Goal: Task Accomplishment & Management: Manage account settings

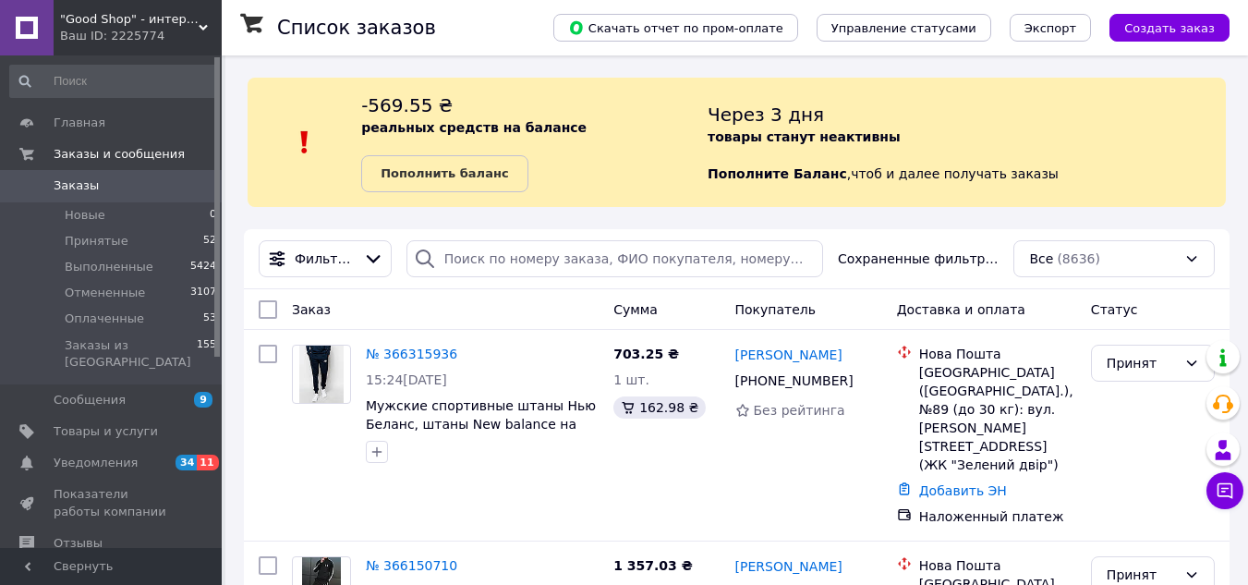
drag, startPoint x: 0, startPoint y: 0, endPoint x: 147, endPoint y: 444, distance: 467.8
click at [147, 454] on span "Уведомления" at bounding box center [112, 462] width 117 height 17
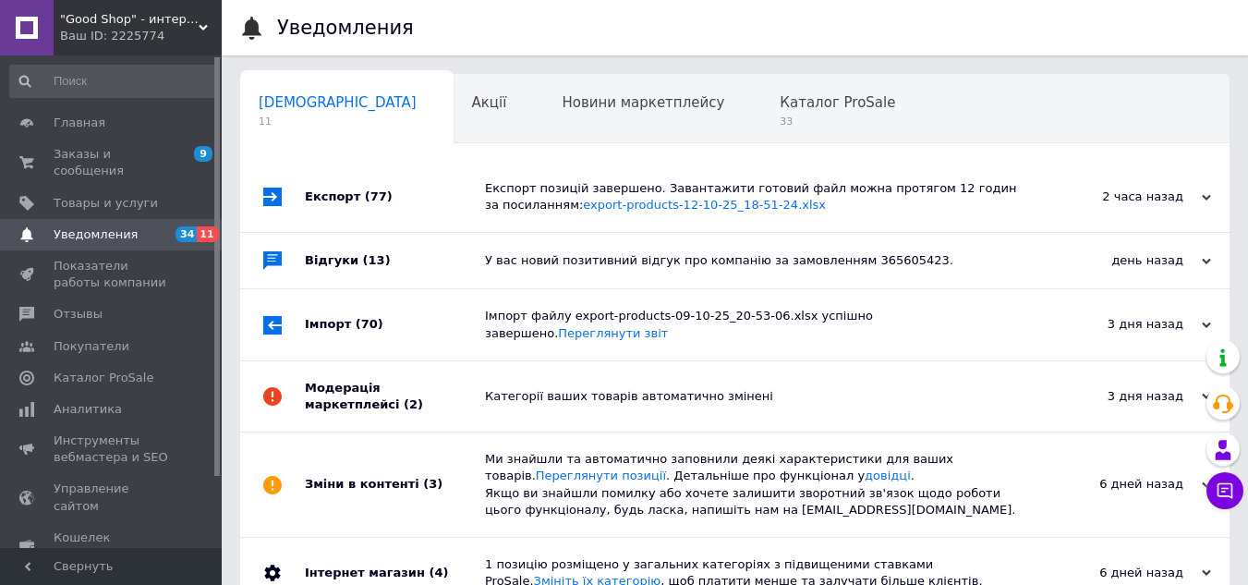
click at [134, 24] on span ""Good Shop" - интернет-магазин спортивной обуви одежды и аксессуаров." at bounding box center [129, 19] width 139 height 17
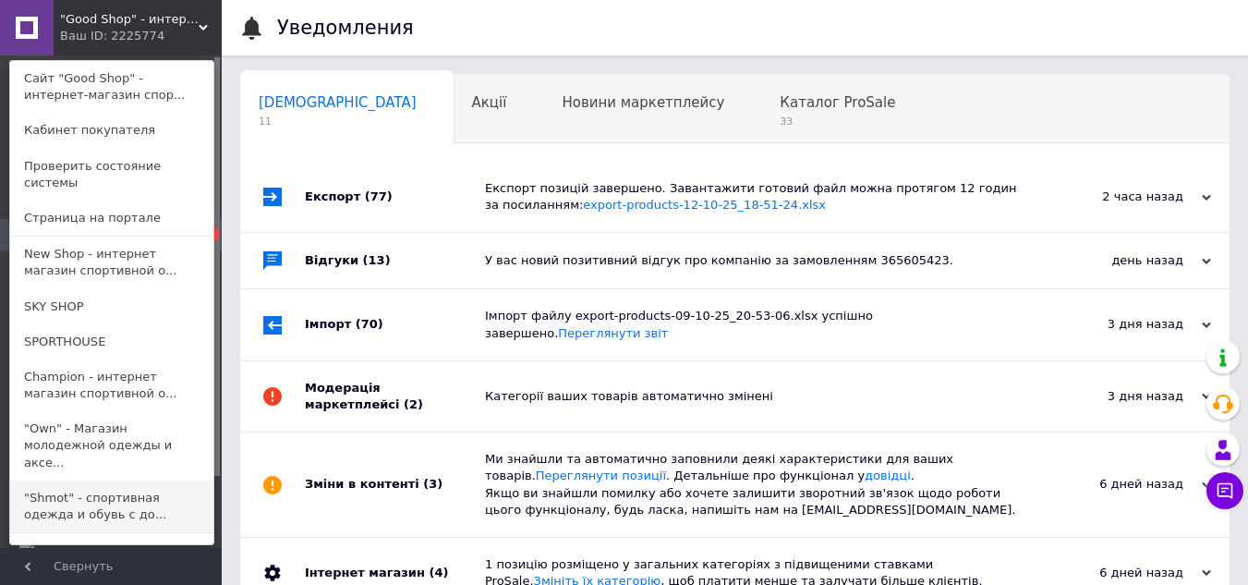
click at [75, 480] on link ""Shmot" - спортивная одежда и обувь с до..." at bounding box center [111, 506] width 203 height 52
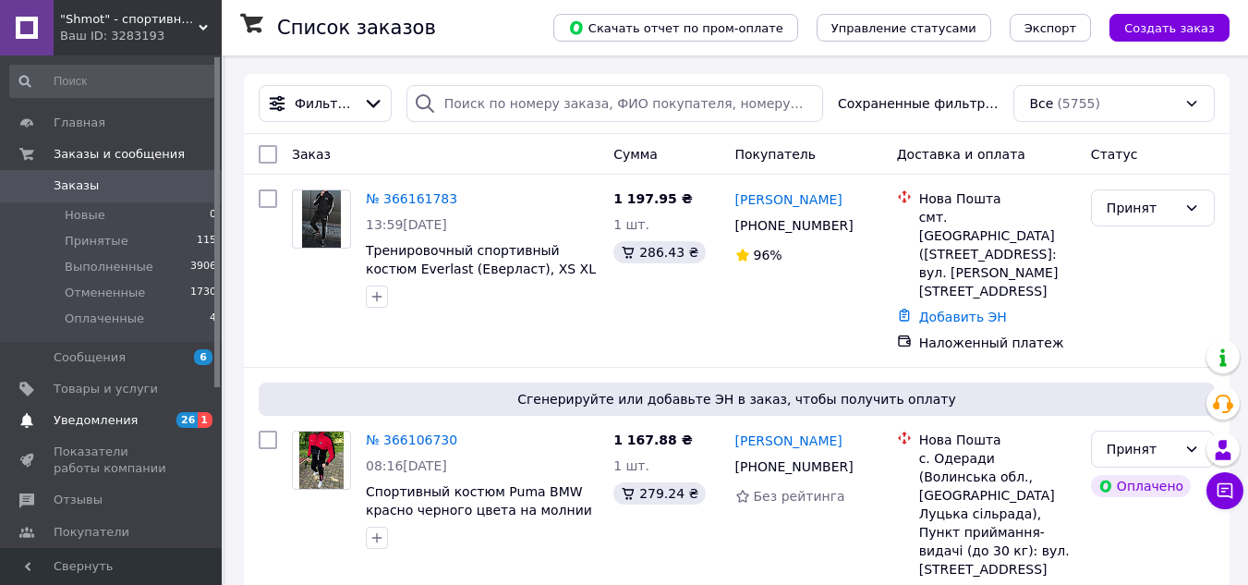
click at [102, 422] on span "Уведомления" at bounding box center [96, 420] width 84 height 17
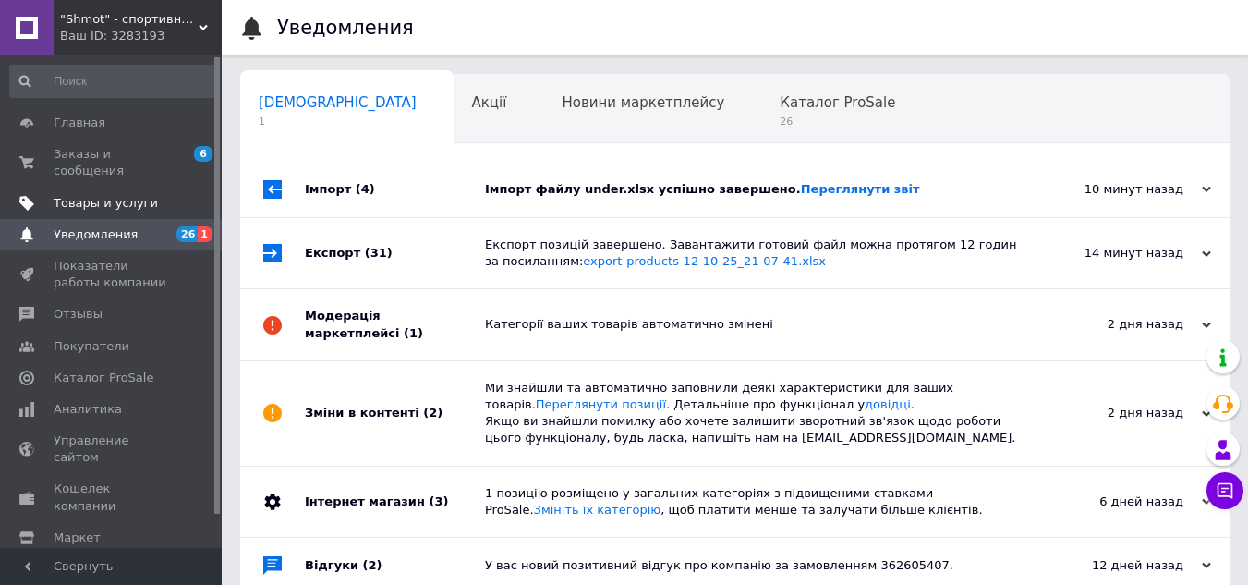
click at [143, 195] on span "Товары и услуги" at bounding box center [106, 203] width 104 height 17
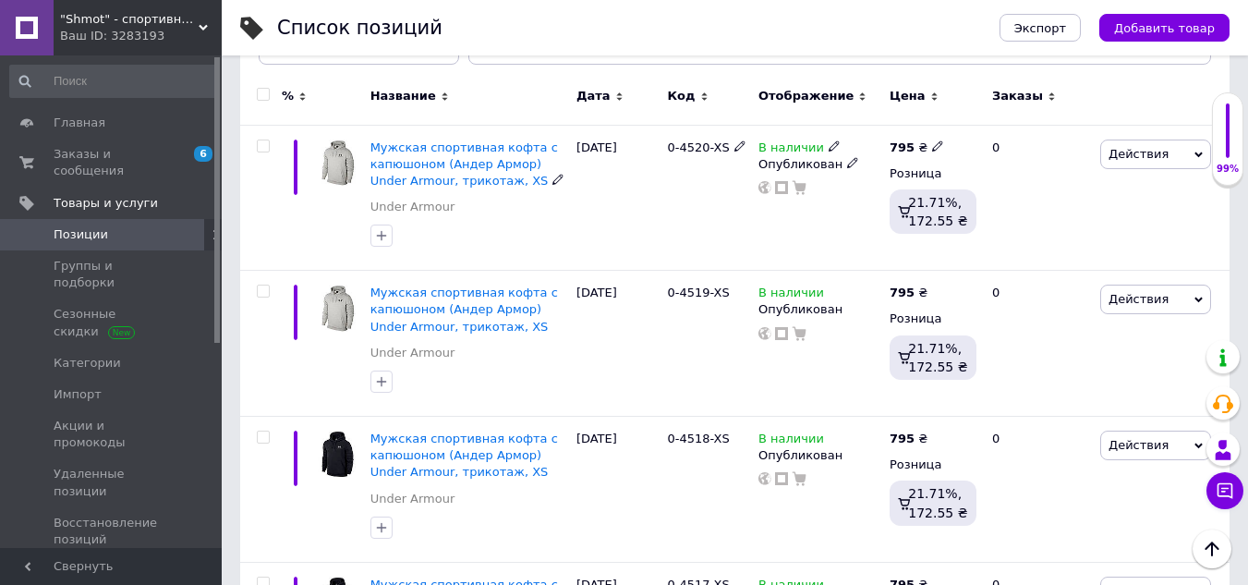
scroll to position [369, 0]
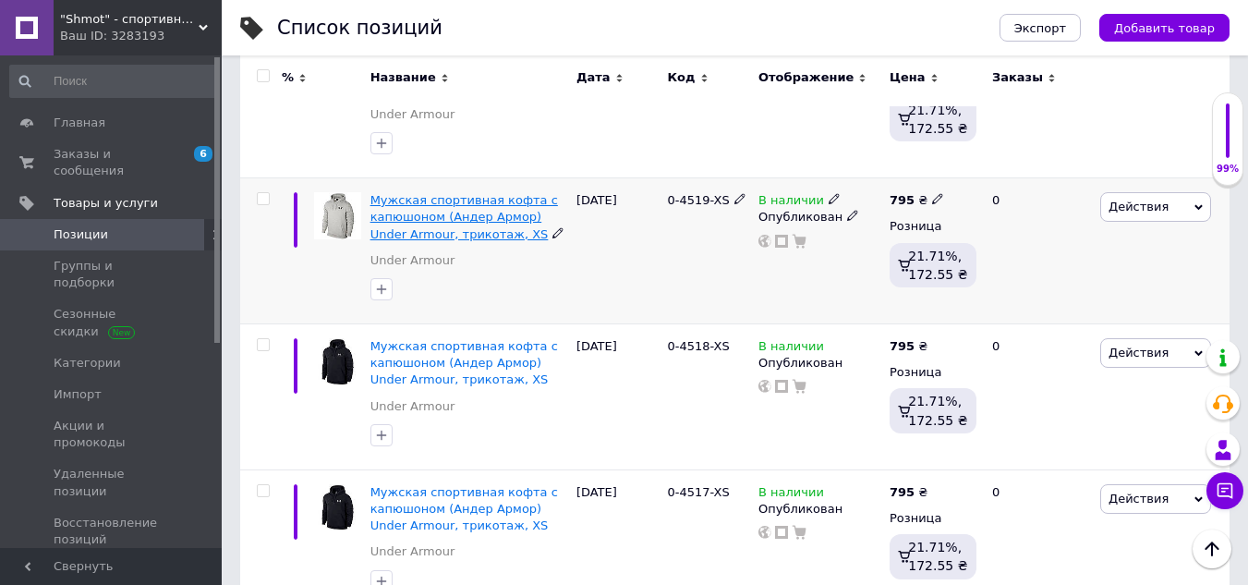
click at [438, 216] on span "Мужская спортивная кофта с капюшоном (Андер Армор) Under Armour, трикотаж, XS" at bounding box center [463, 216] width 187 height 47
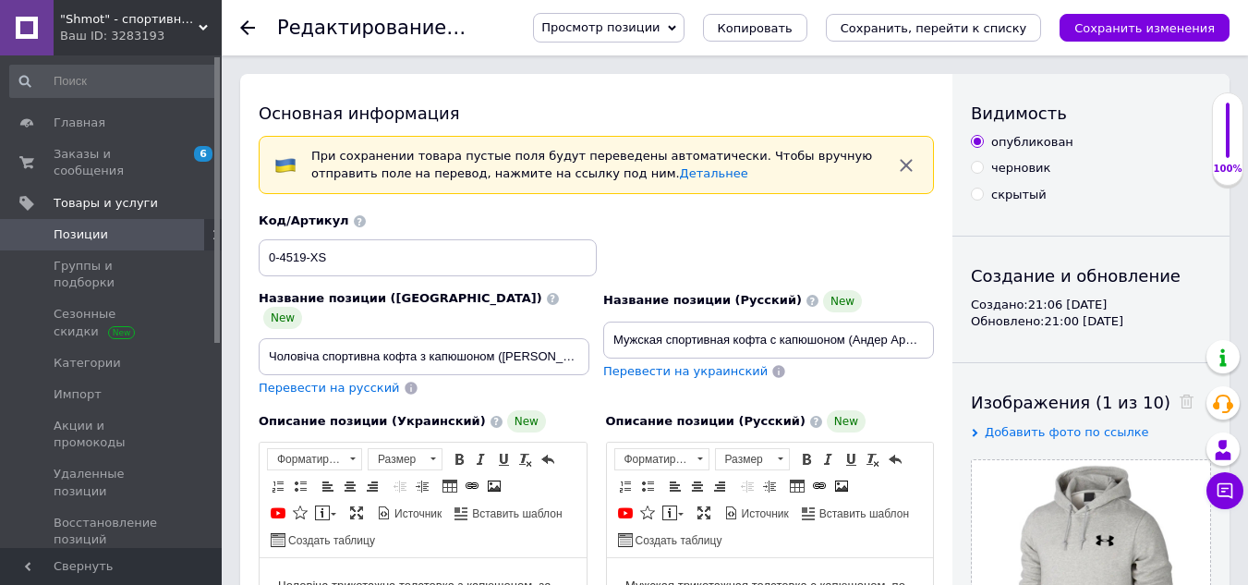
click at [659, 24] on span "Просмотр позиции" at bounding box center [600, 27] width 118 height 14
click at [686, 87] on li "Сохранить и посмотреть на портале" at bounding box center [659, 89] width 251 height 26
click at [100, 226] on span "Позиции" at bounding box center [81, 234] width 54 height 17
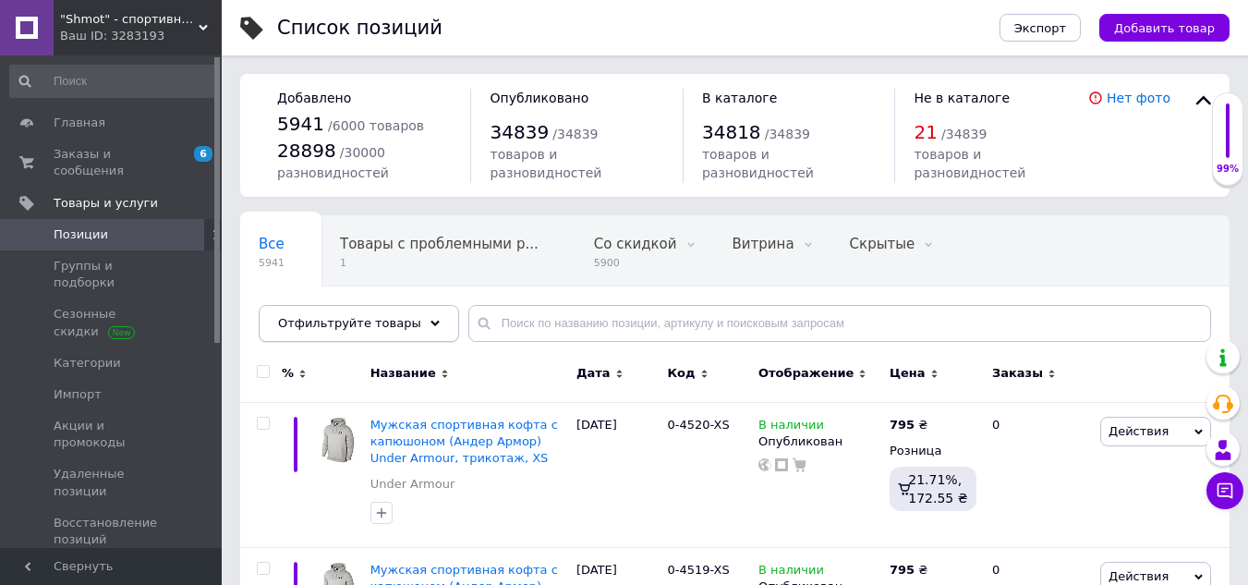
click at [430, 326] on icon at bounding box center [434, 323] width 9 height 9
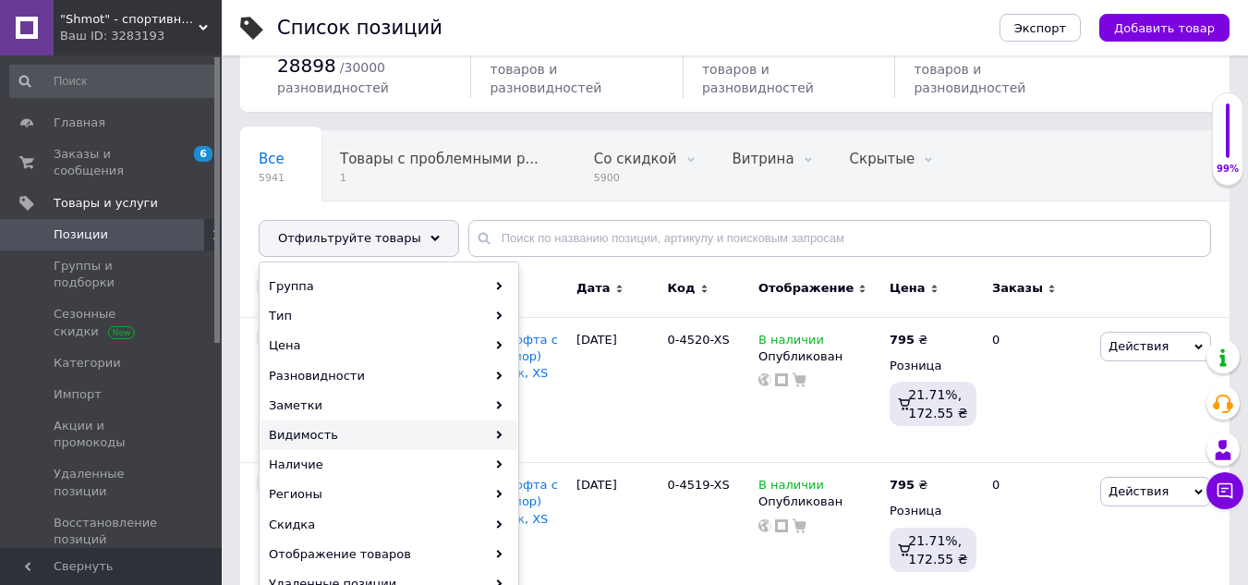
scroll to position [185, 0]
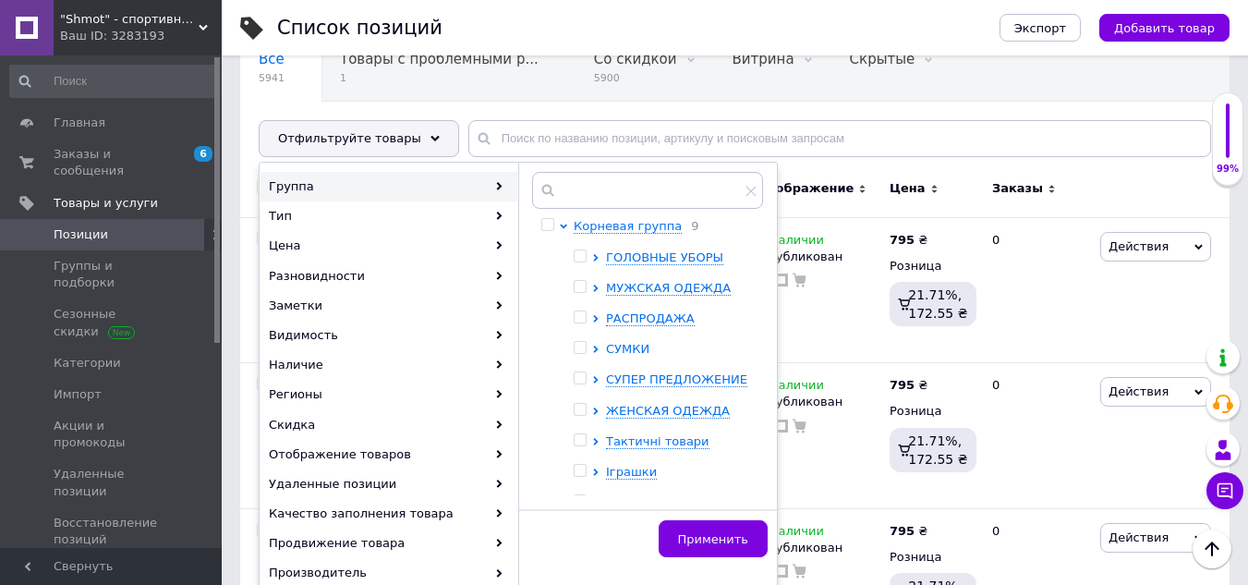
click at [592, 347] on icon at bounding box center [595, 348] width 7 height 7
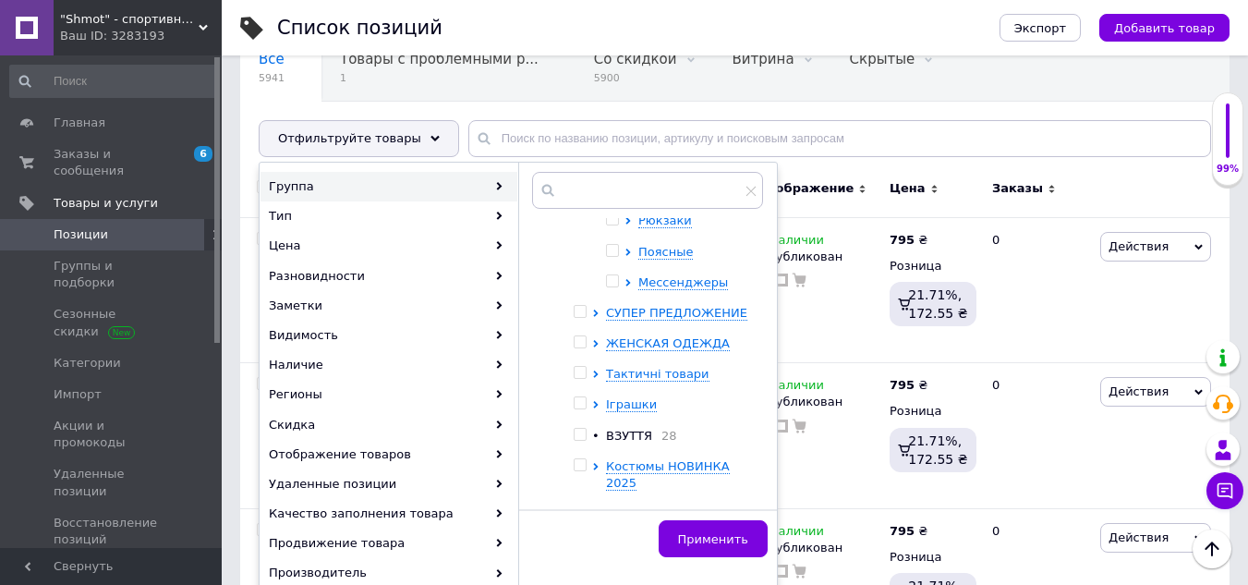
scroll to position [172, 0]
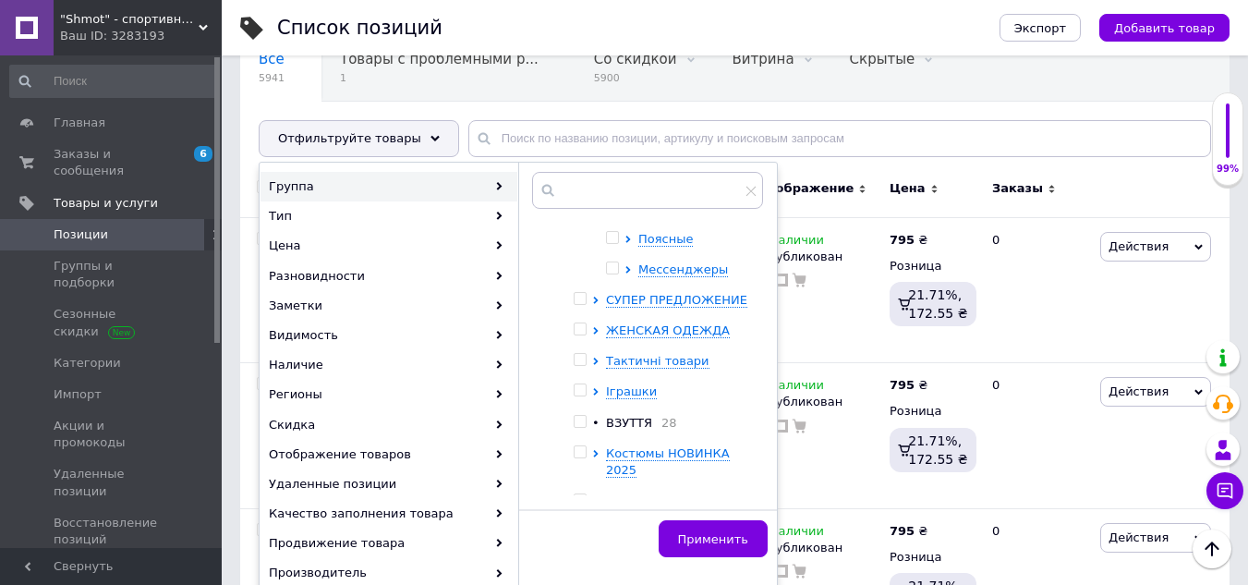
click at [616, 271] on input "checkbox" at bounding box center [612, 268] width 12 height 12
checkbox input "true"
click at [627, 266] on icon at bounding box center [627, 269] width 7 height 7
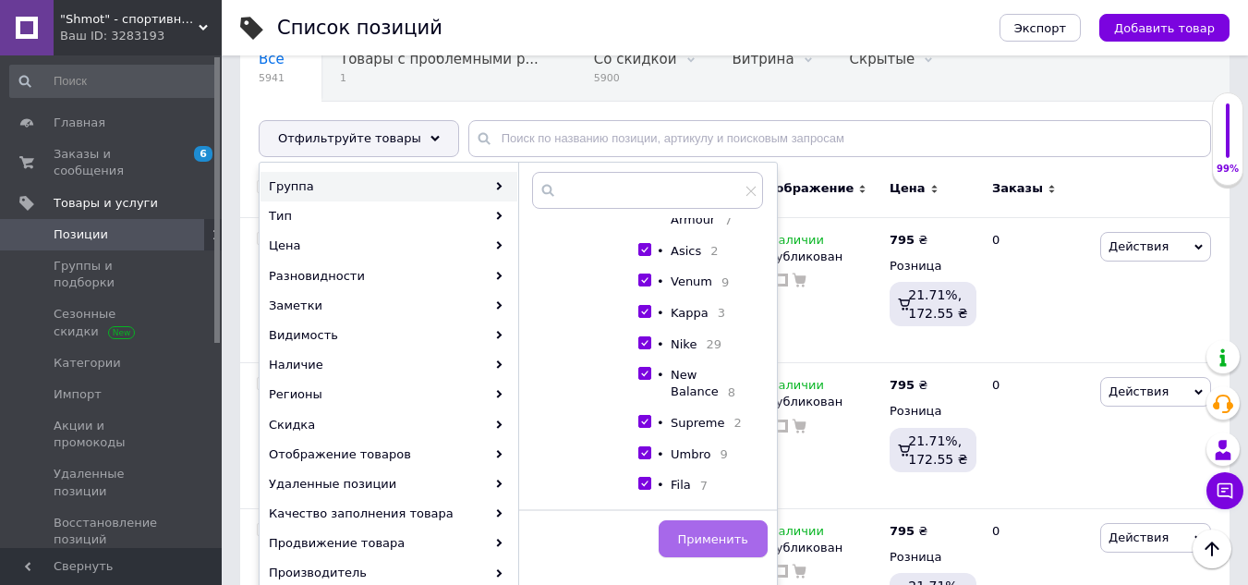
scroll to position [449, 0]
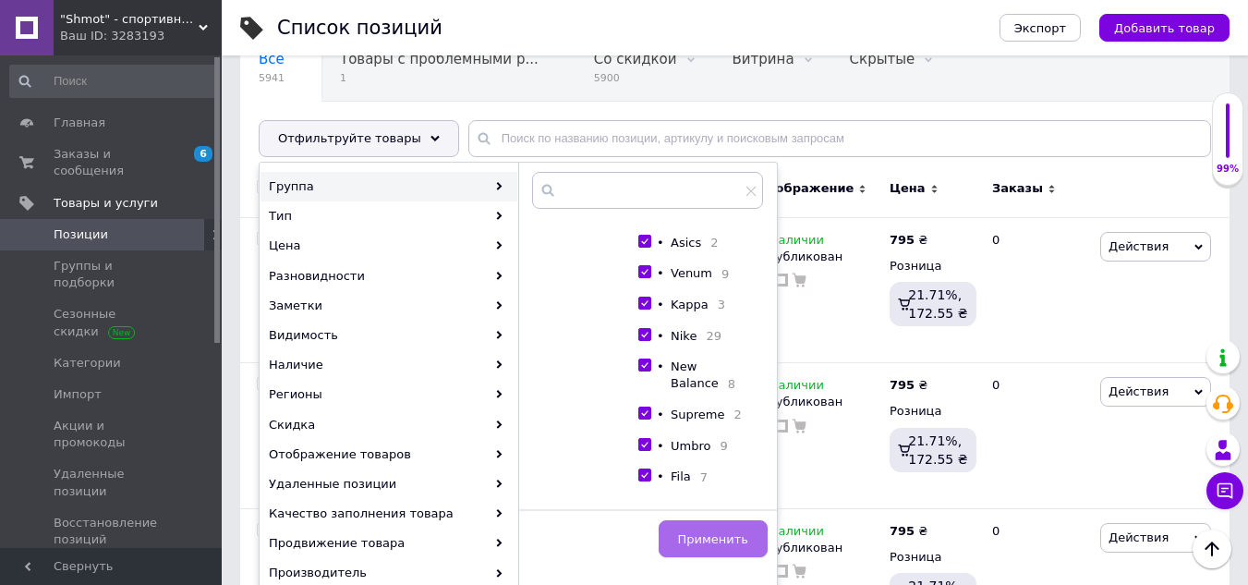
click at [715, 534] on span "Применить" at bounding box center [713, 539] width 70 height 14
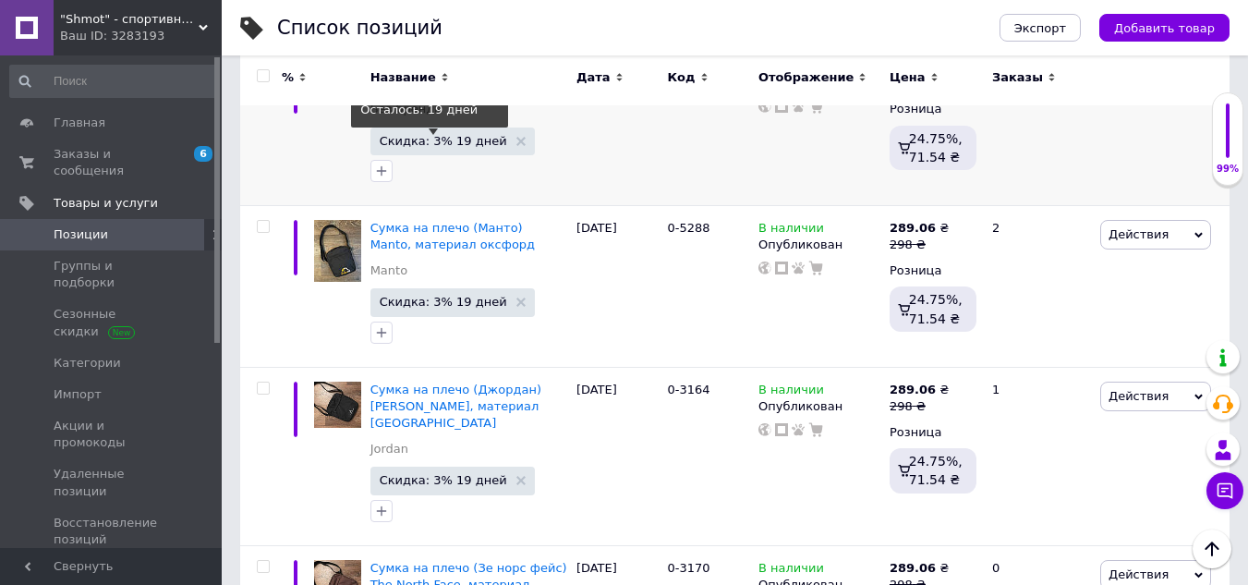
scroll to position [646, 0]
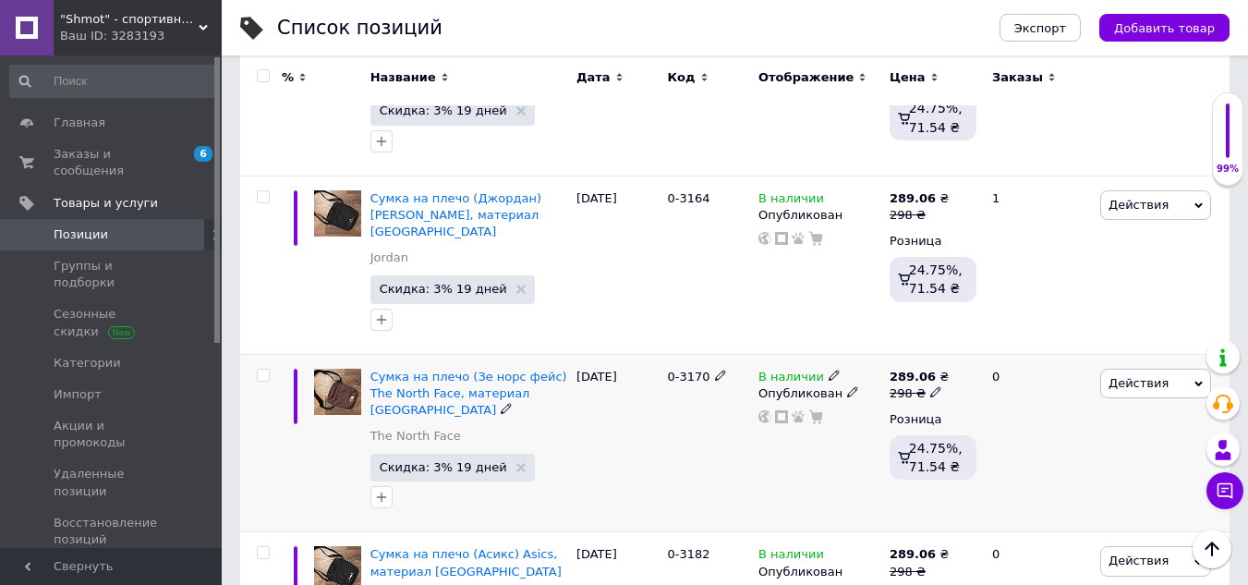
click at [265, 369] on input "checkbox" at bounding box center [263, 375] width 12 height 12
checkbox input "true"
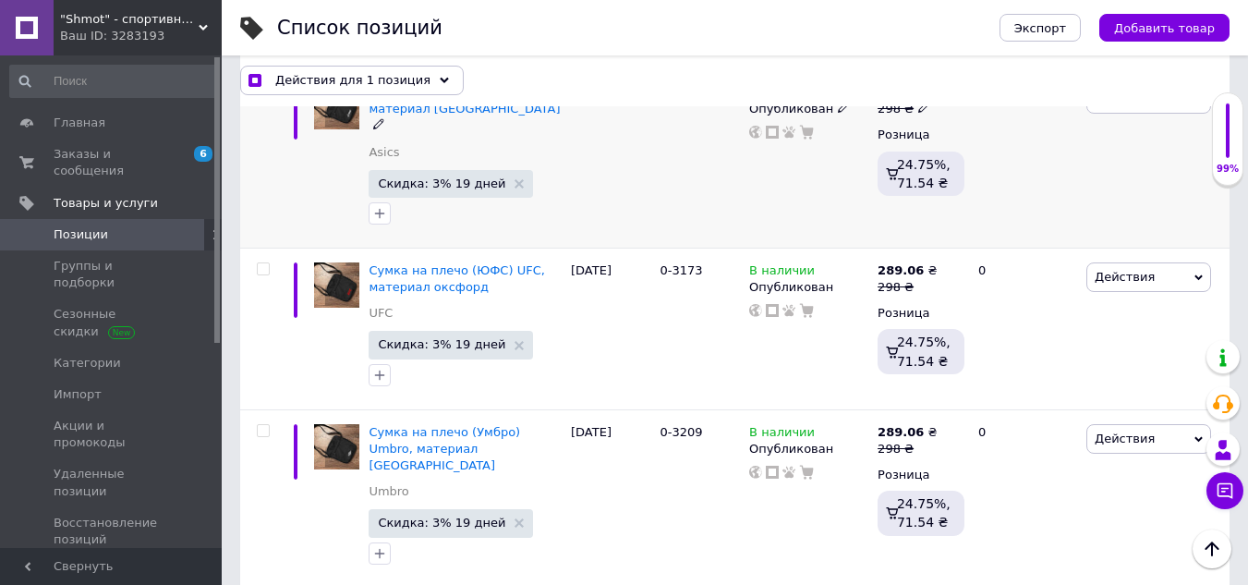
scroll to position [1293, 0]
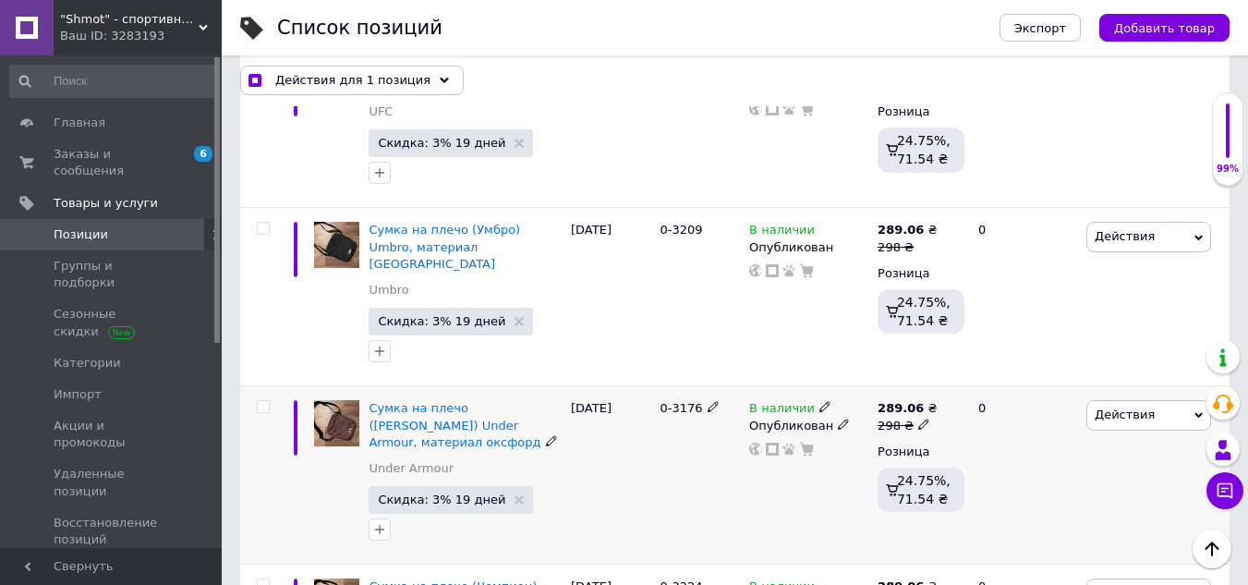
click at [265, 401] on input "checkbox" at bounding box center [263, 407] width 12 height 12
checkbox input "true"
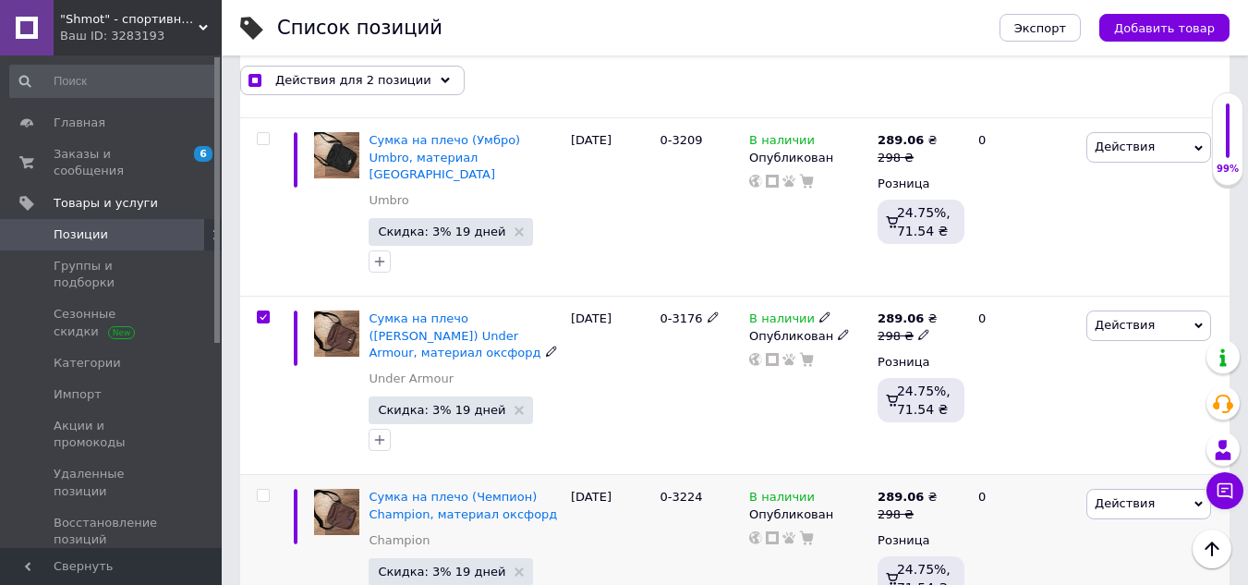
scroll to position [1570, 0]
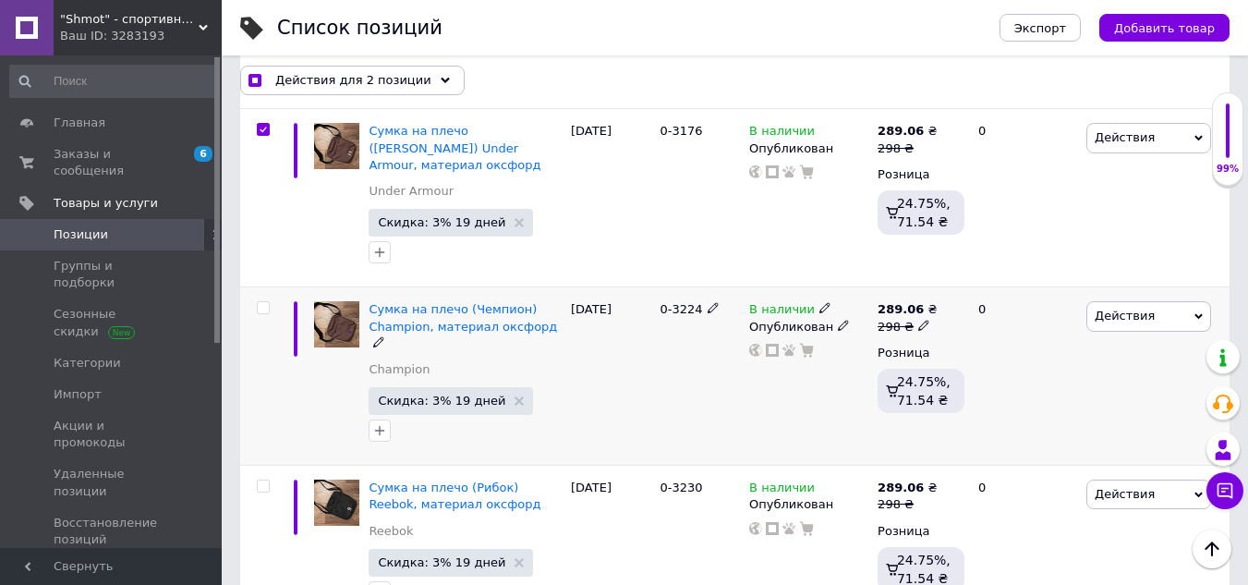
click at [263, 302] on input "checkbox" at bounding box center [263, 308] width 12 height 12
checkbox input "true"
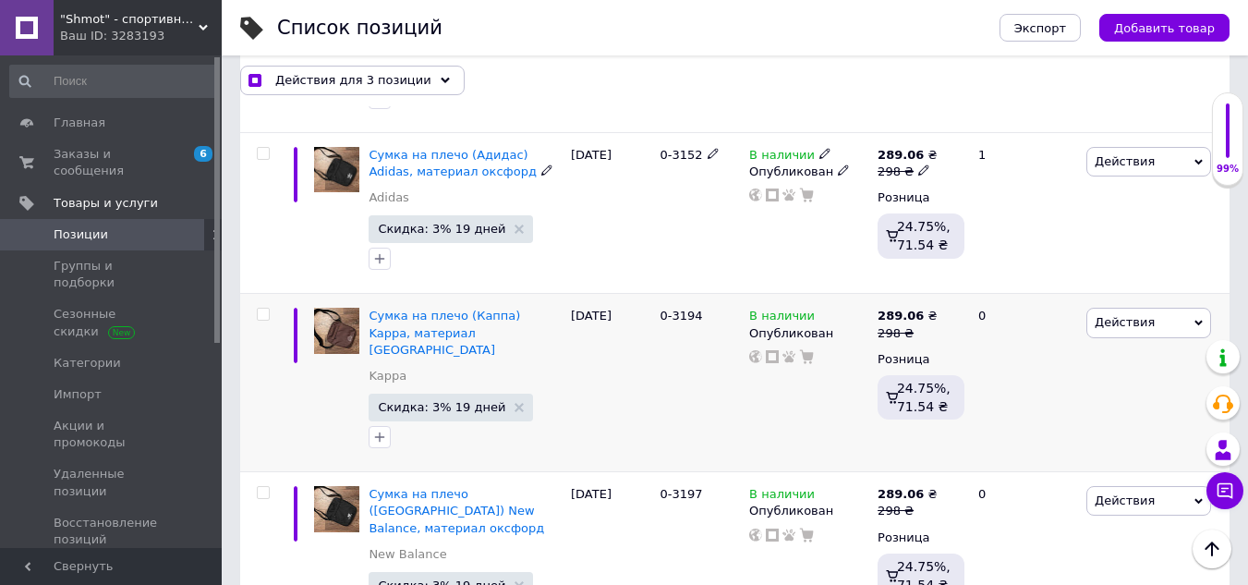
scroll to position [2216, 0]
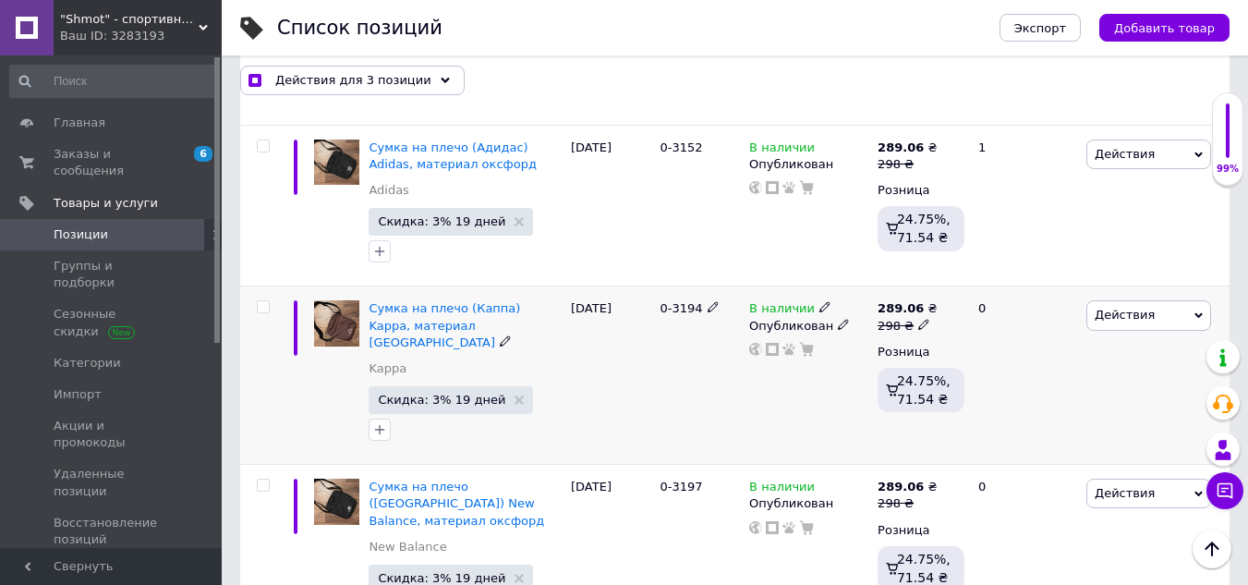
click at [260, 301] on input "checkbox" at bounding box center [263, 307] width 12 height 12
checkbox input "true"
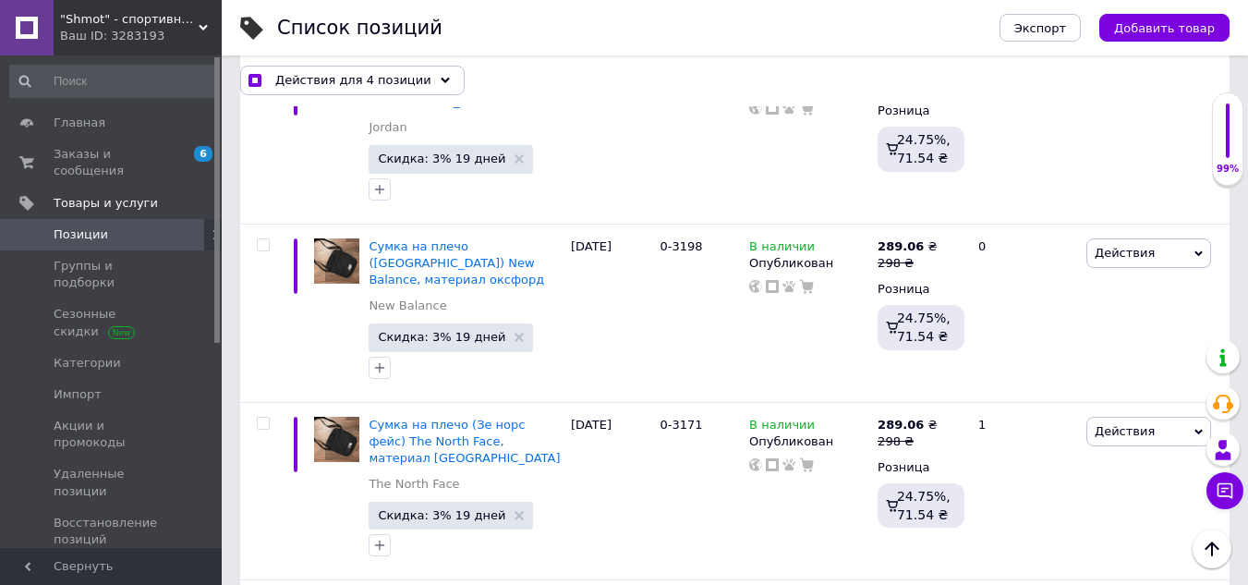
scroll to position [3325, 0]
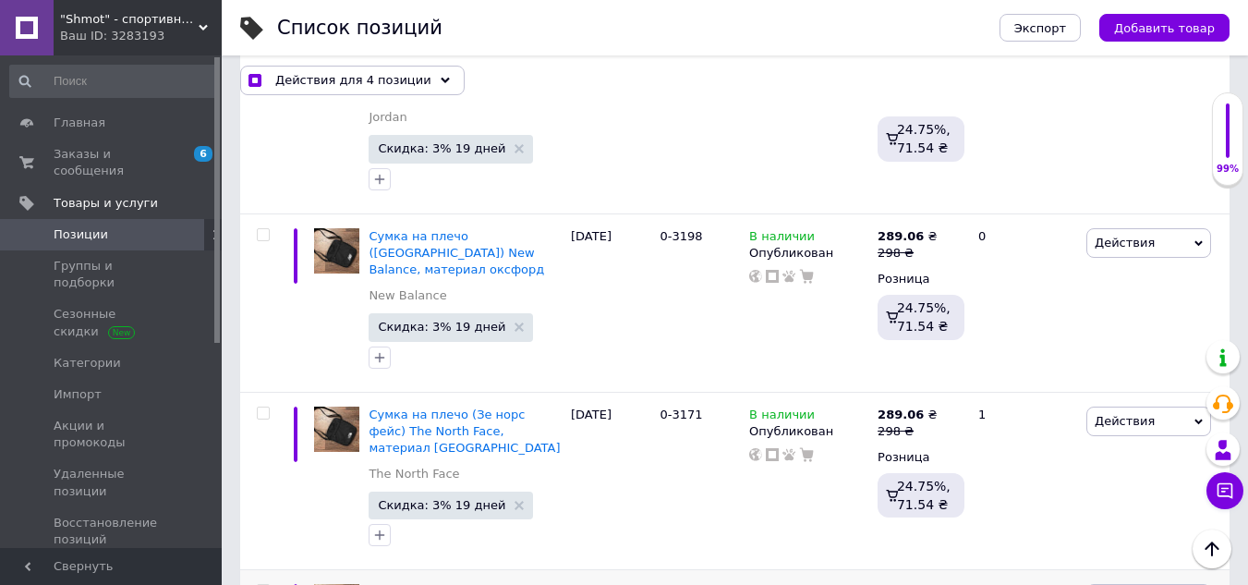
click at [262, 584] on input "checkbox" at bounding box center [263, 591] width 12 height 12
checkbox input "true"
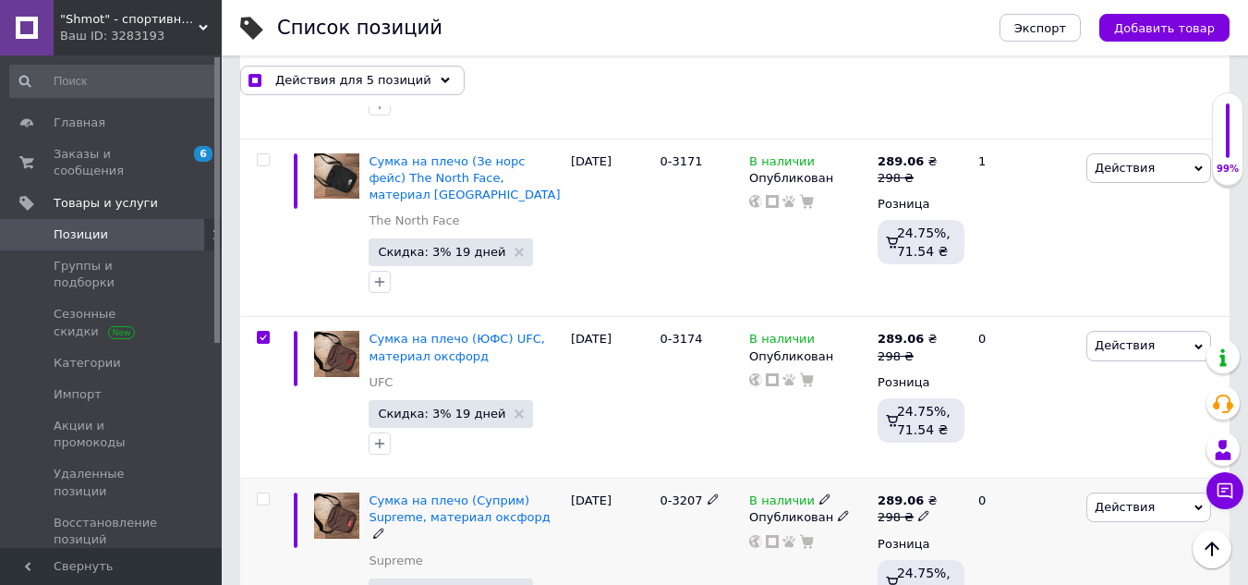
scroll to position [3602, 0]
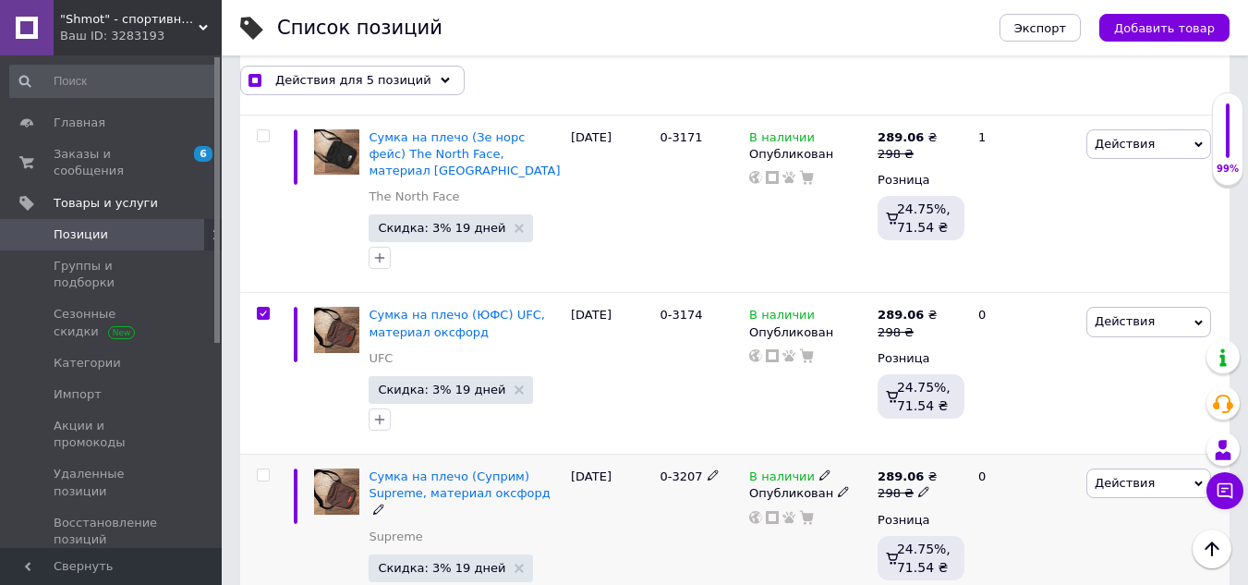
click at [263, 469] on input "checkbox" at bounding box center [263, 475] width 12 height 12
checkbox input "true"
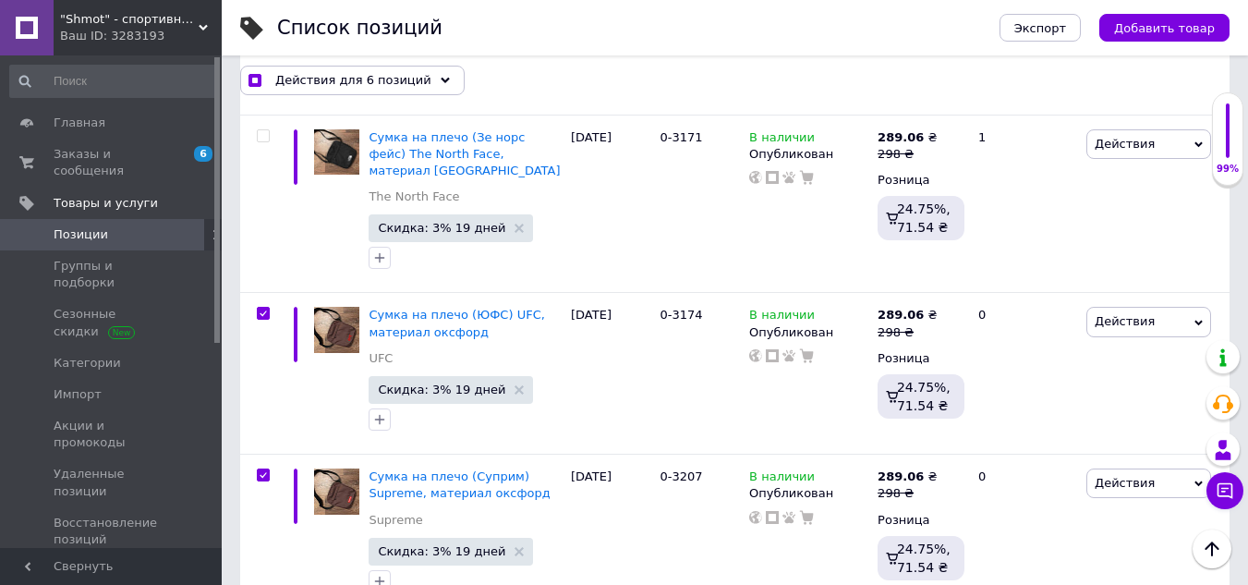
checkbox input "true"
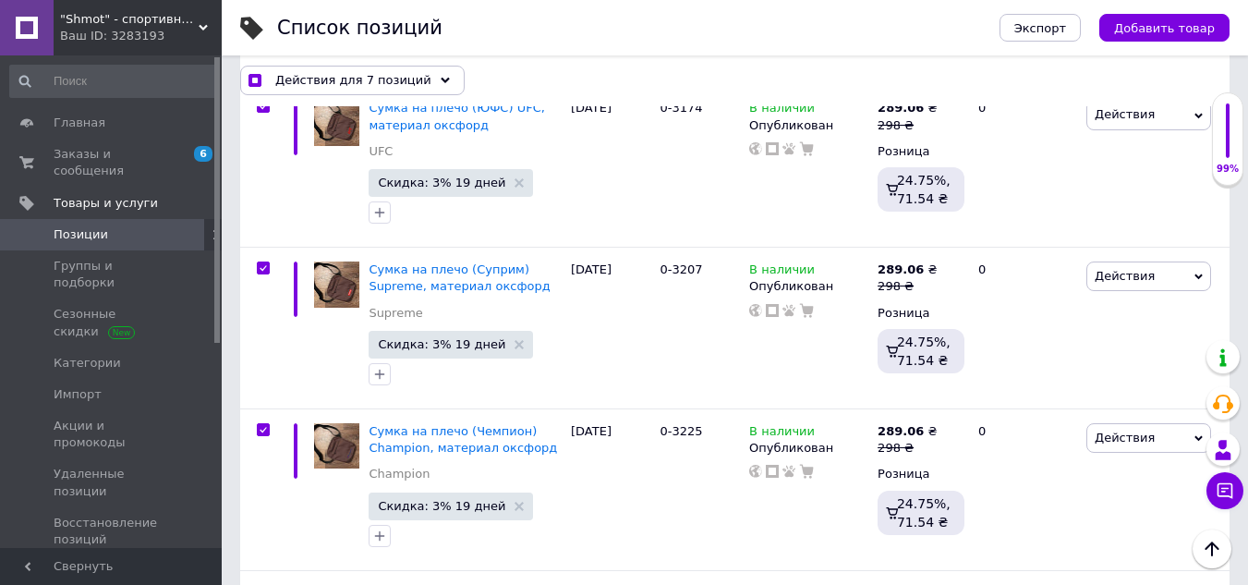
scroll to position [3971, 0]
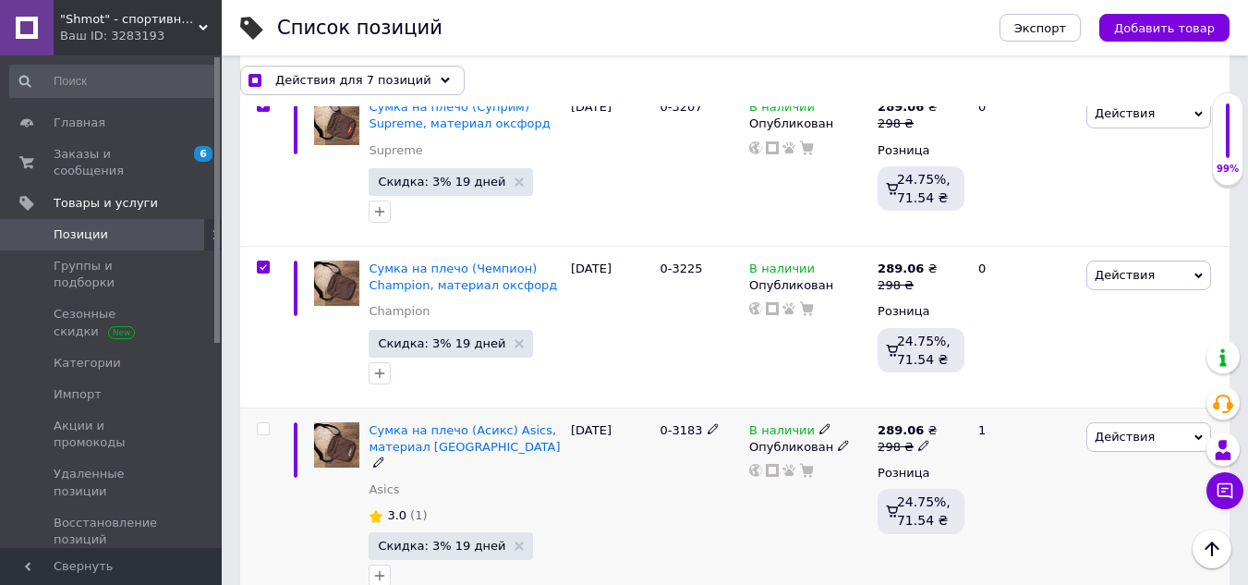
click at [271, 422] on div at bounding box center [263, 428] width 37 height 13
checkbox input "true"
click at [267, 423] on input "checkbox" at bounding box center [263, 429] width 12 height 12
checkbox input "true"
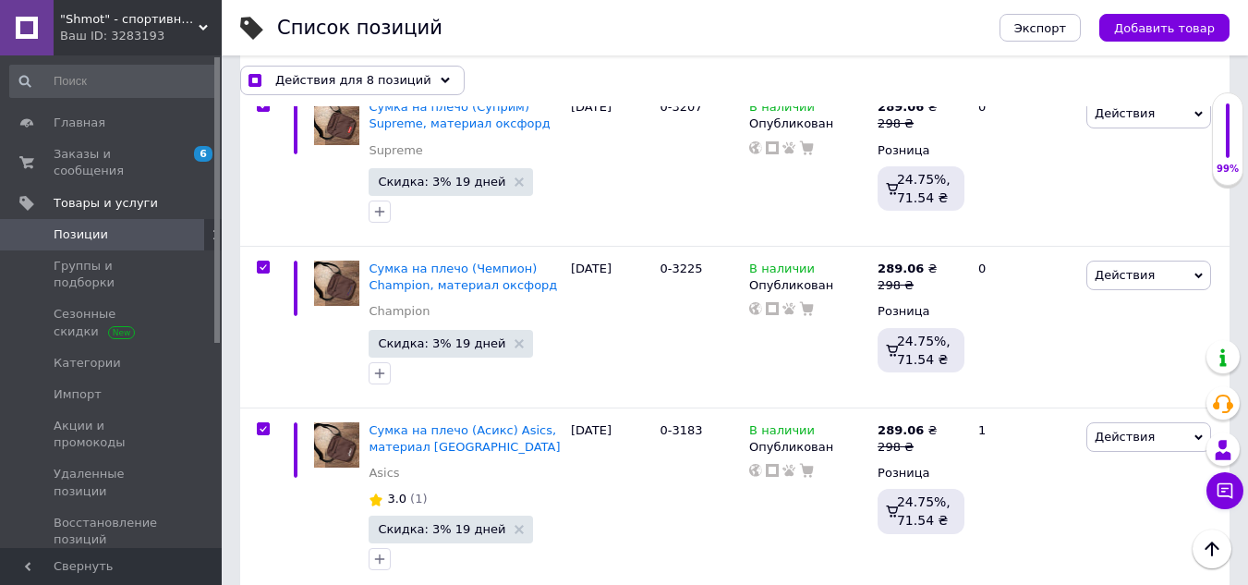
checkbox input "true"
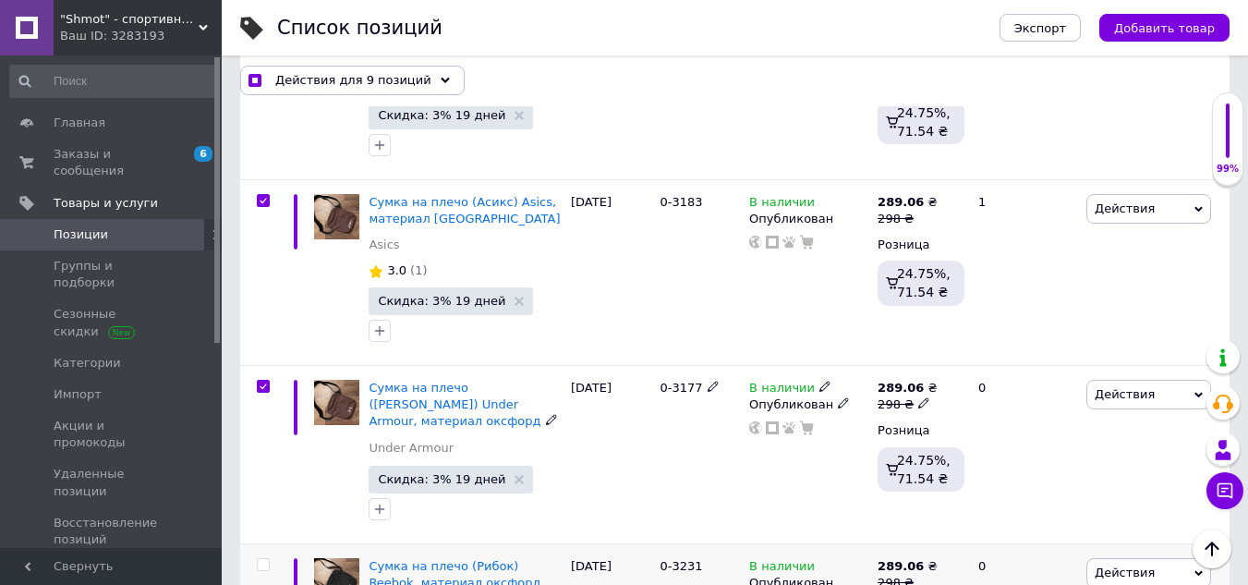
scroll to position [4248, 0]
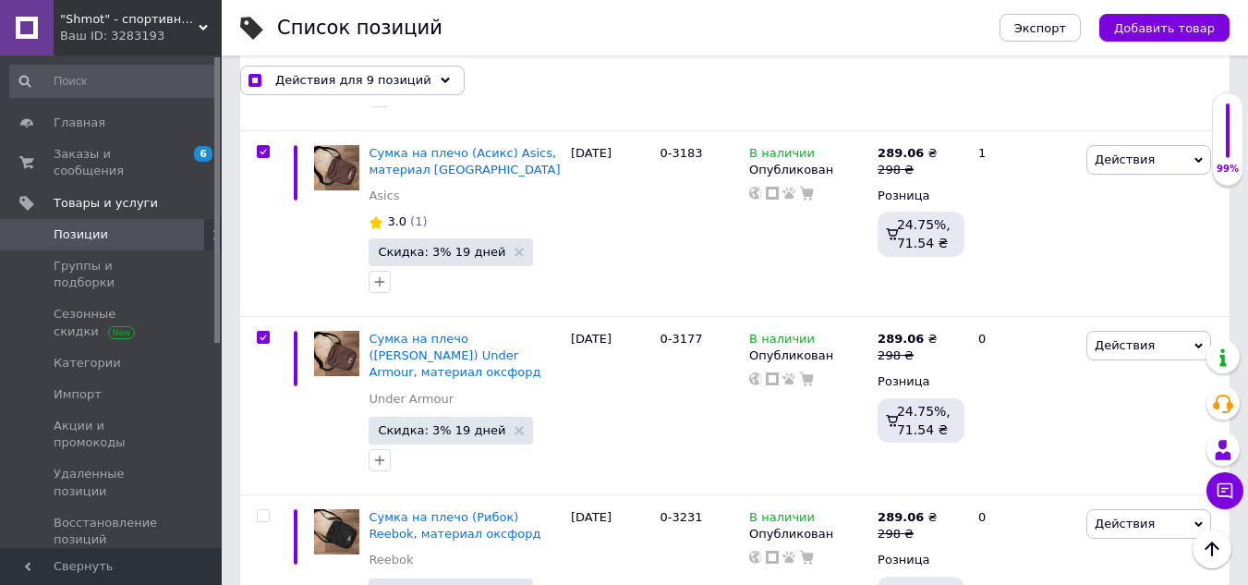
checkbox input "true"
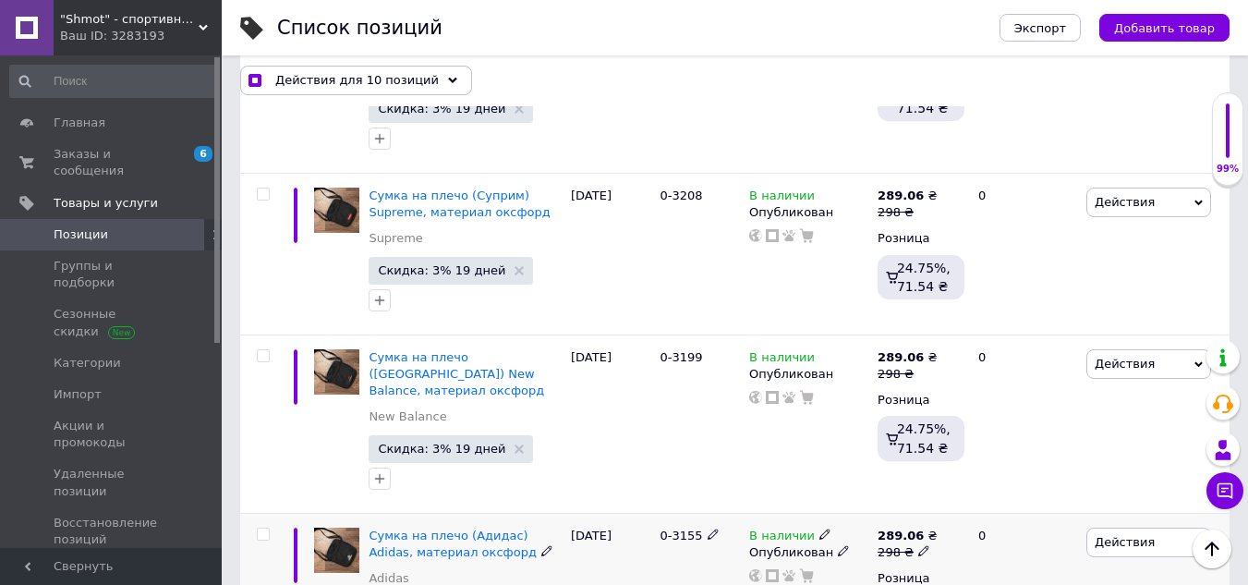
scroll to position [5726, 0]
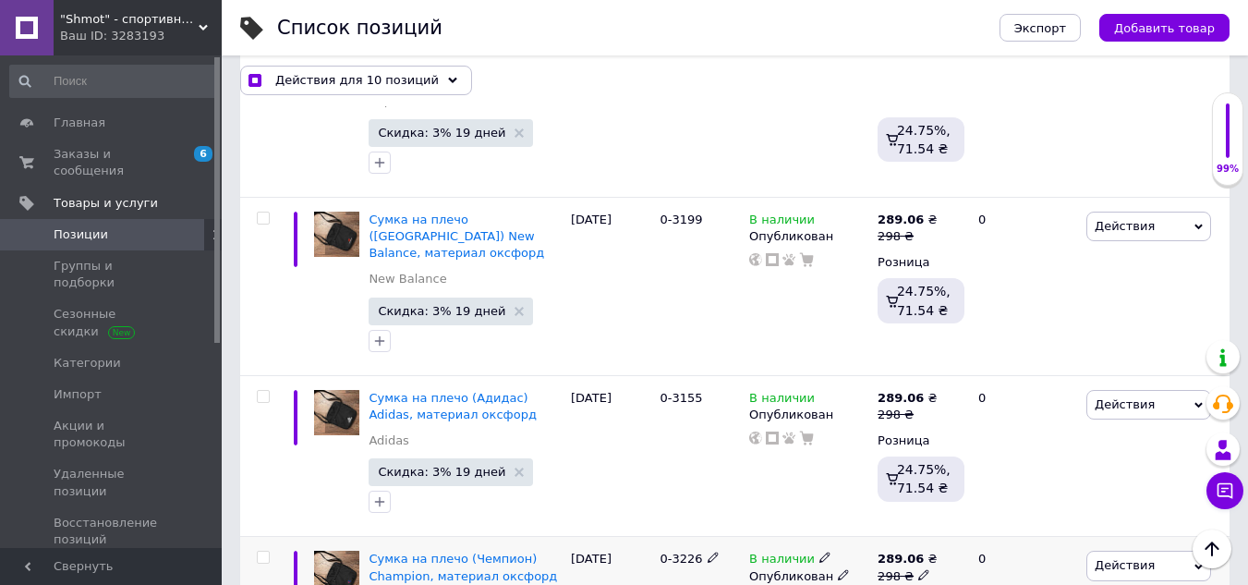
click at [819, 551] on icon at bounding box center [824, 556] width 11 height 11
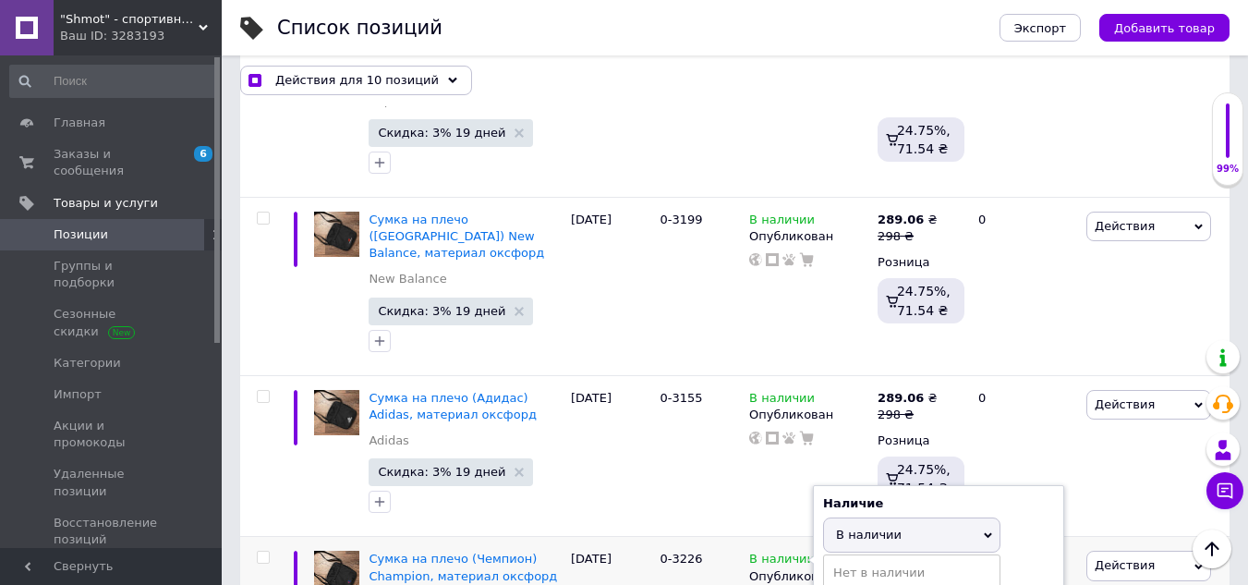
checkbox input "true"
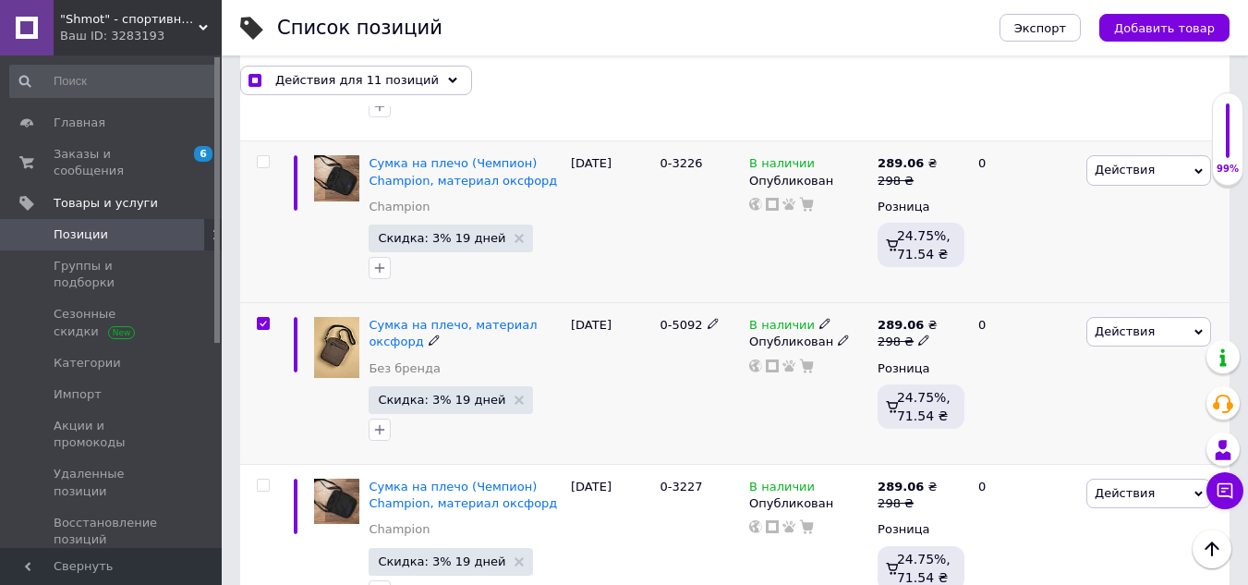
scroll to position [6187, 0]
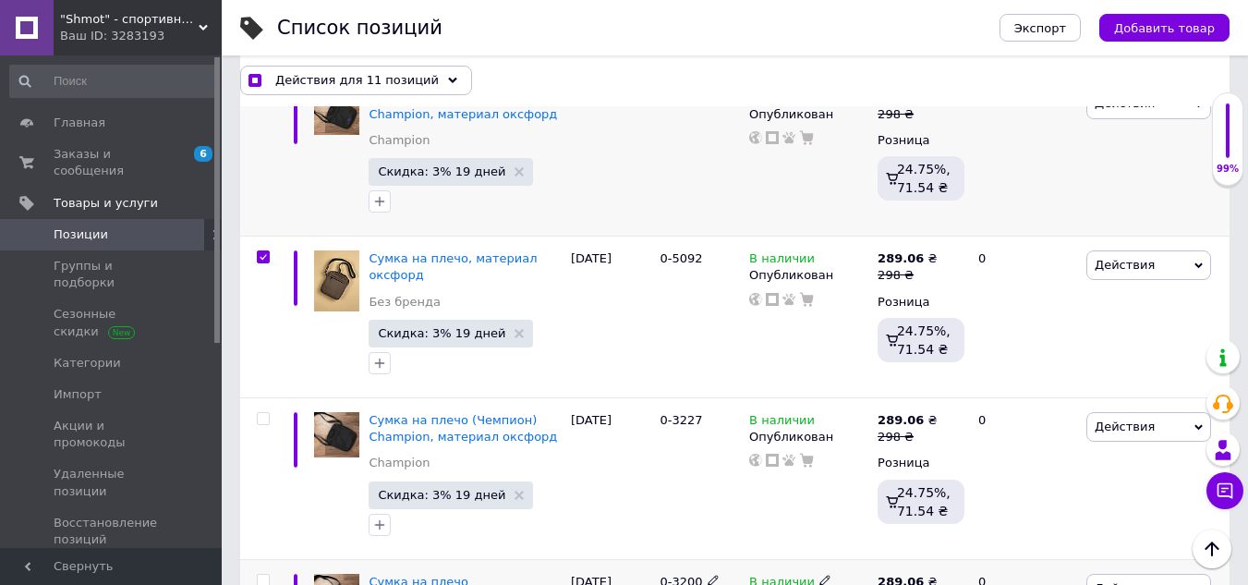
click at [263, 574] on input "checkbox" at bounding box center [263, 580] width 12 height 12
checkbox input "true"
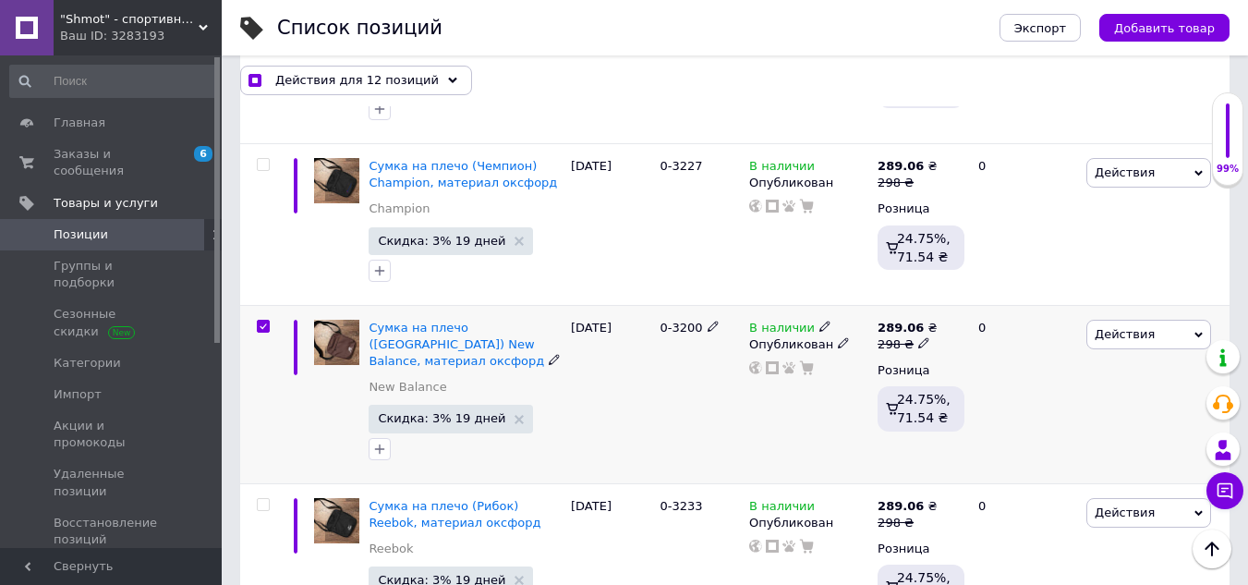
scroll to position [6464, 0]
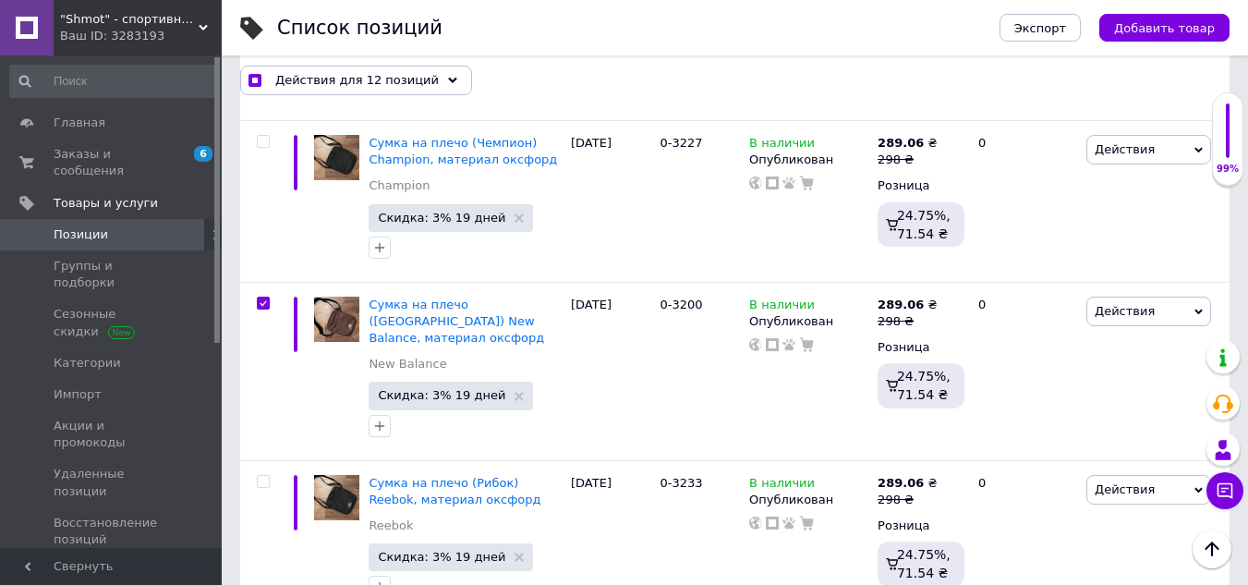
checkbox input "true"
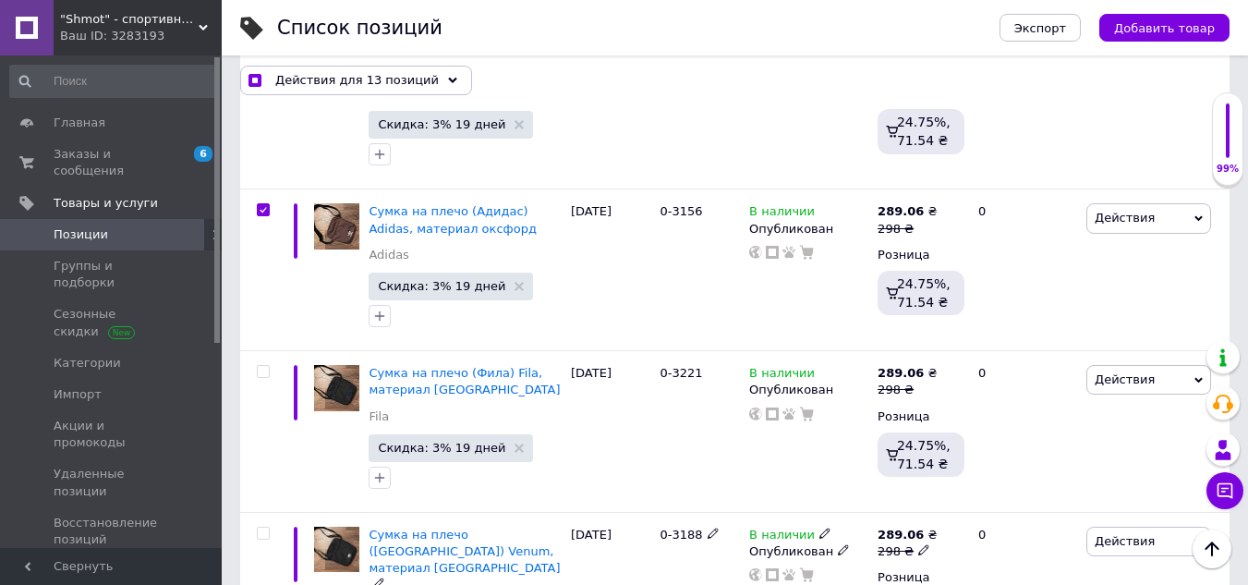
scroll to position [7018, 0]
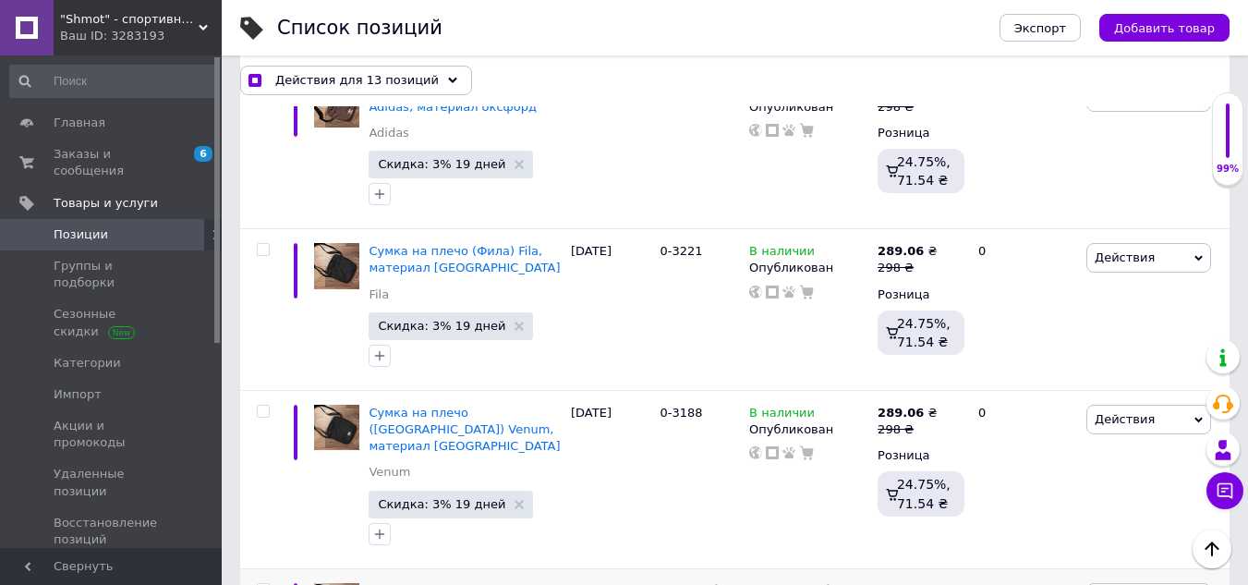
click at [266, 584] on input "checkbox" at bounding box center [263, 590] width 12 height 12
checkbox input "true"
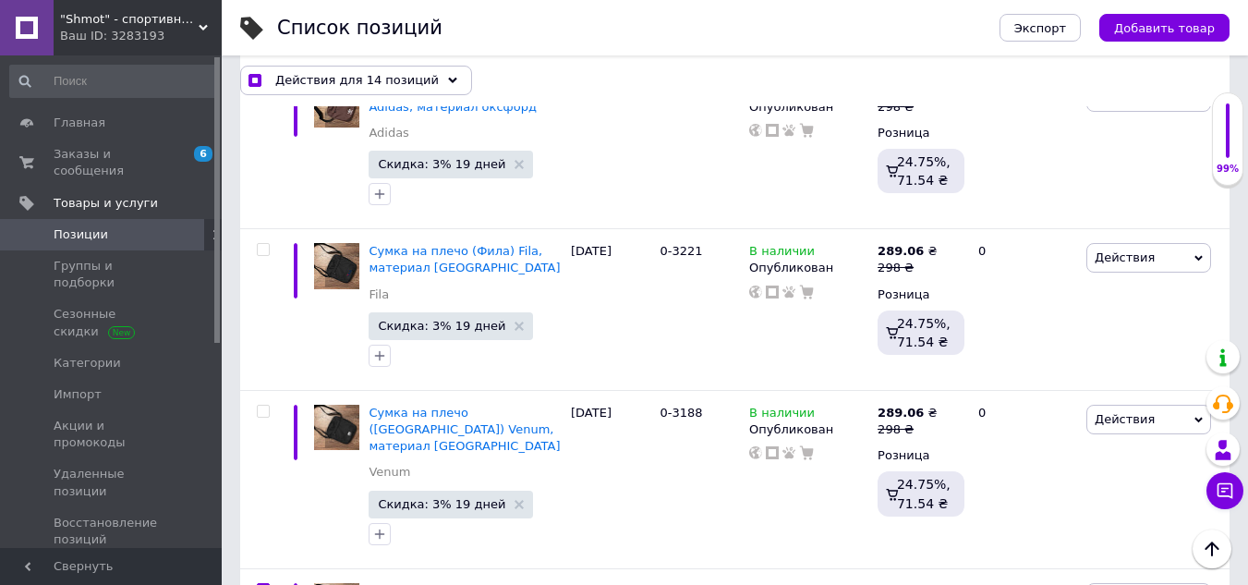
checkbox input "true"
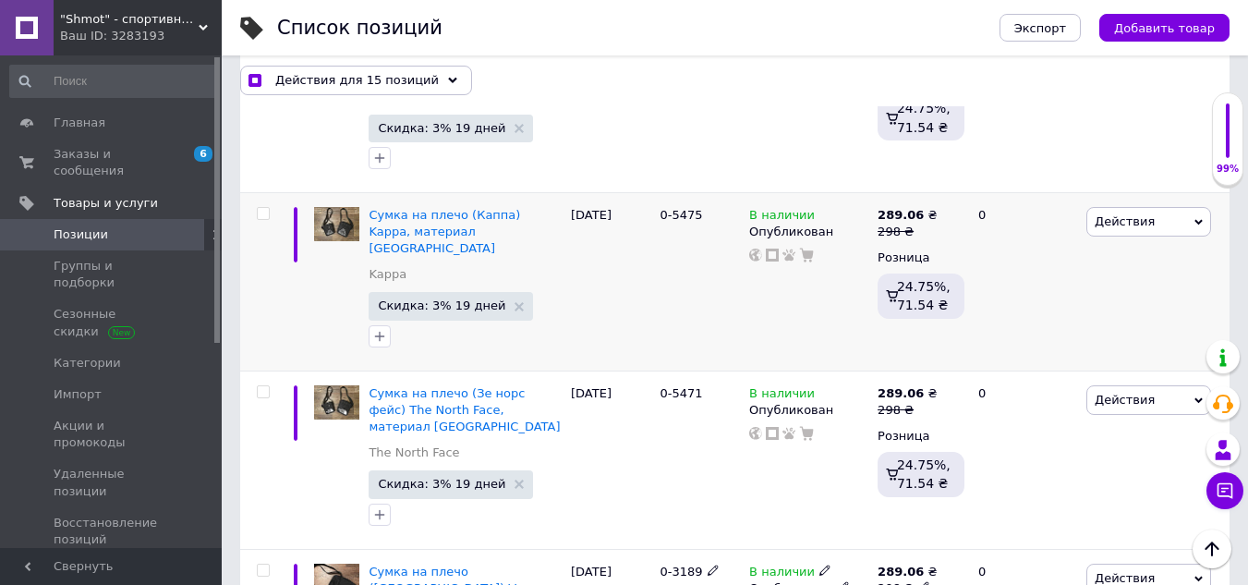
scroll to position [7757, 0]
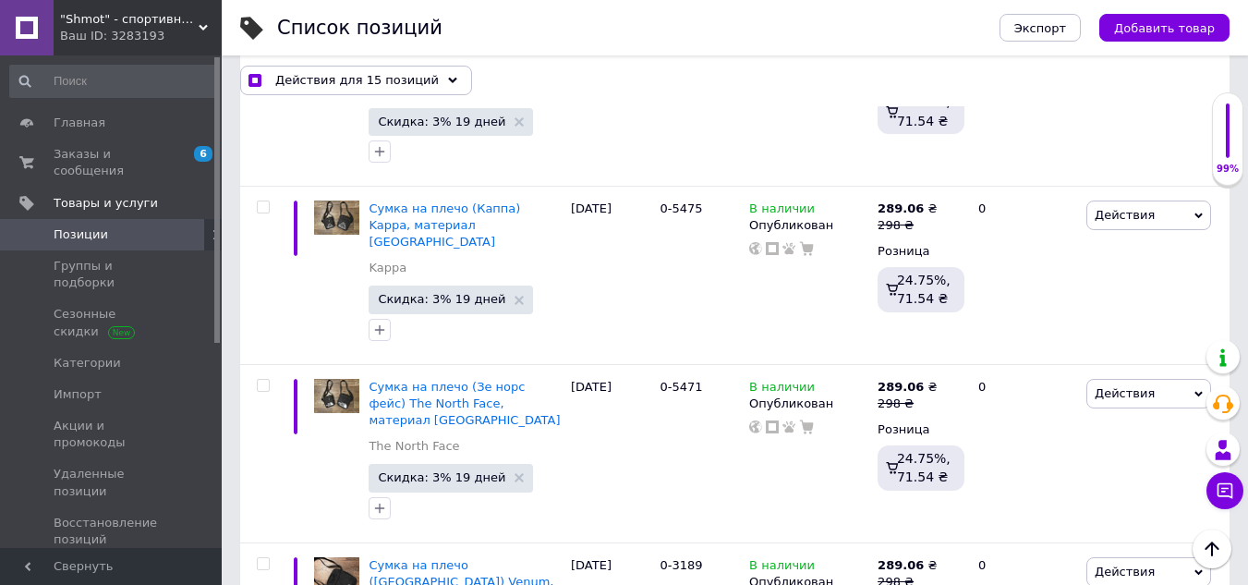
checkbox input "true"
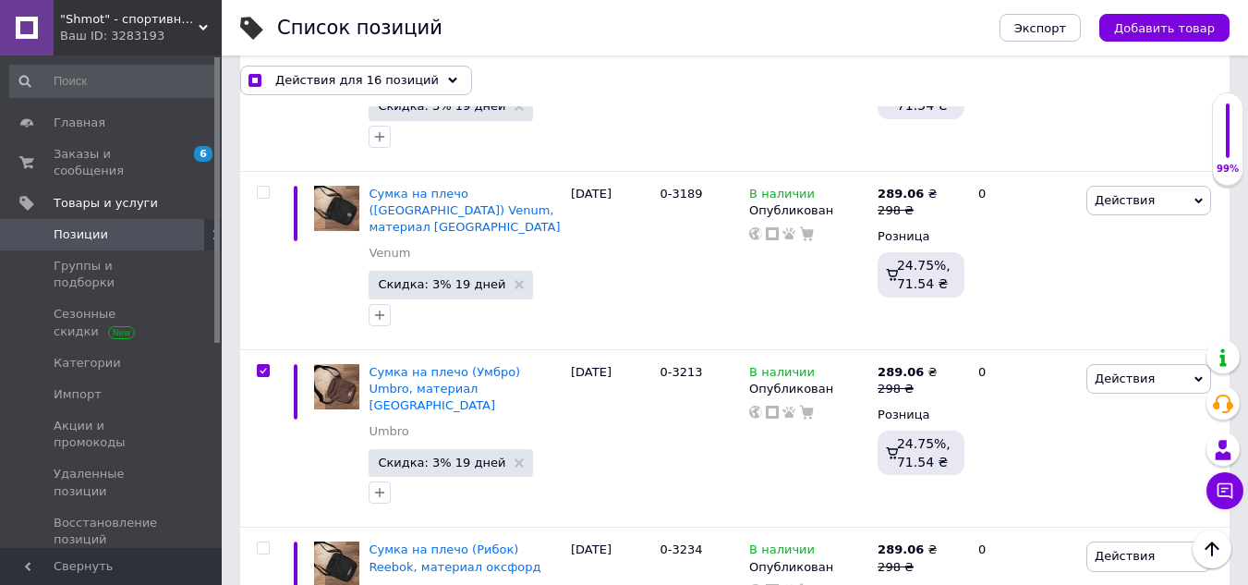
scroll to position [8311, 0]
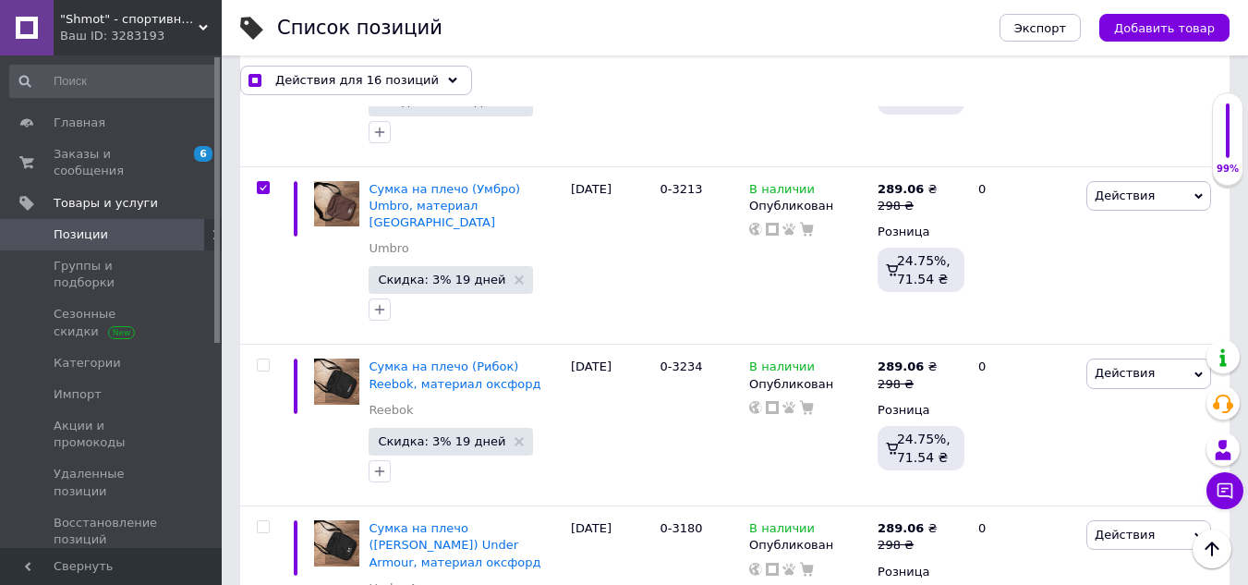
checkbox input "true"
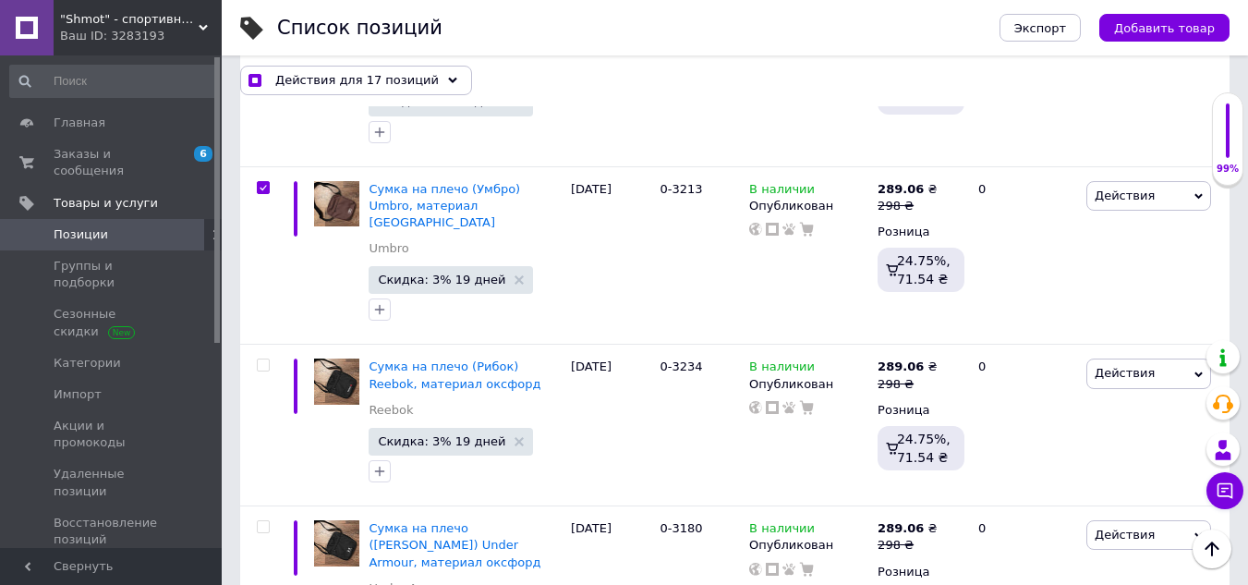
checkbox input "true"
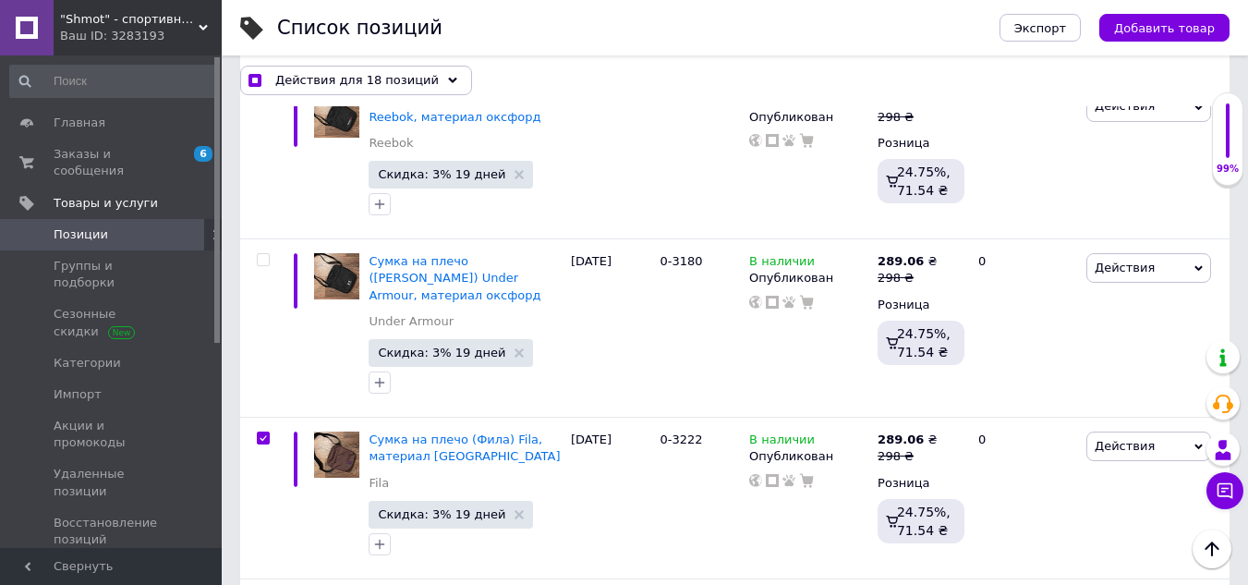
scroll to position [8588, 0]
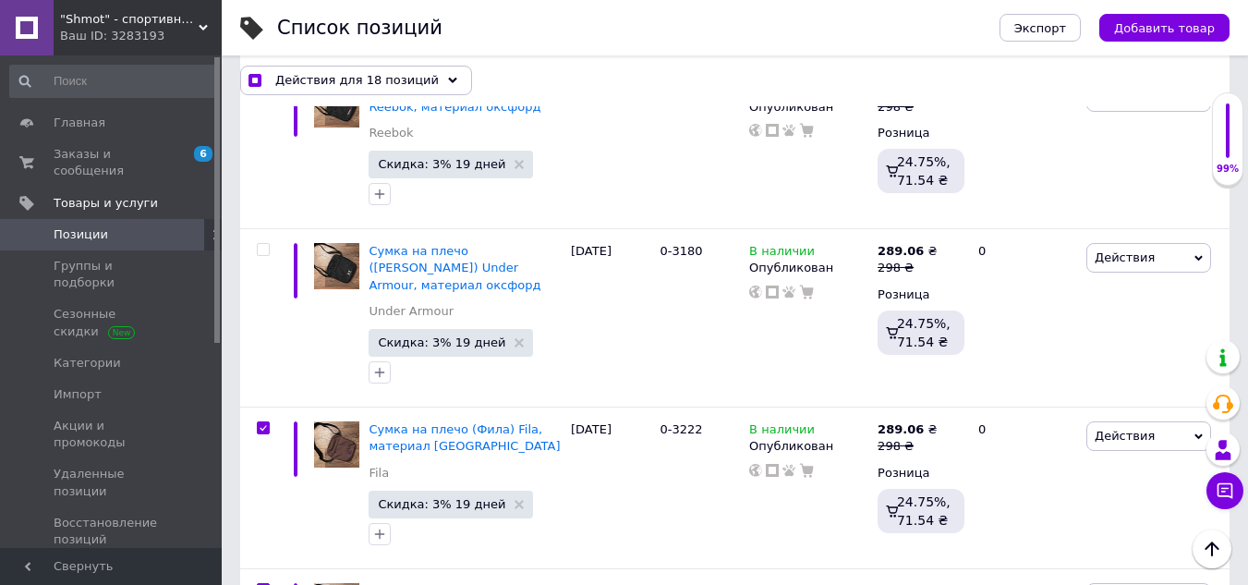
checkbox input "true"
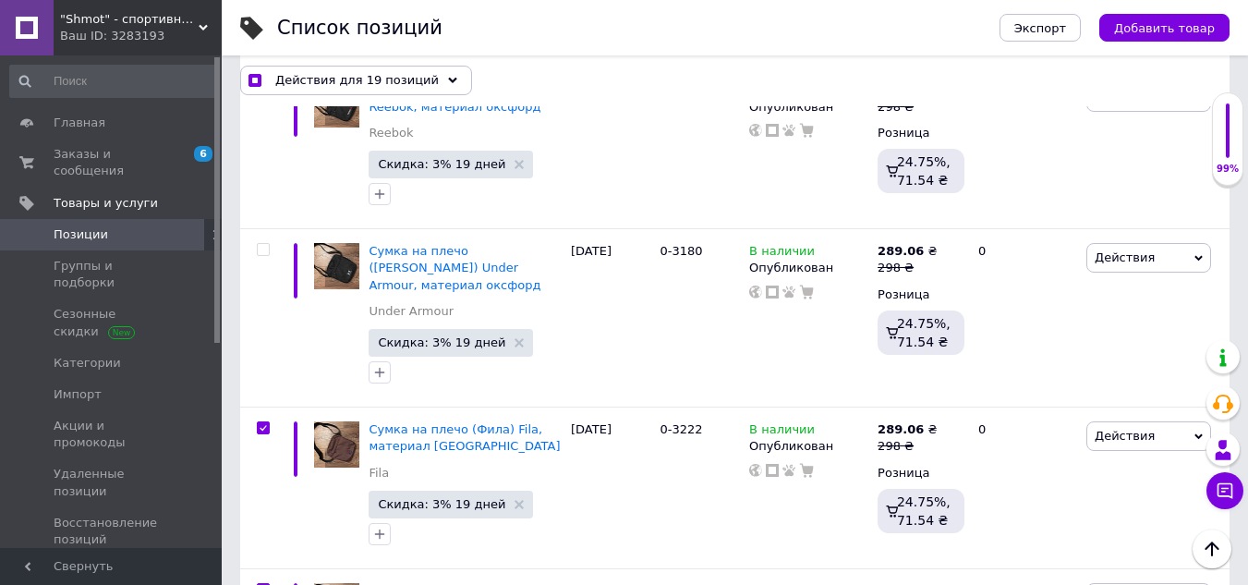
checkbox input "true"
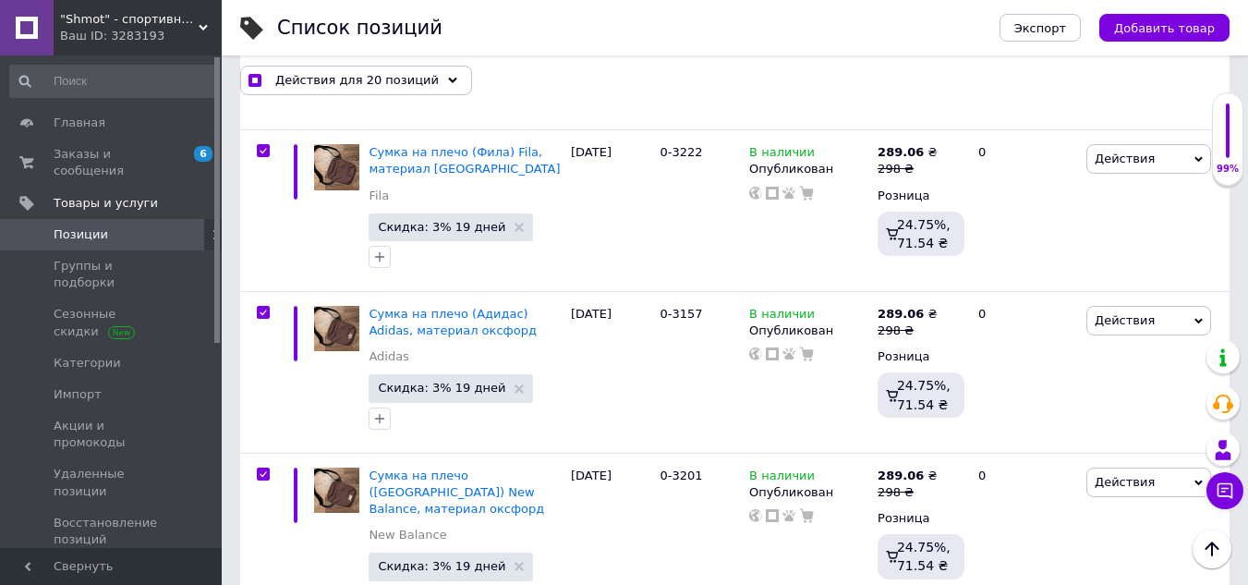
checkbox input "true"
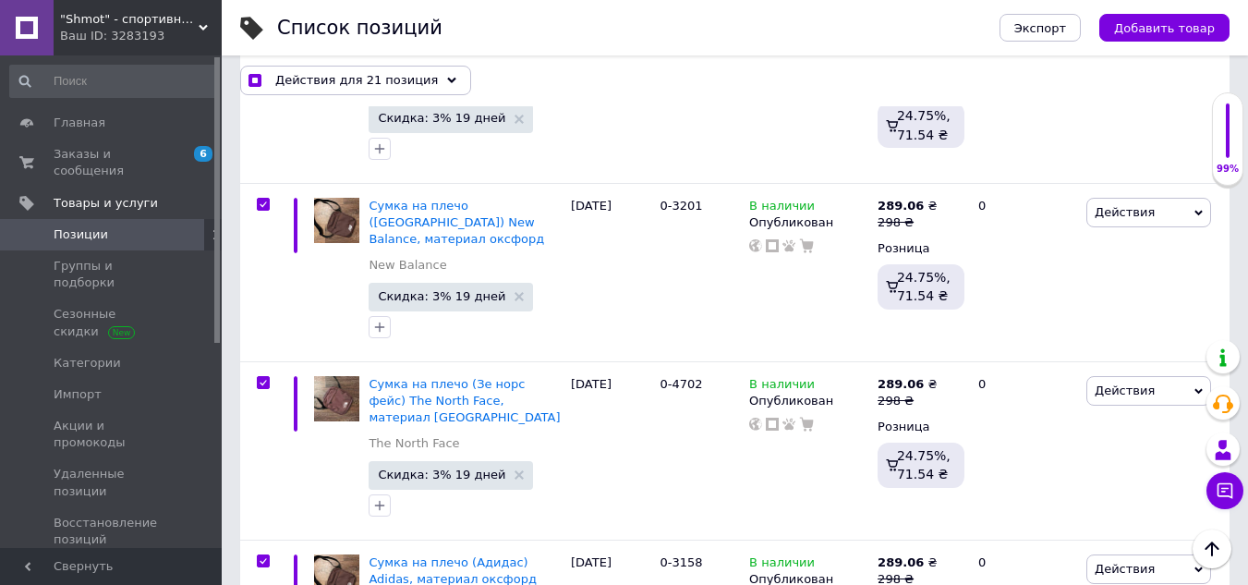
scroll to position [9142, 0]
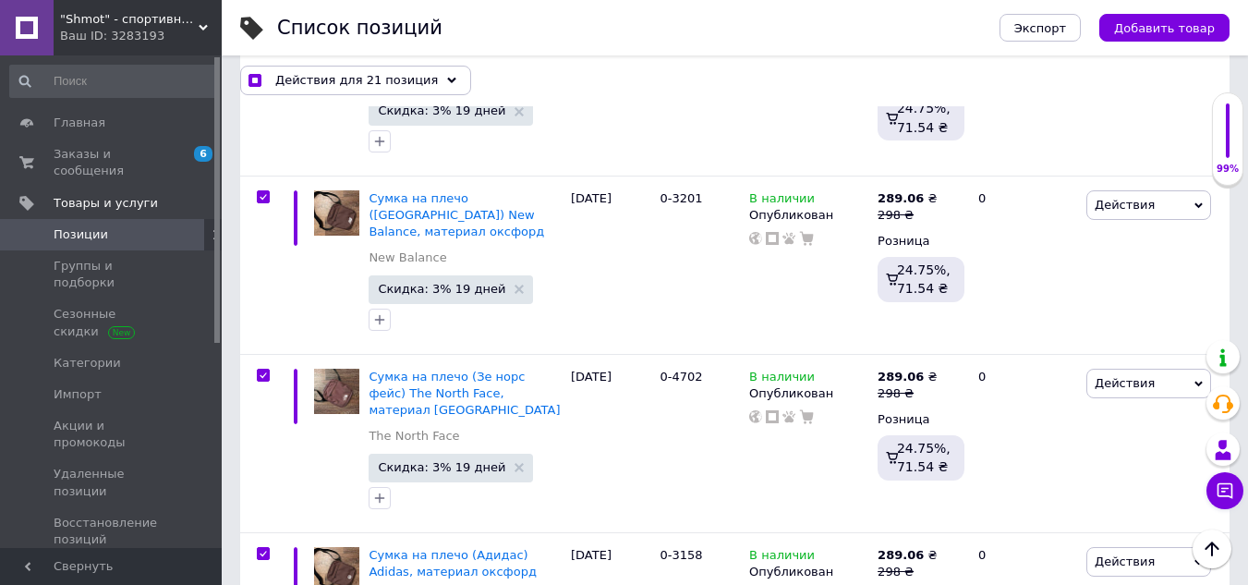
checkbox input "true"
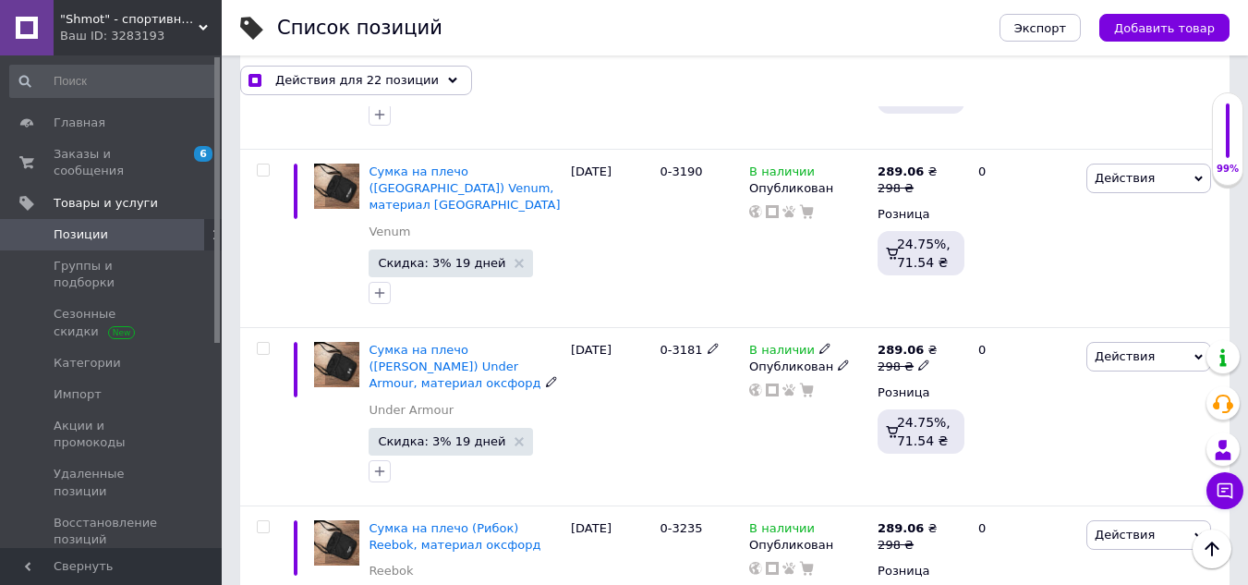
scroll to position [9881, 0]
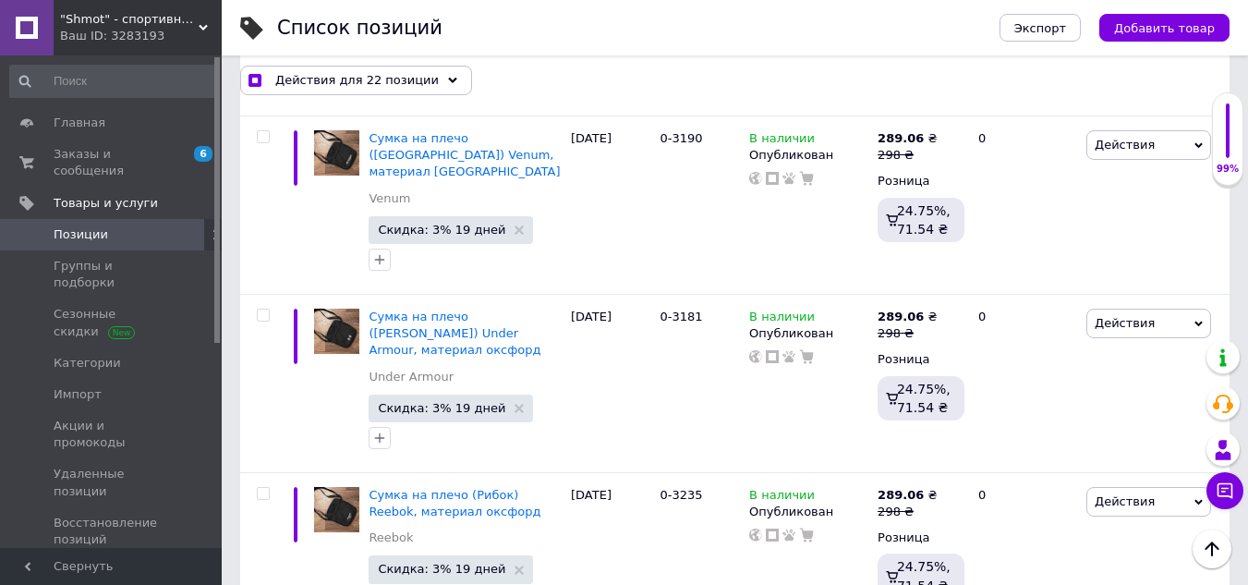
checkbox input "true"
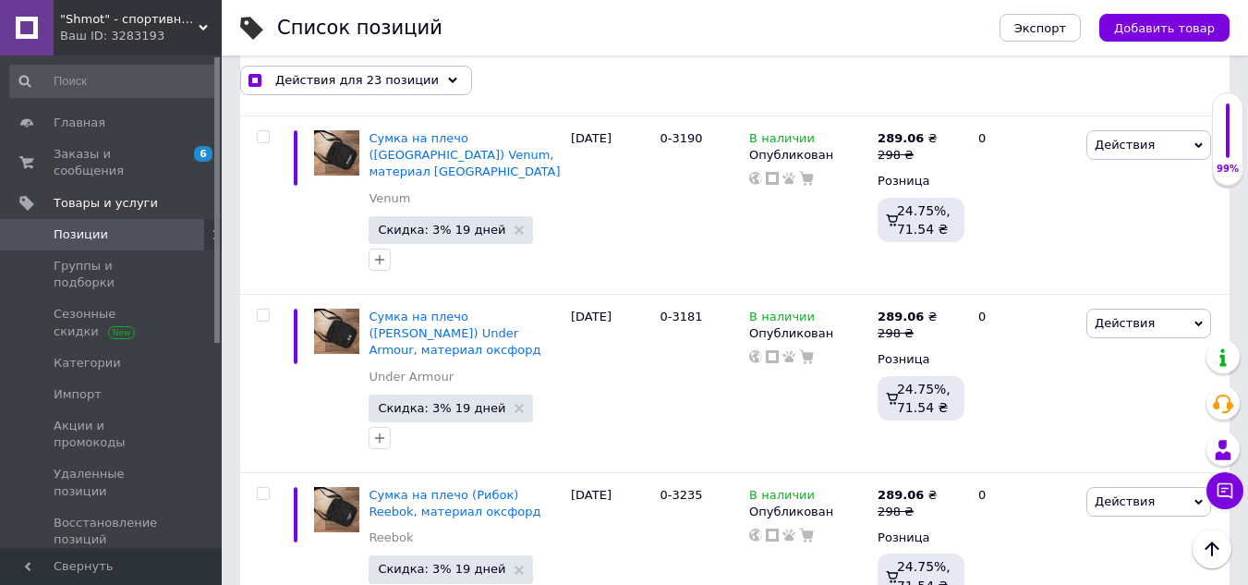
checkbox input "true"
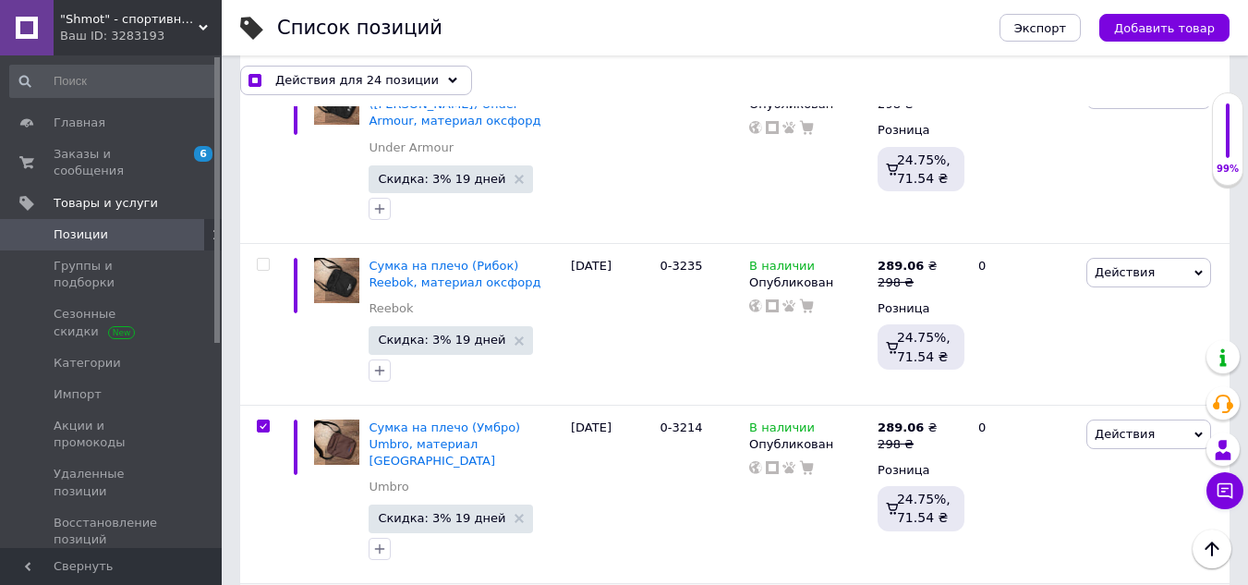
scroll to position [10158, 0]
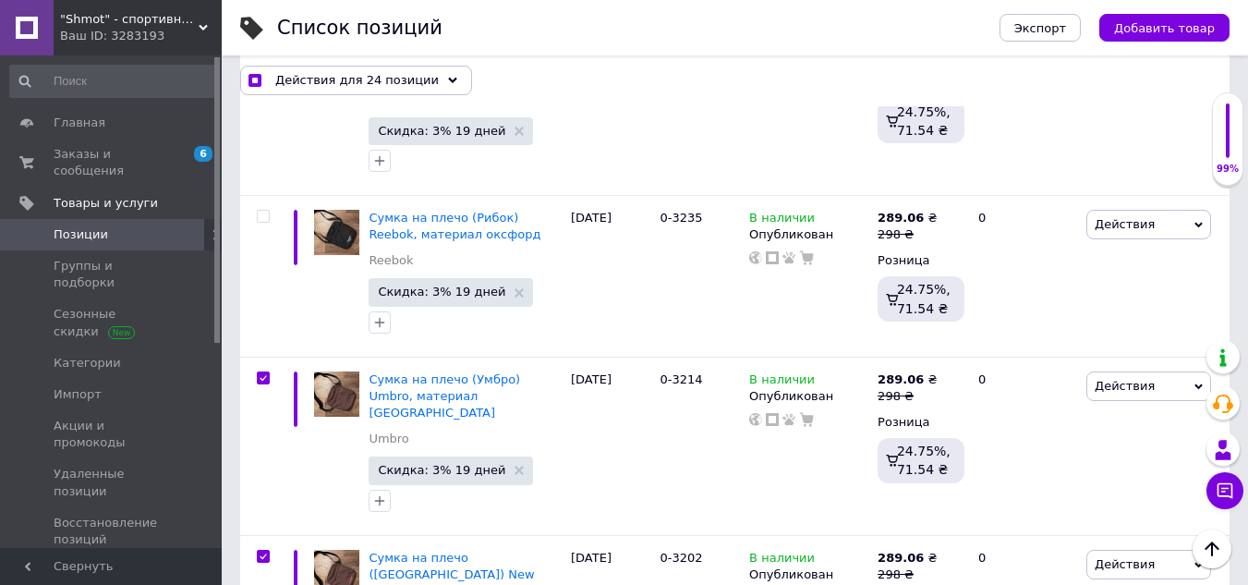
checkbox input "true"
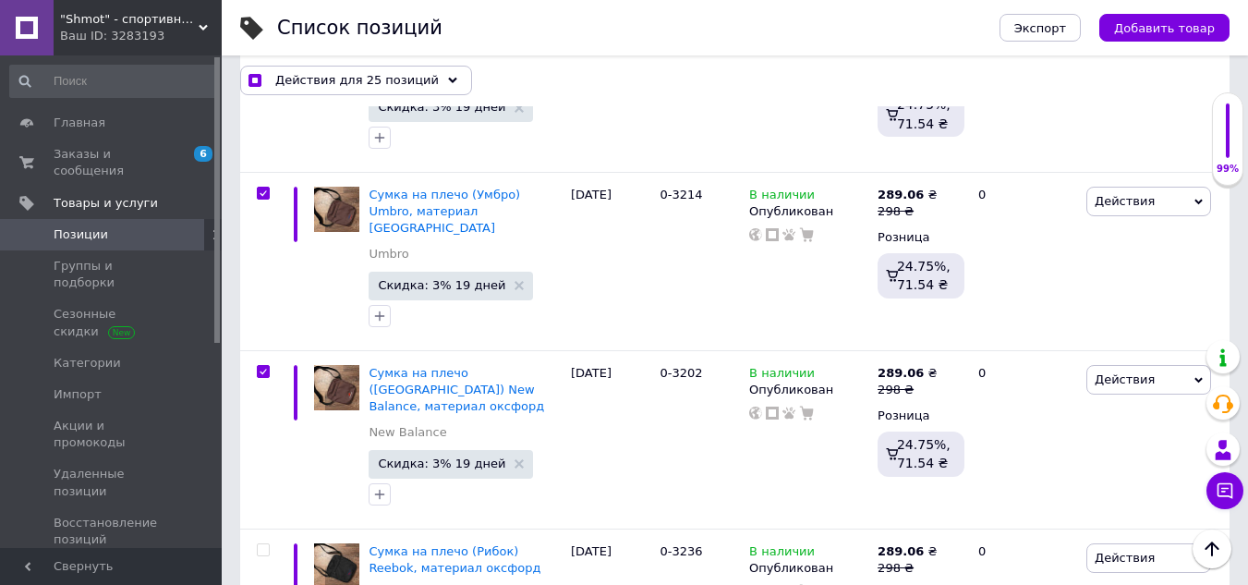
scroll to position [10435, 0]
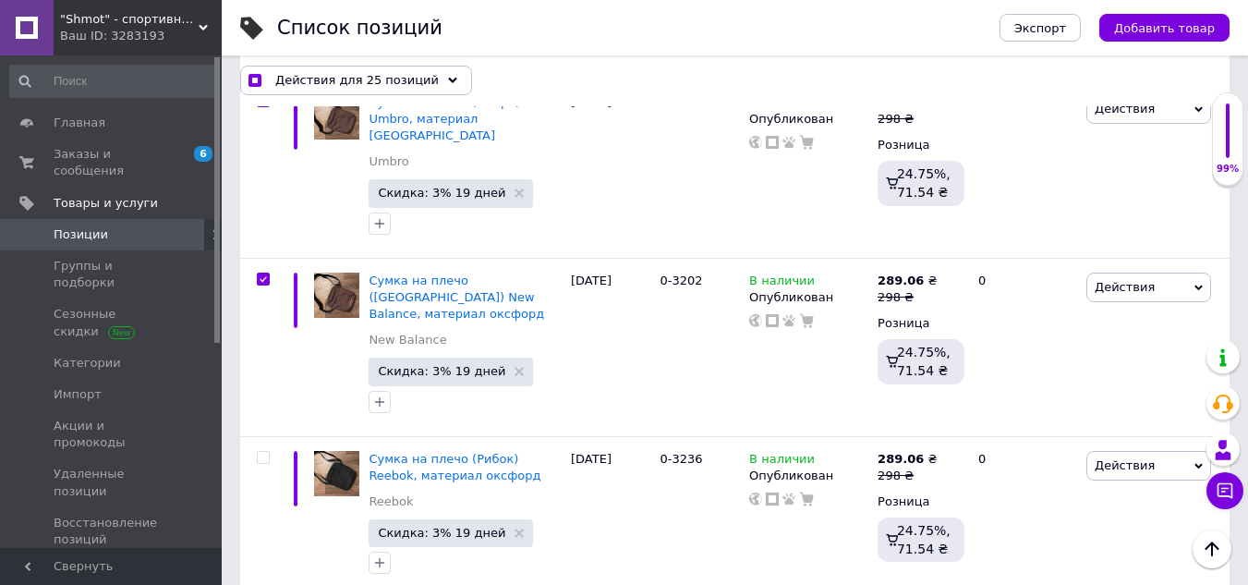
checkbox input "true"
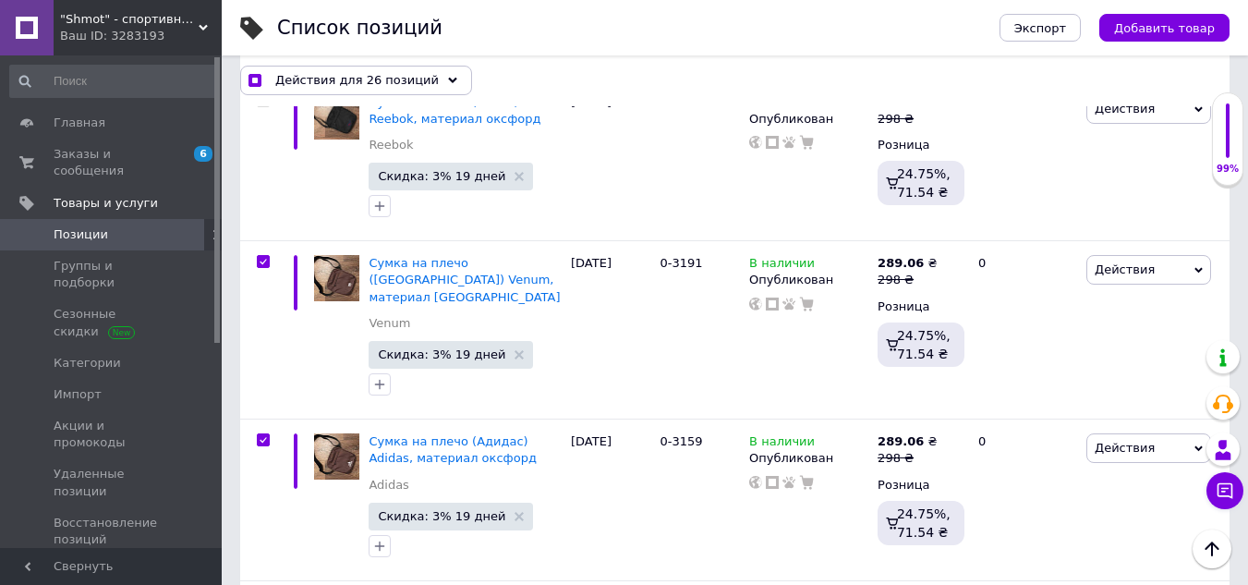
scroll to position [10897, 0]
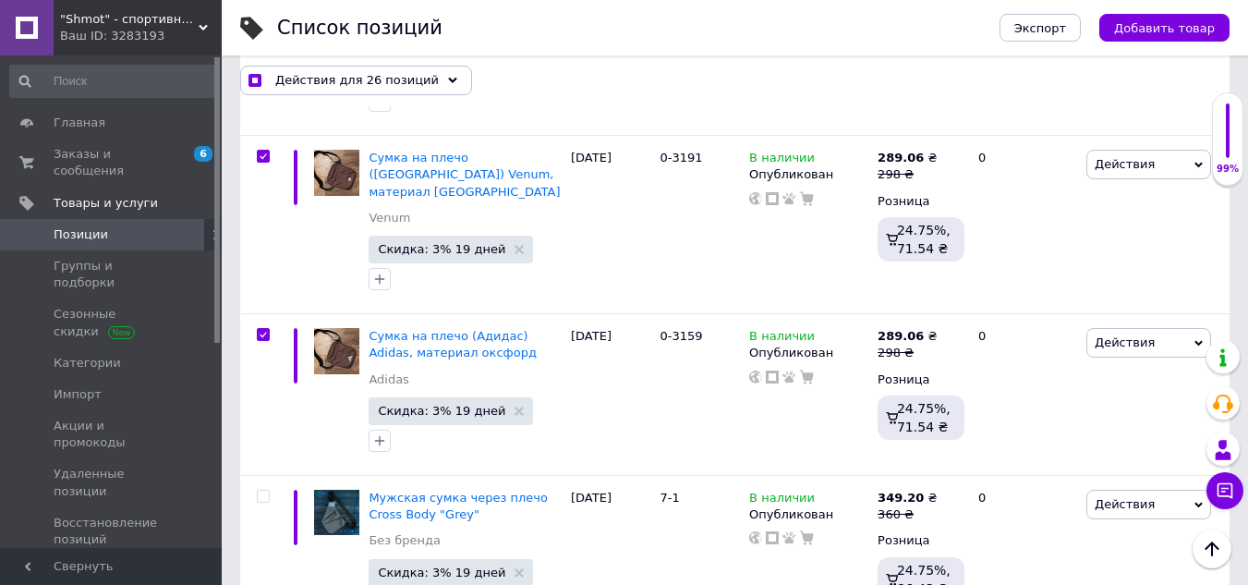
checkbox input "true"
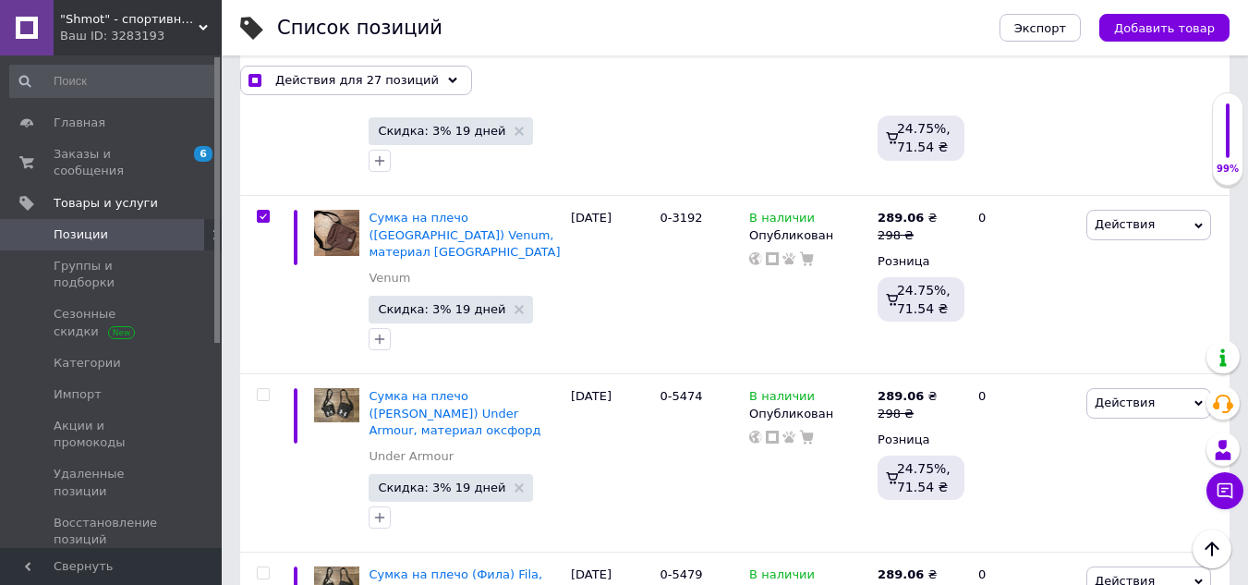
scroll to position [11544, 0]
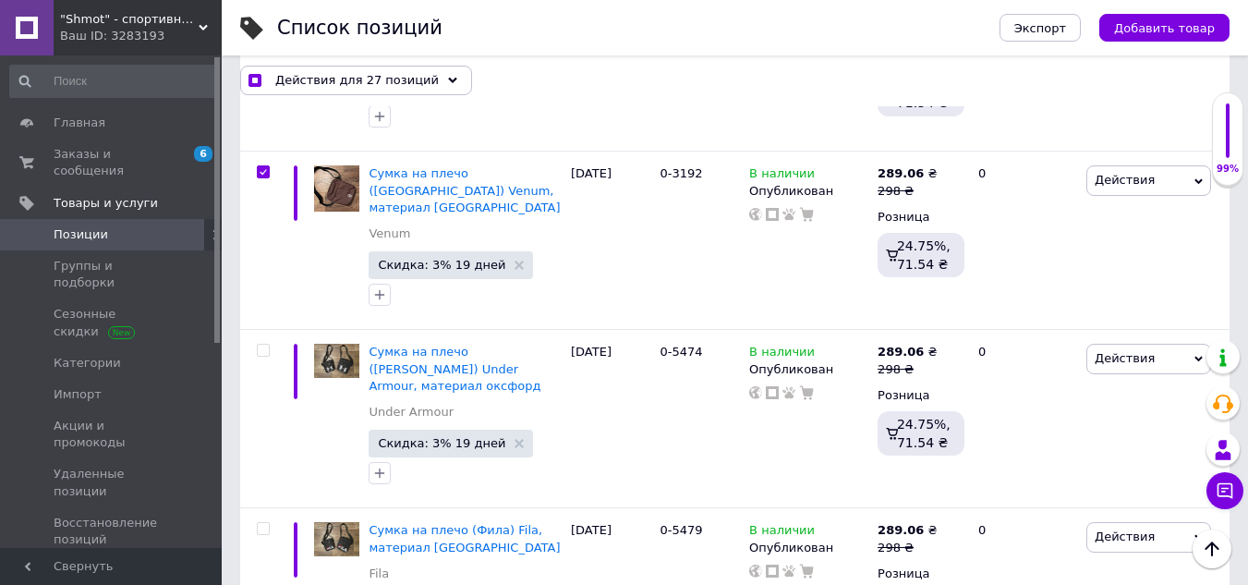
checkbox input "true"
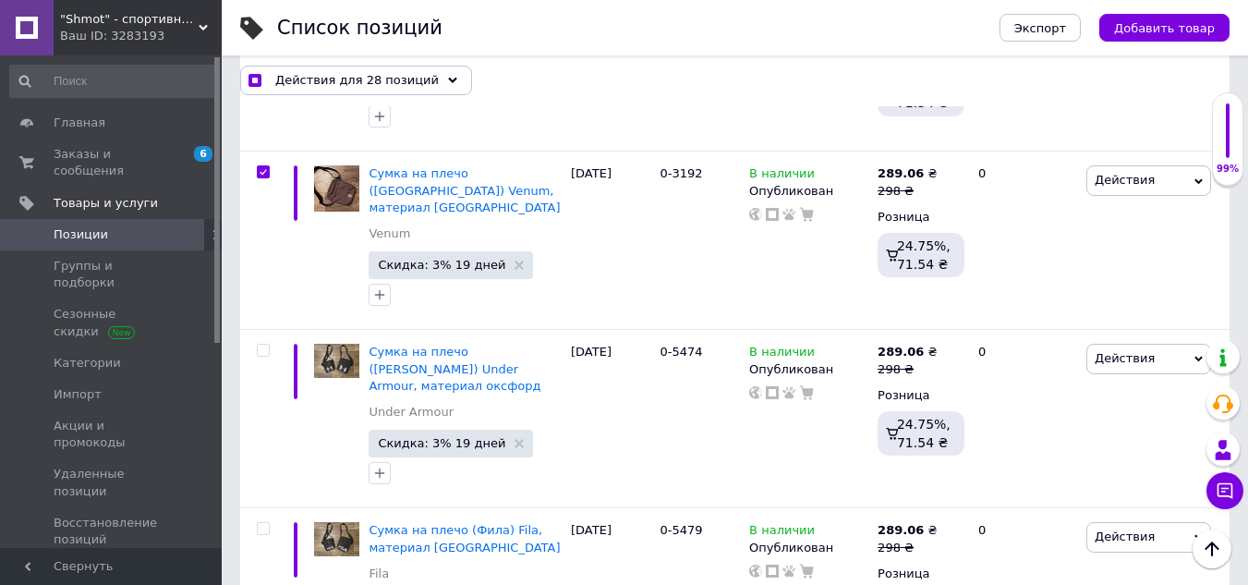
checkbox input "true"
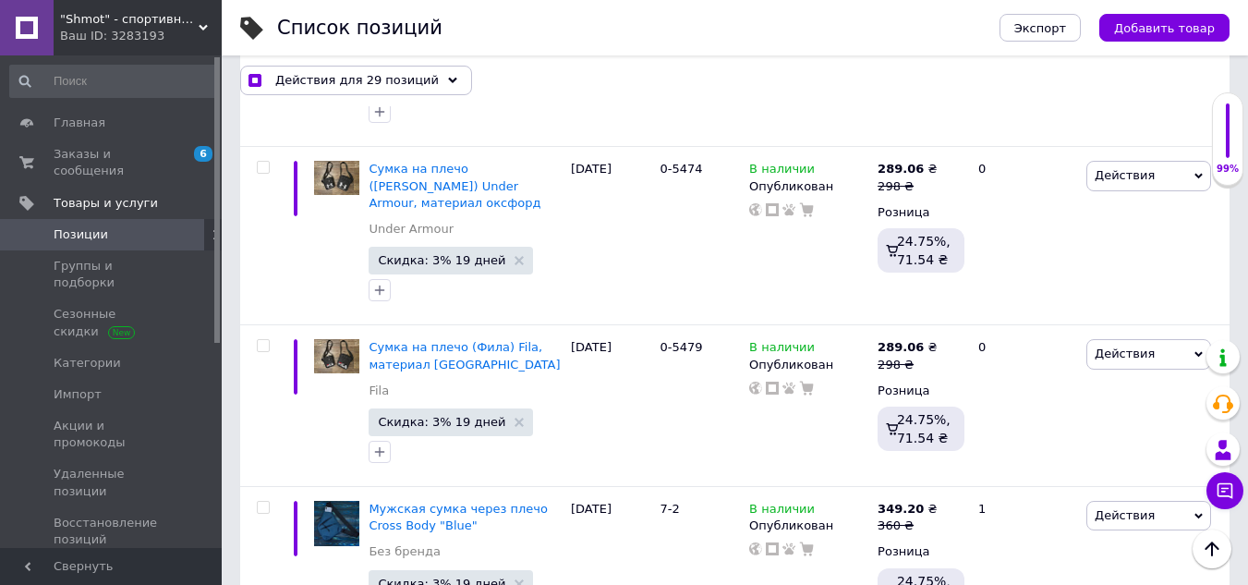
scroll to position [11728, 0]
checkbox input "true"
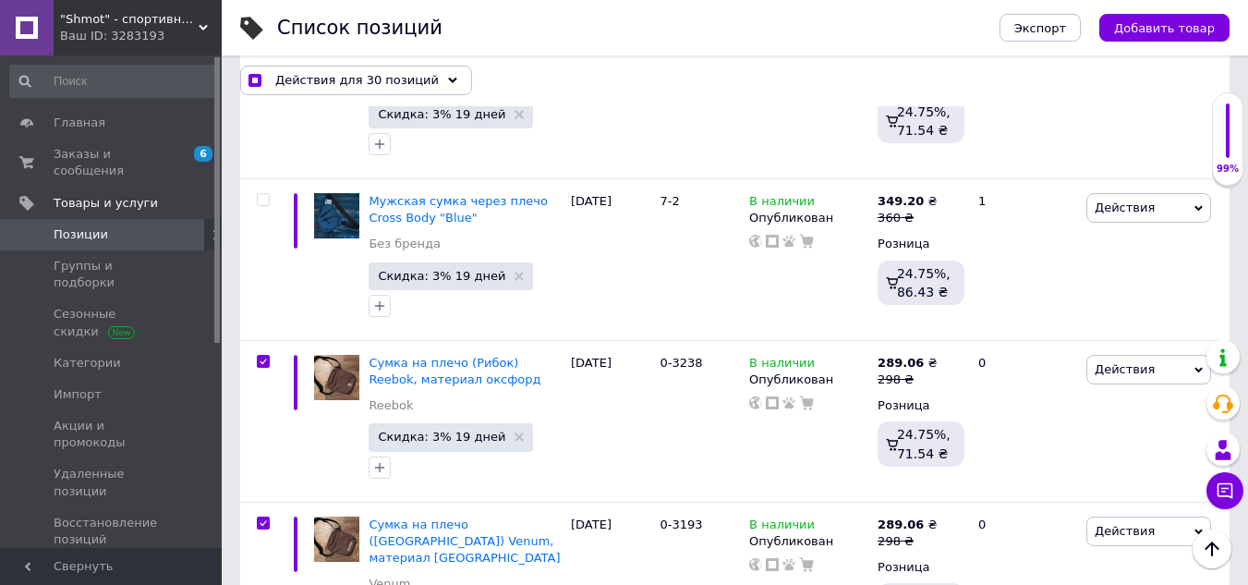
scroll to position [12098, 0]
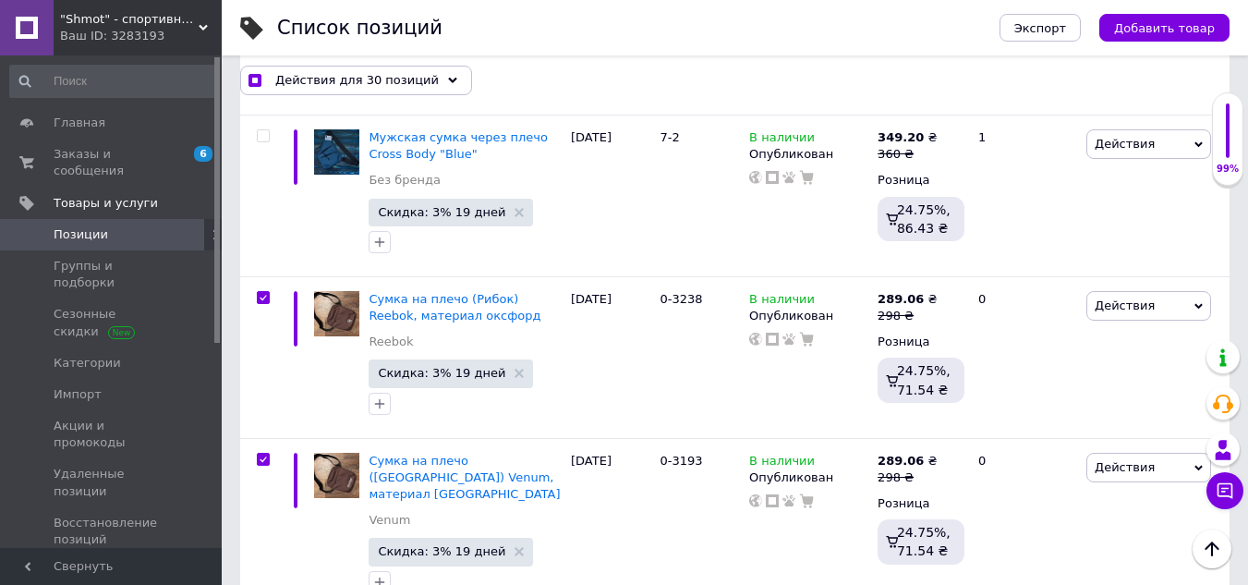
checkbox input "true"
drag, startPoint x: 263, startPoint y: 384, endPoint x: 284, endPoint y: 478, distance: 96.4
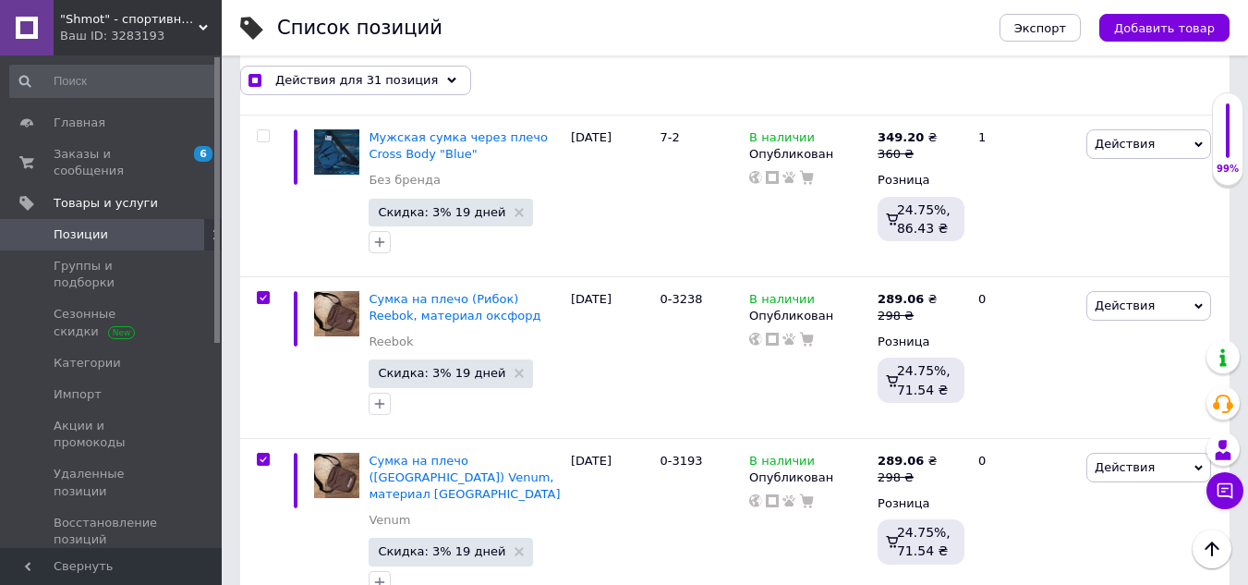
checkbox input "true"
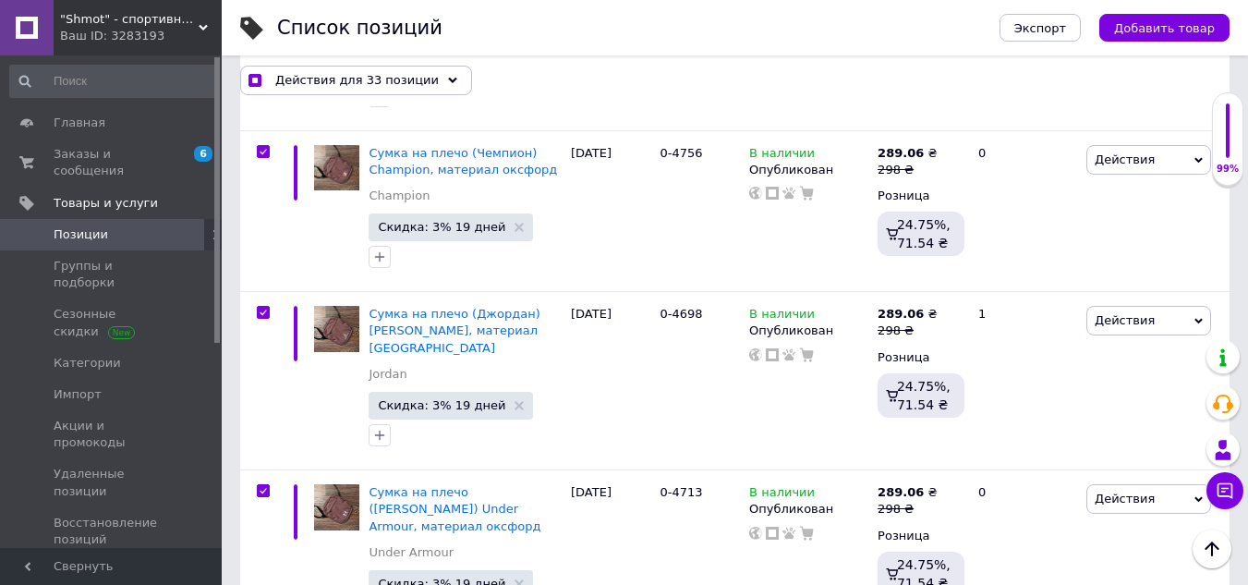
scroll to position [12744, 0]
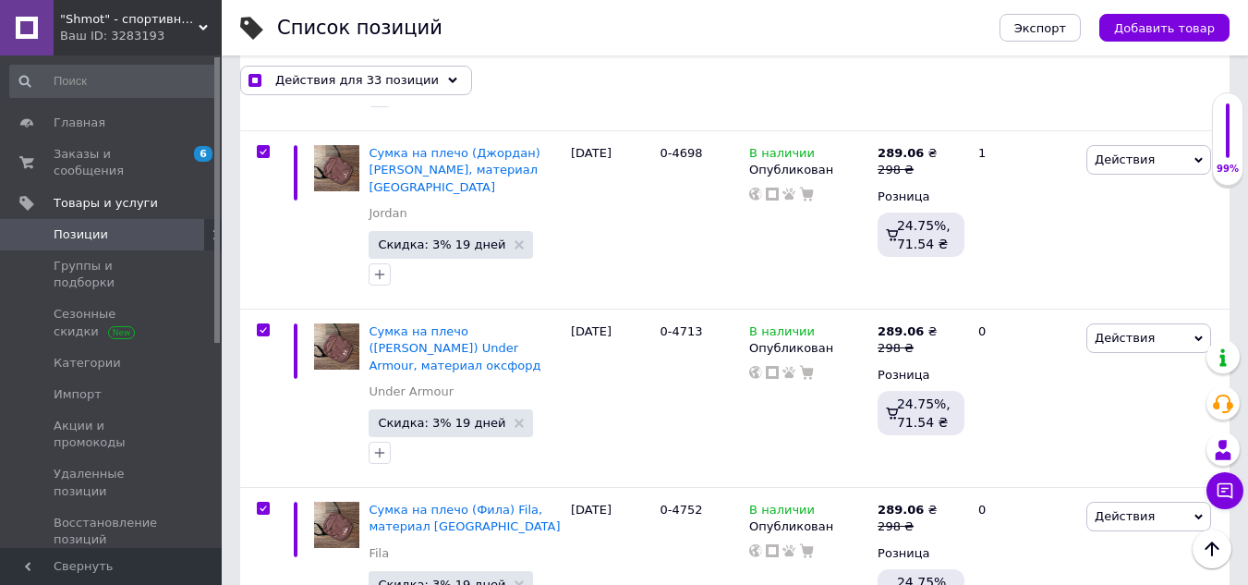
checkbox input "true"
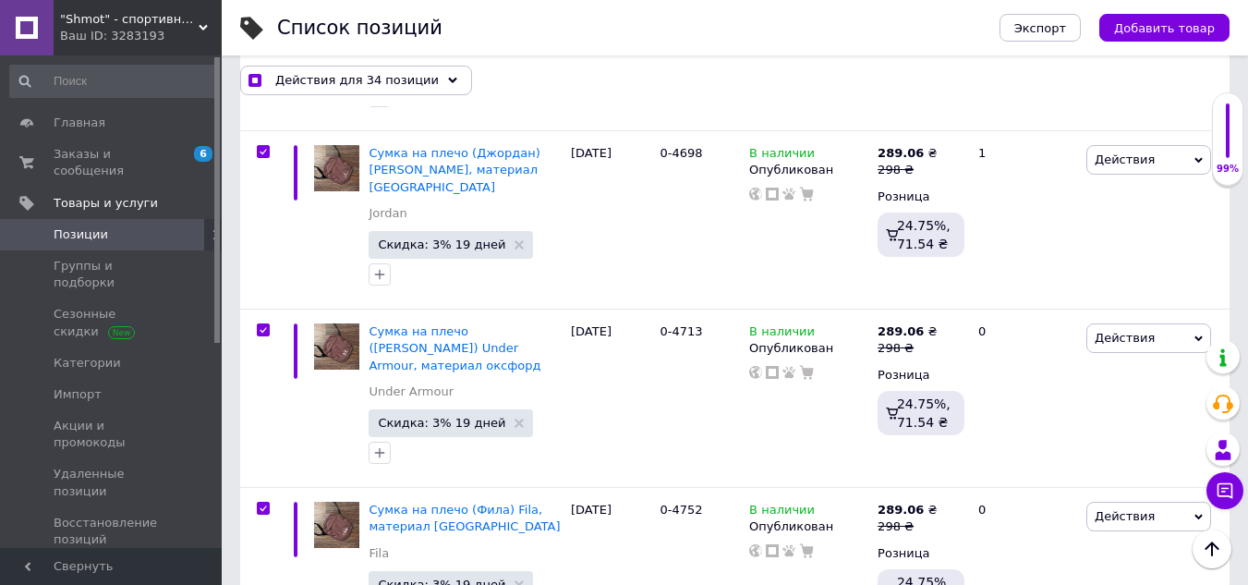
checkbox input "true"
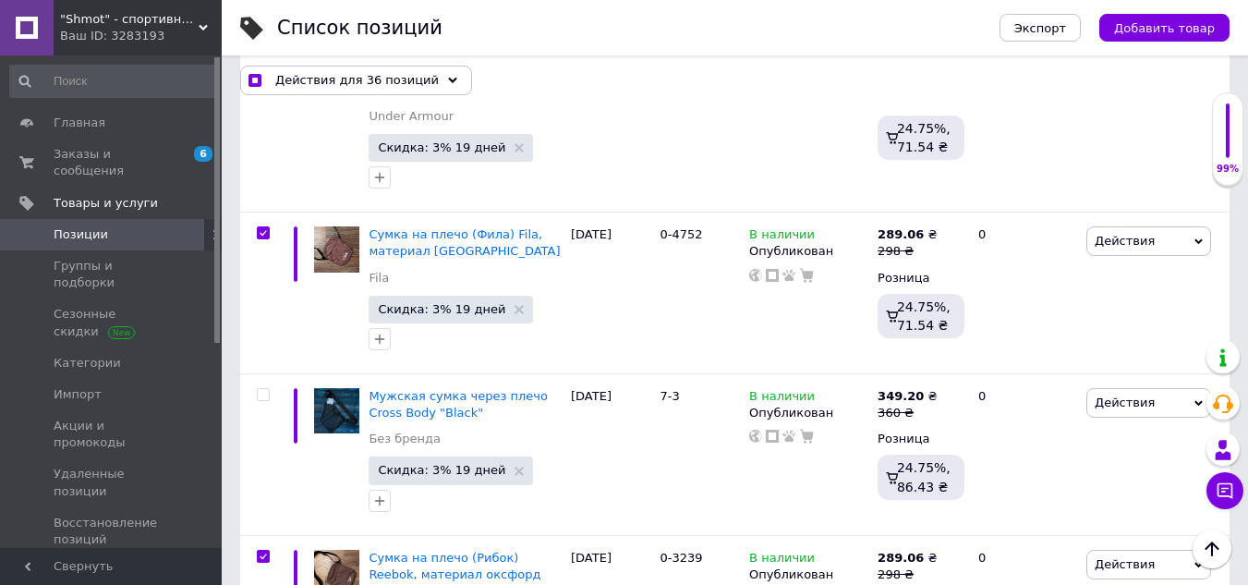
scroll to position [13021, 0]
checkbox input "true"
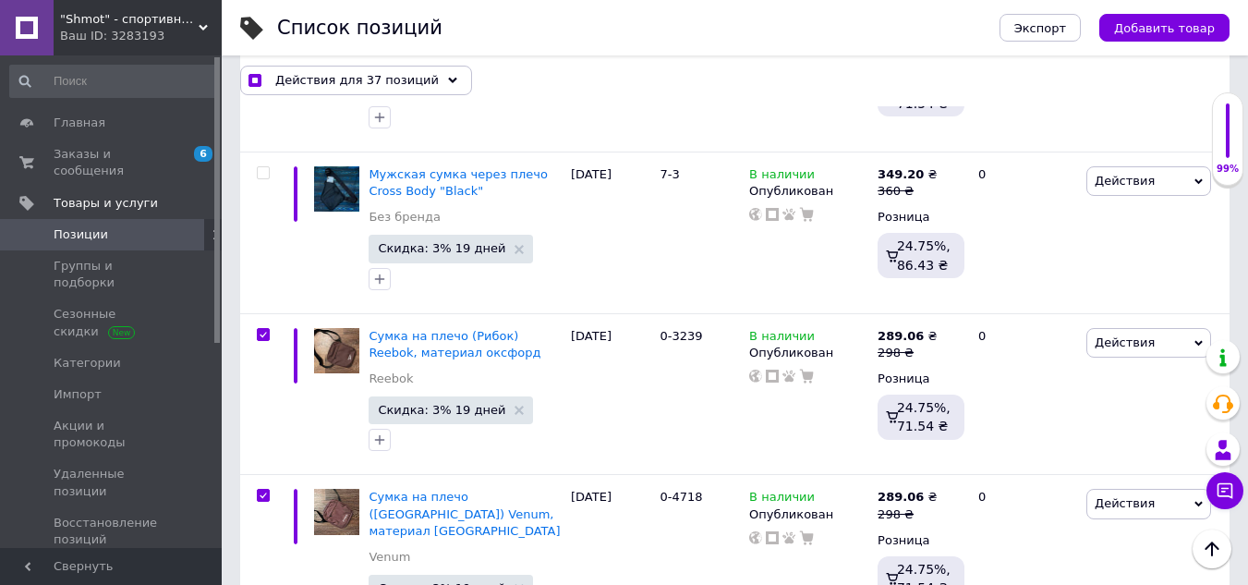
scroll to position [13298, 0]
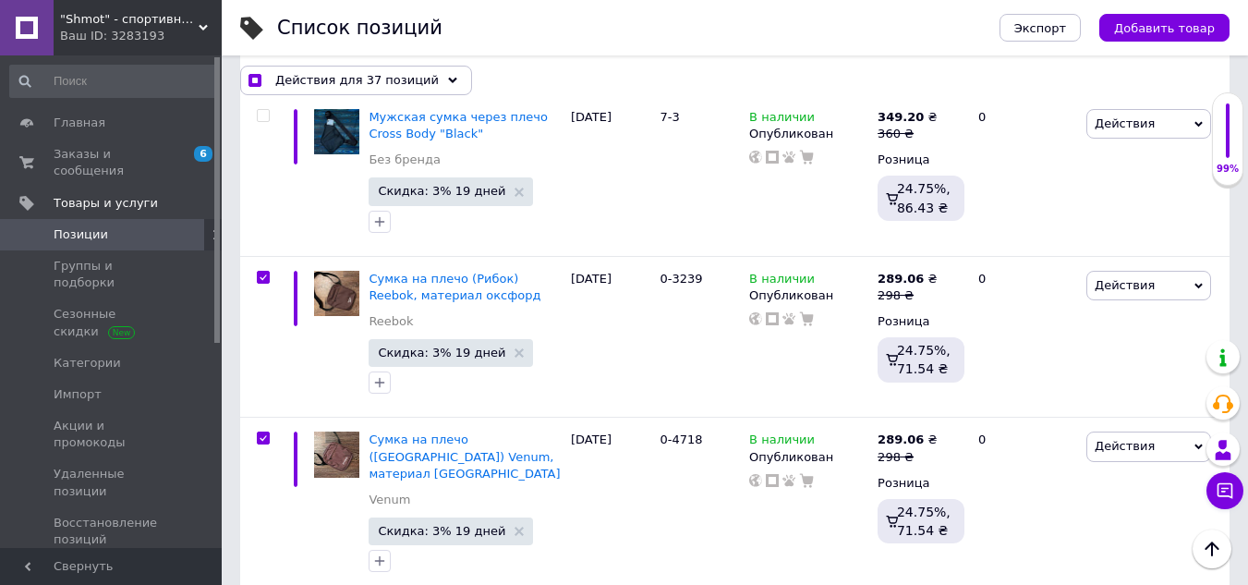
checkbox input "true"
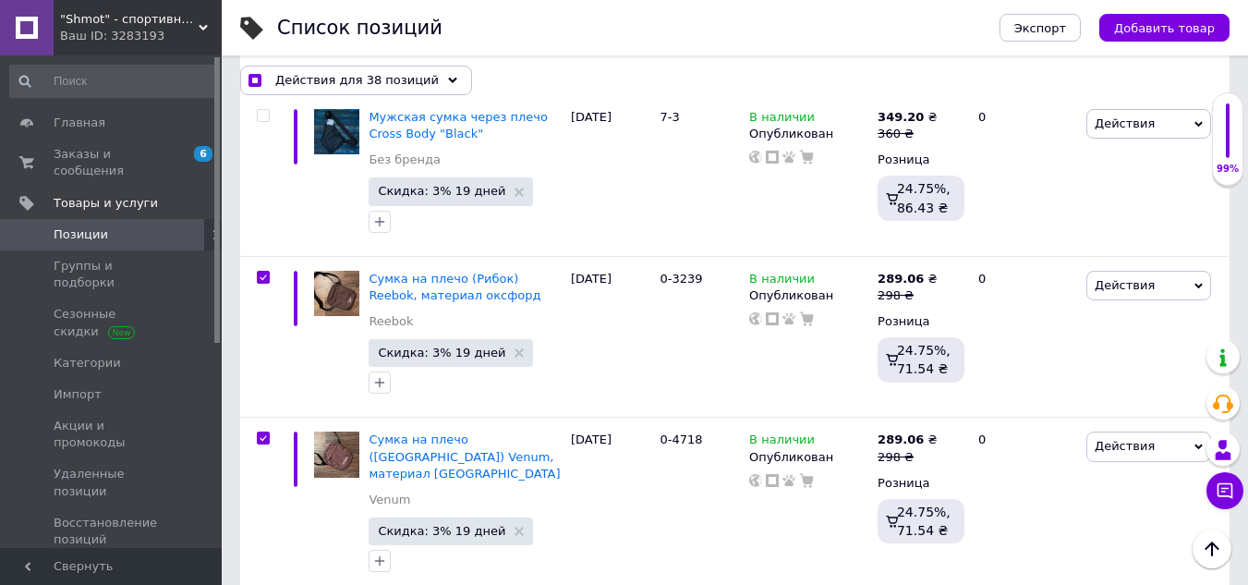
checkbox input "true"
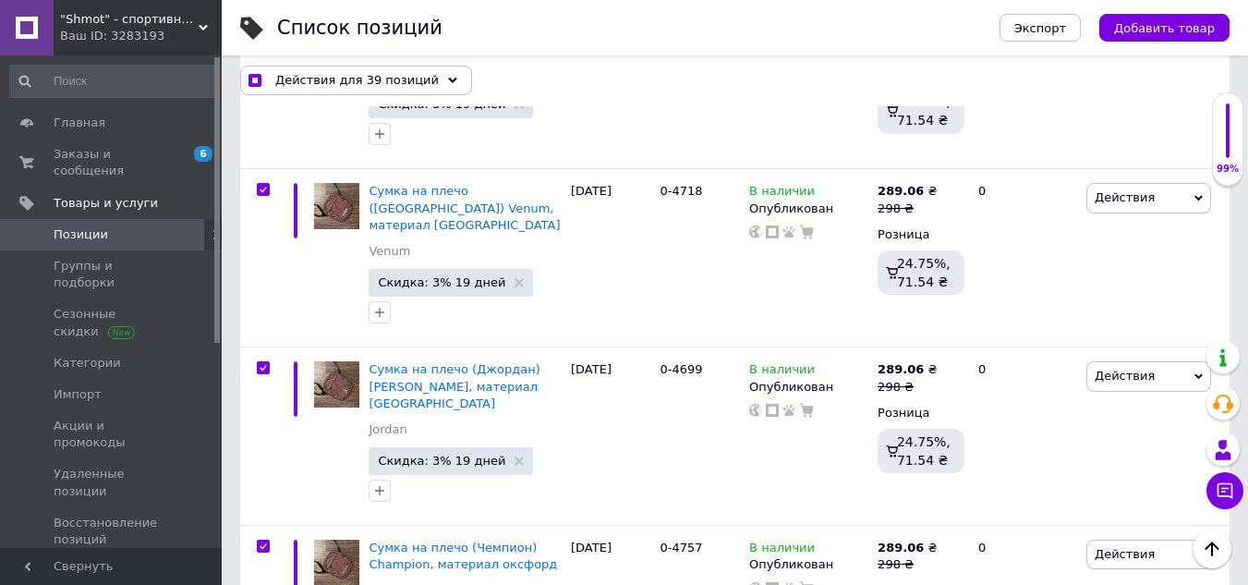
scroll to position [13575, 0]
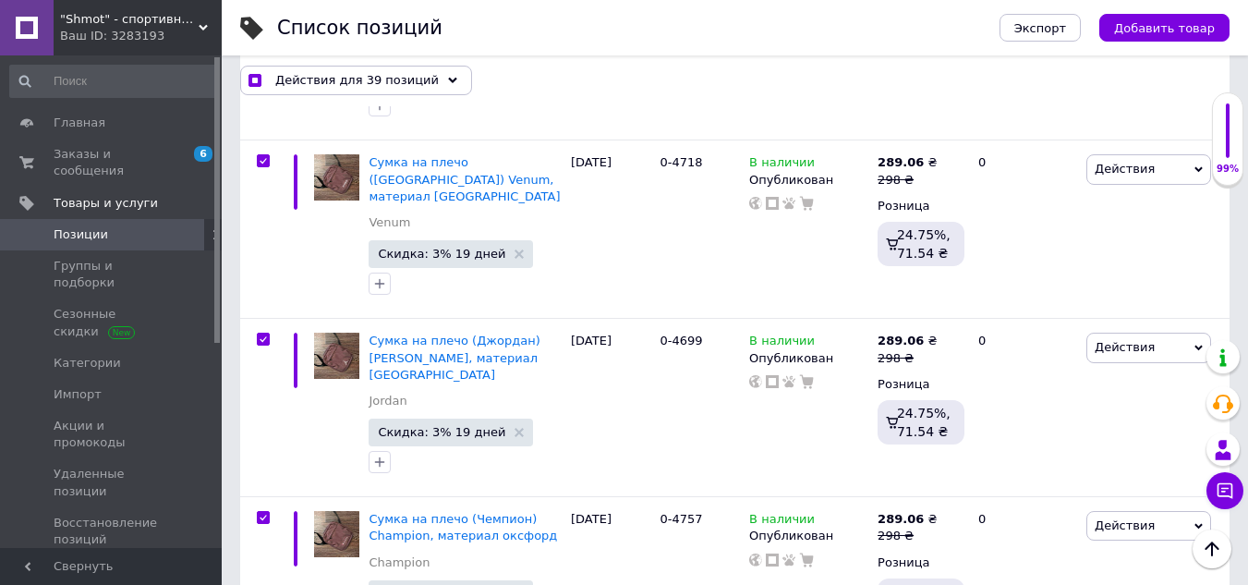
checkbox input "true"
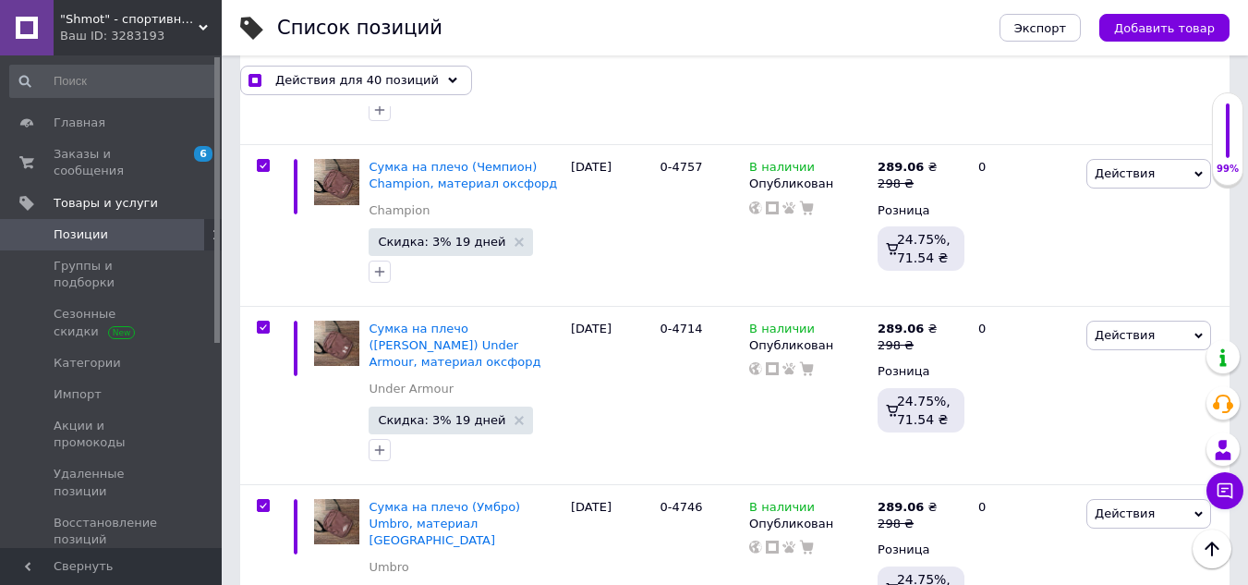
scroll to position [14037, 0]
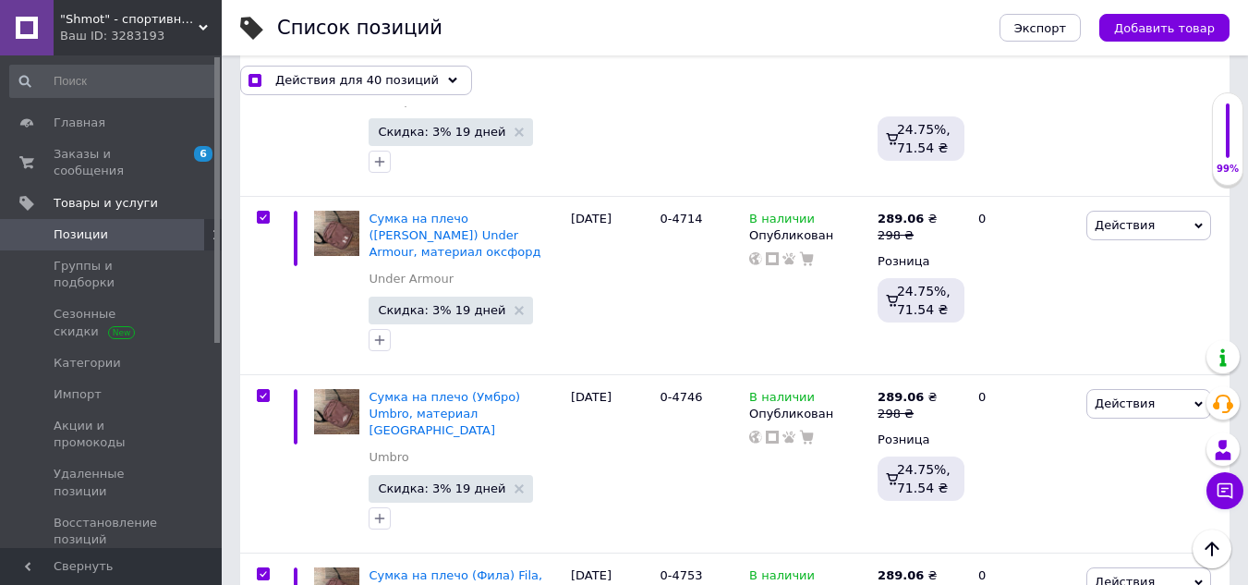
checkbox input "true"
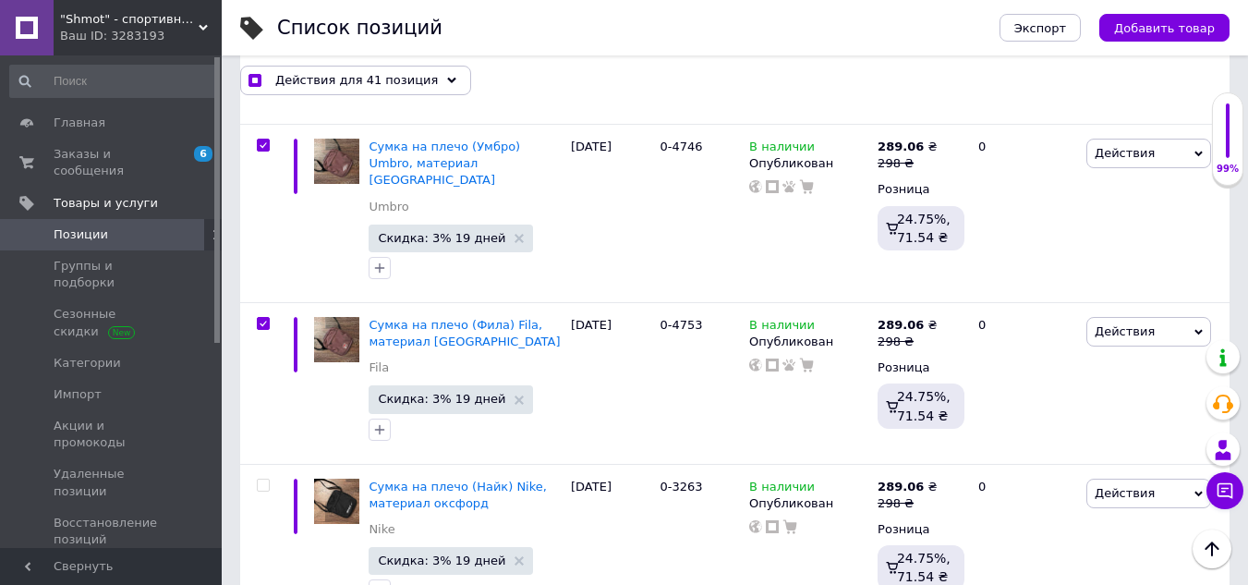
scroll to position [14314, 0]
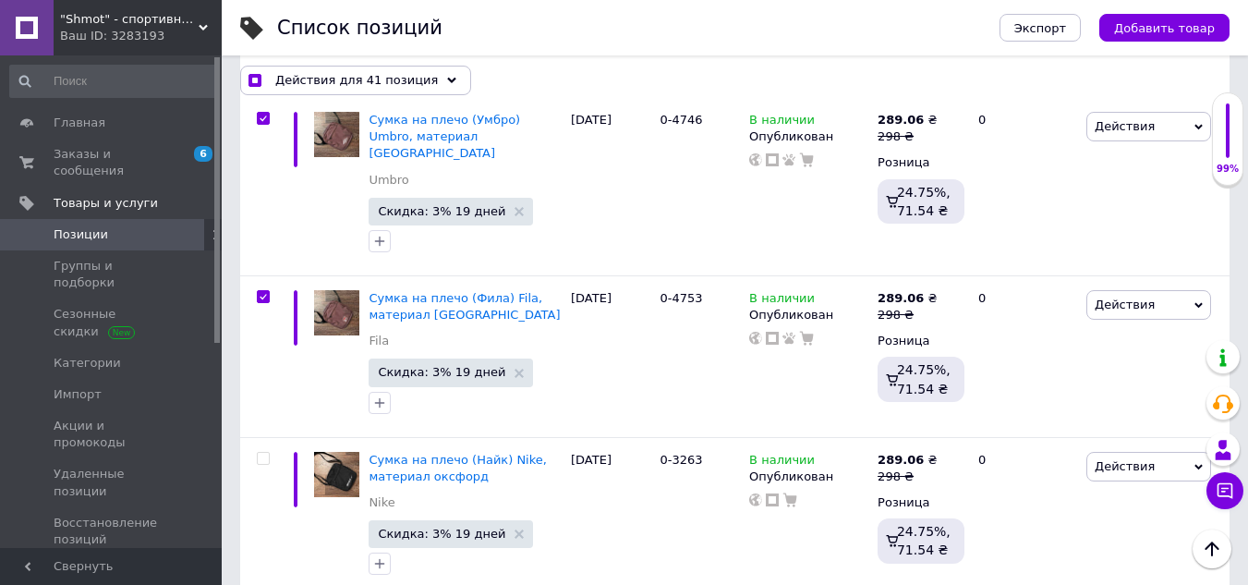
checkbox input "true"
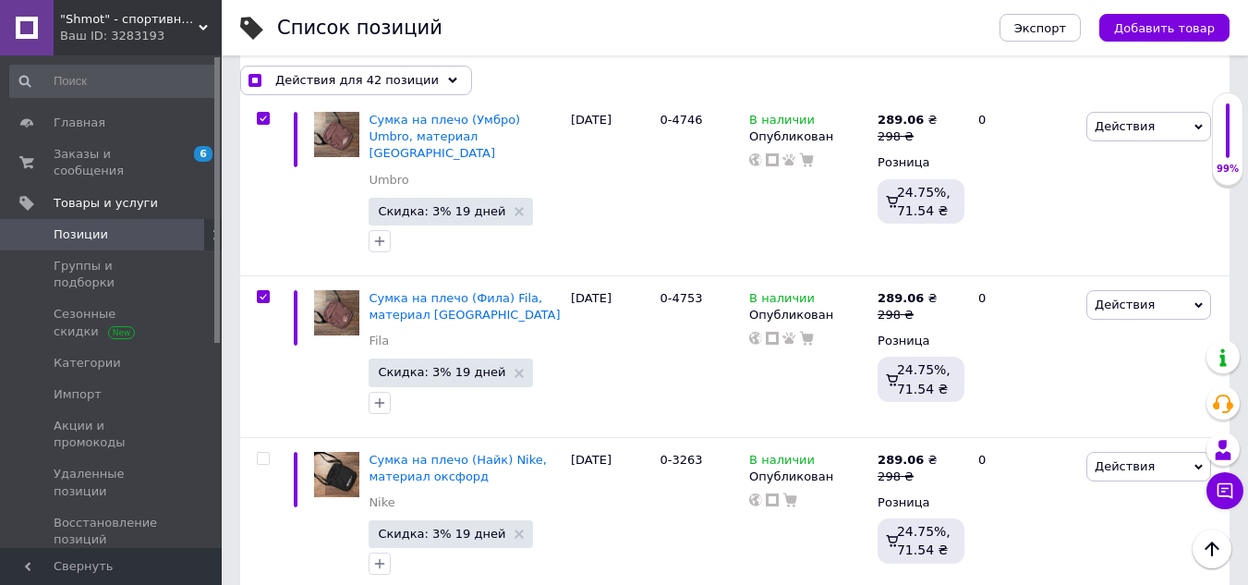
checkbox input "true"
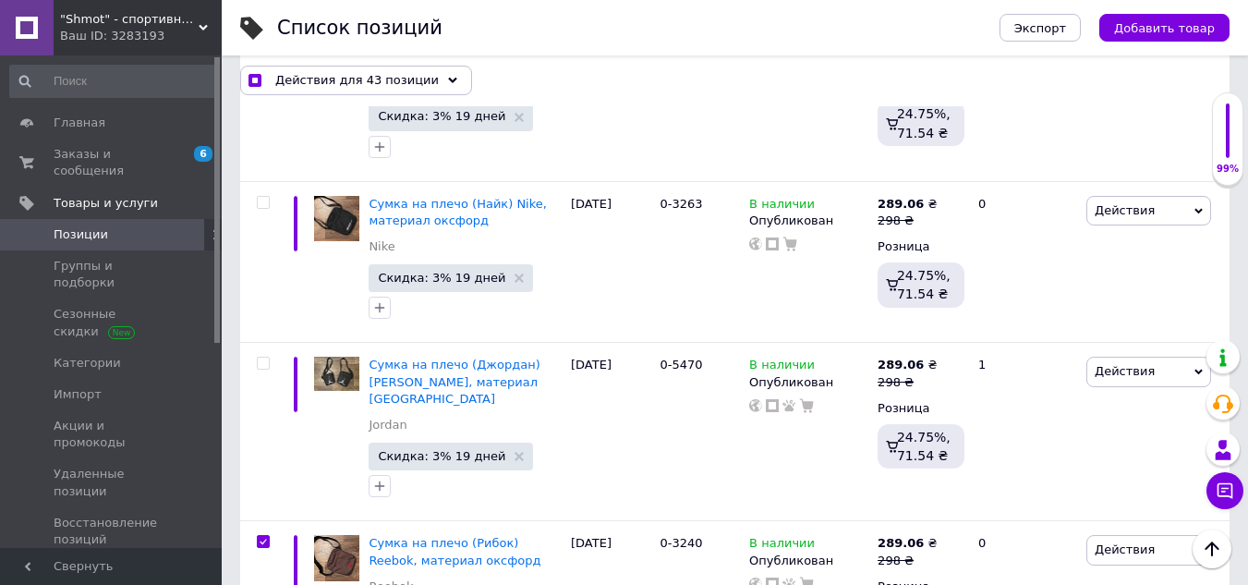
scroll to position [14591, 0]
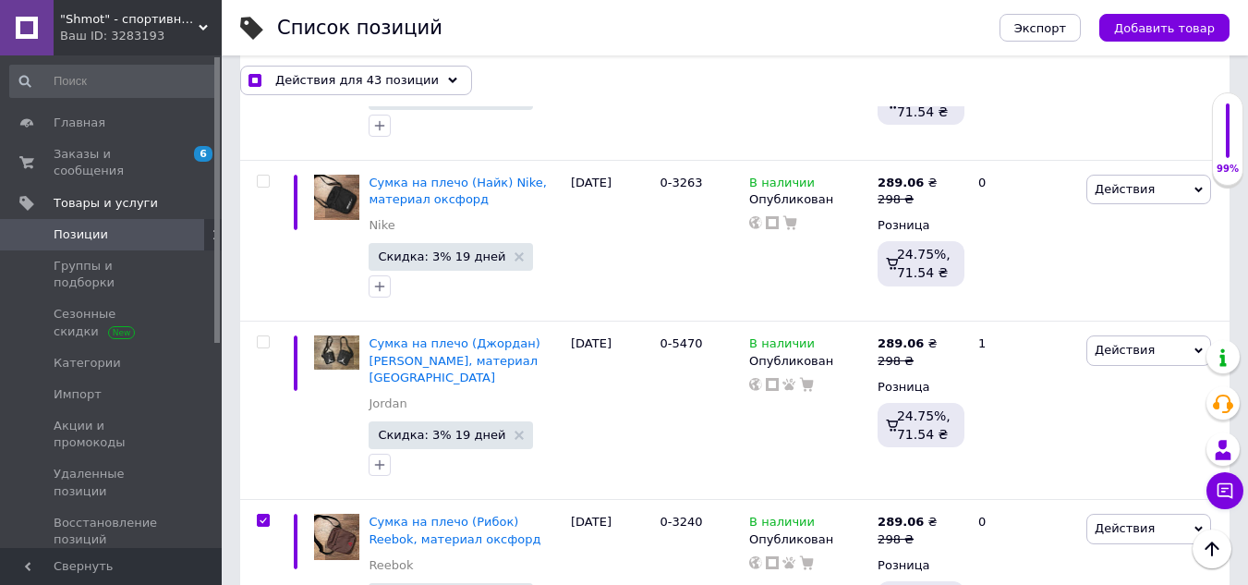
checkbox input "true"
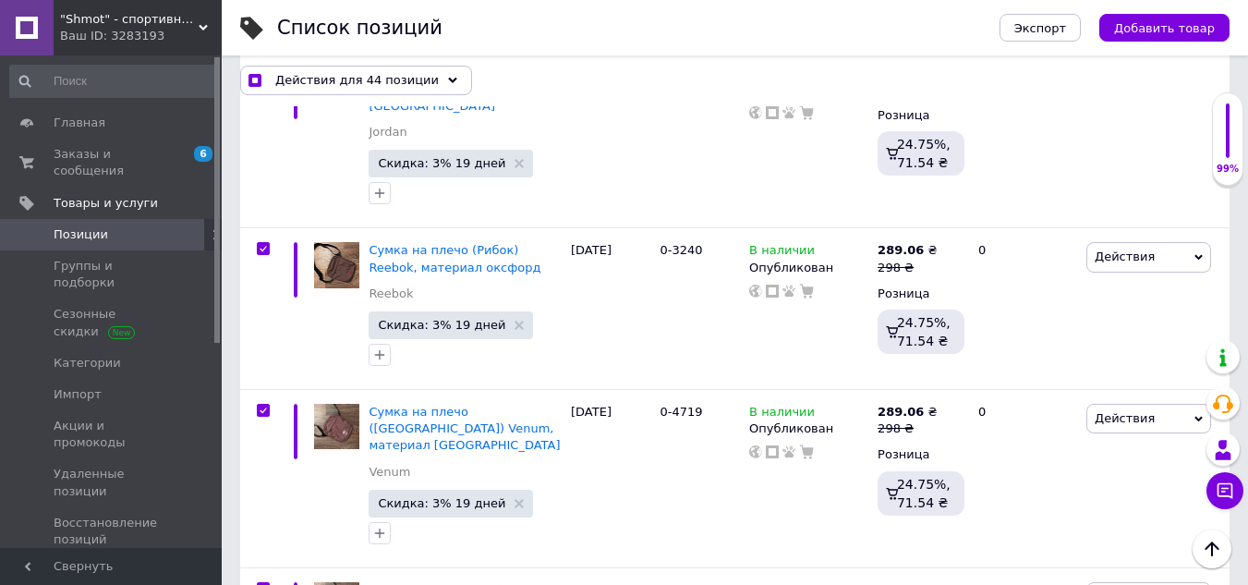
scroll to position [14868, 0]
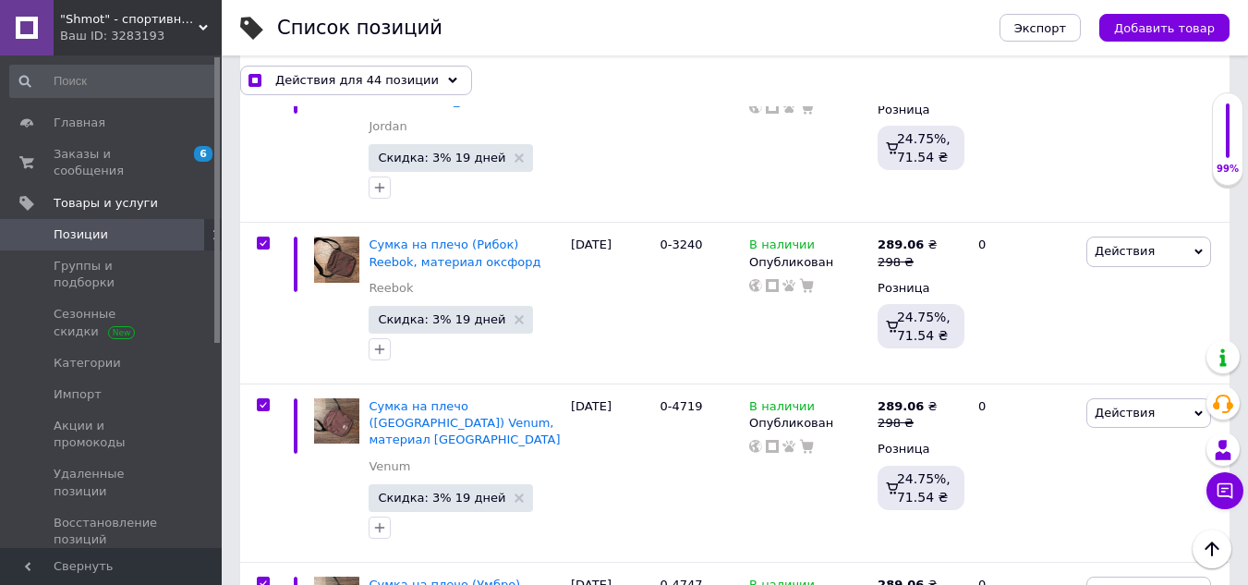
checkbox input "true"
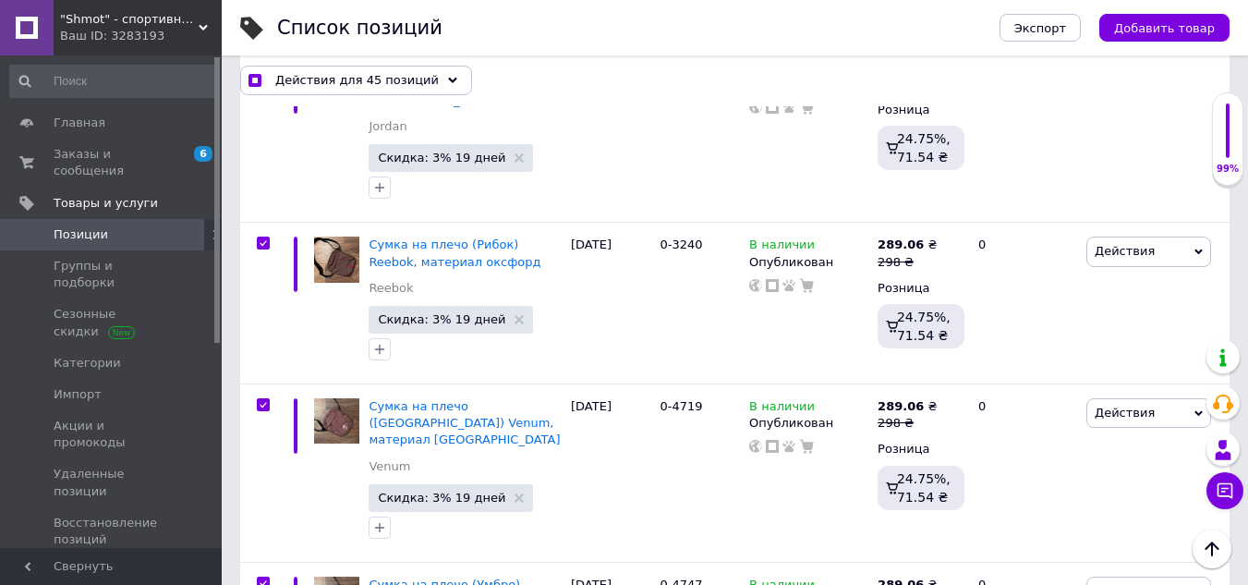
checkbox input "true"
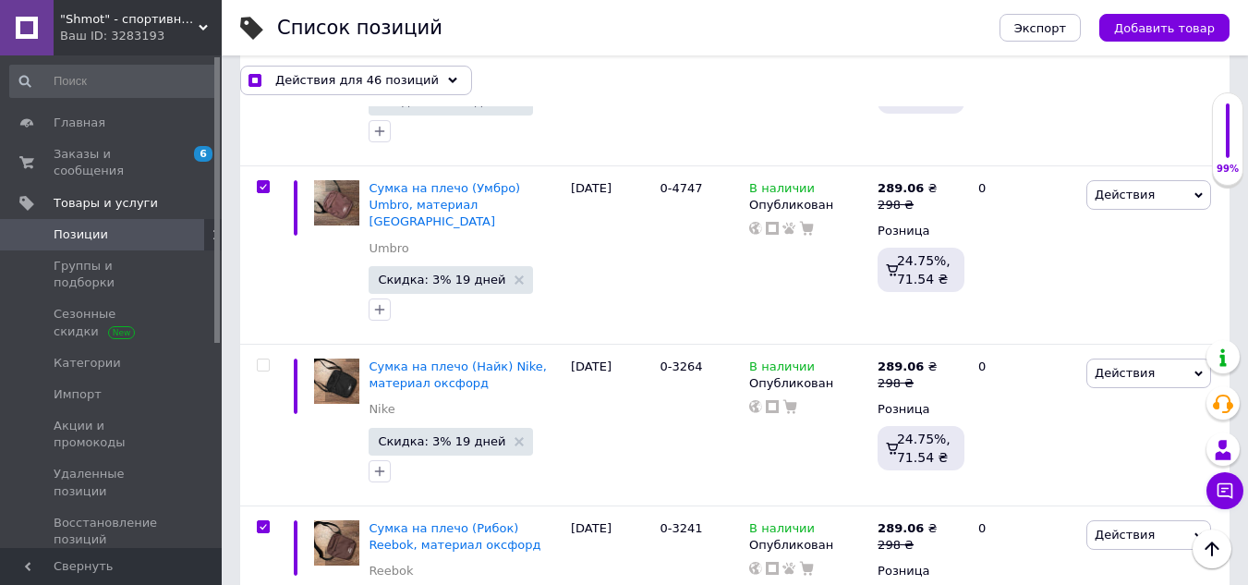
scroll to position [15330, 0]
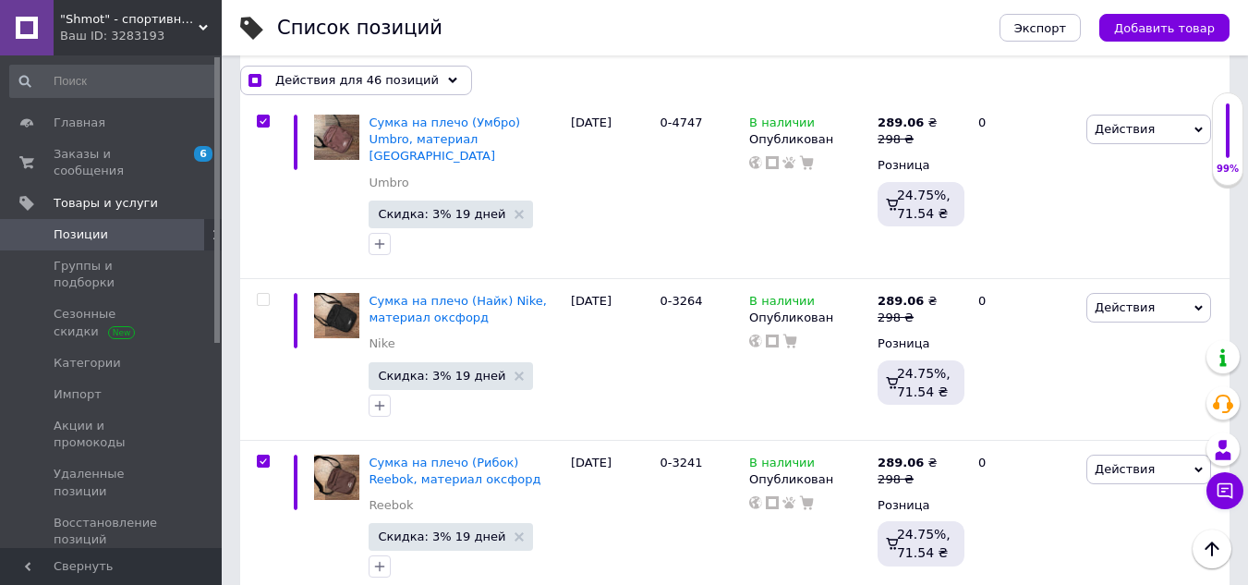
checkbox input "true"
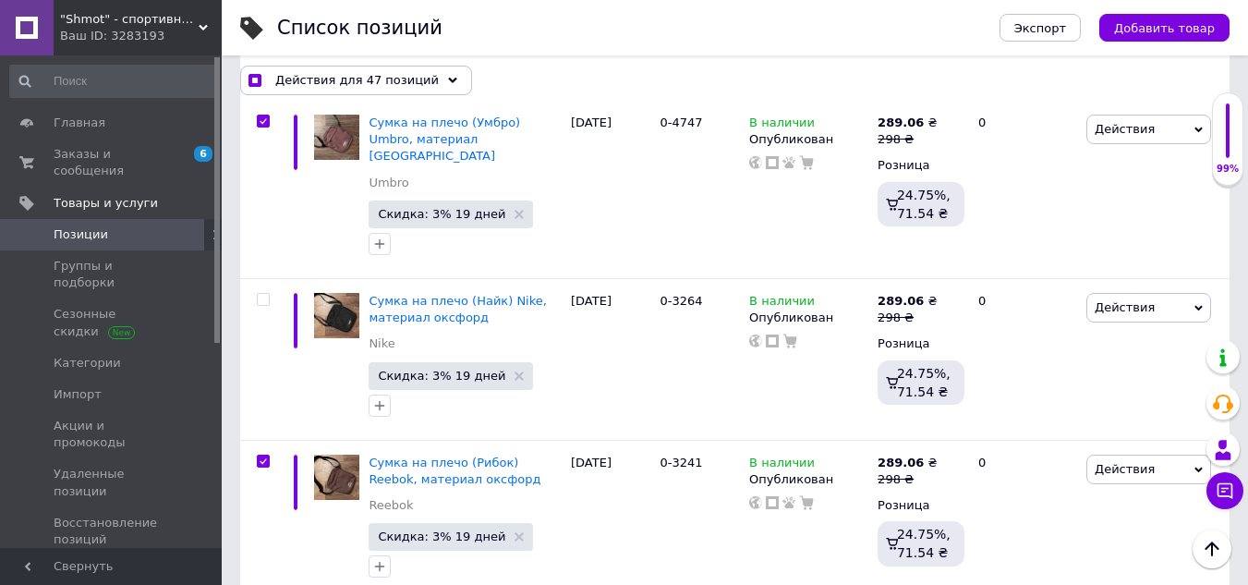
checkbox input "true"
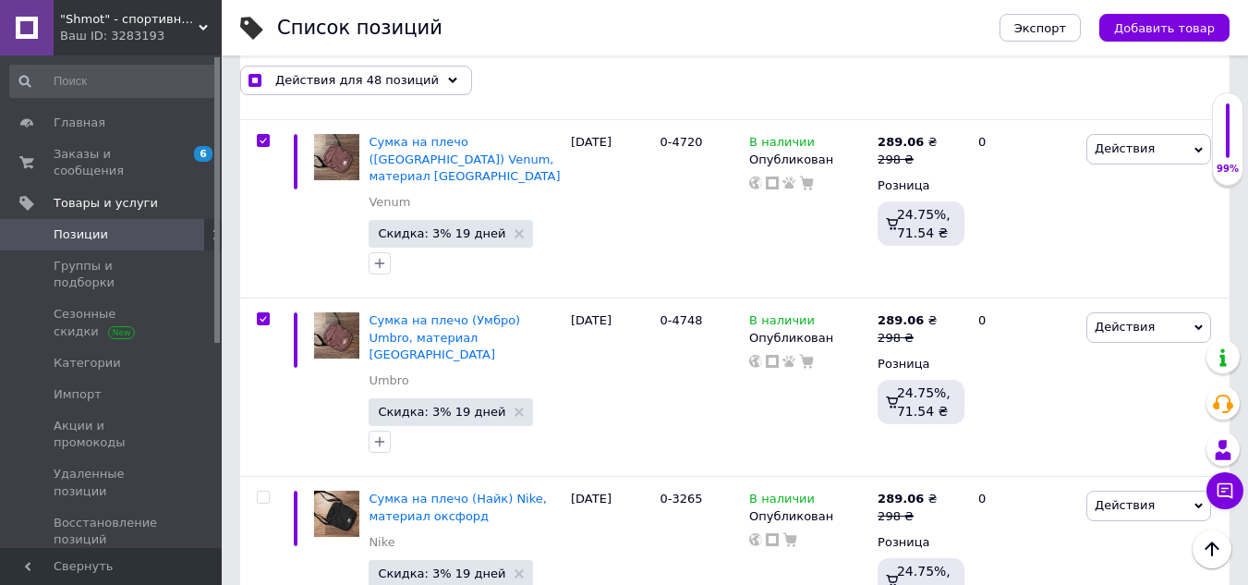
scroll to position [15884, 0]
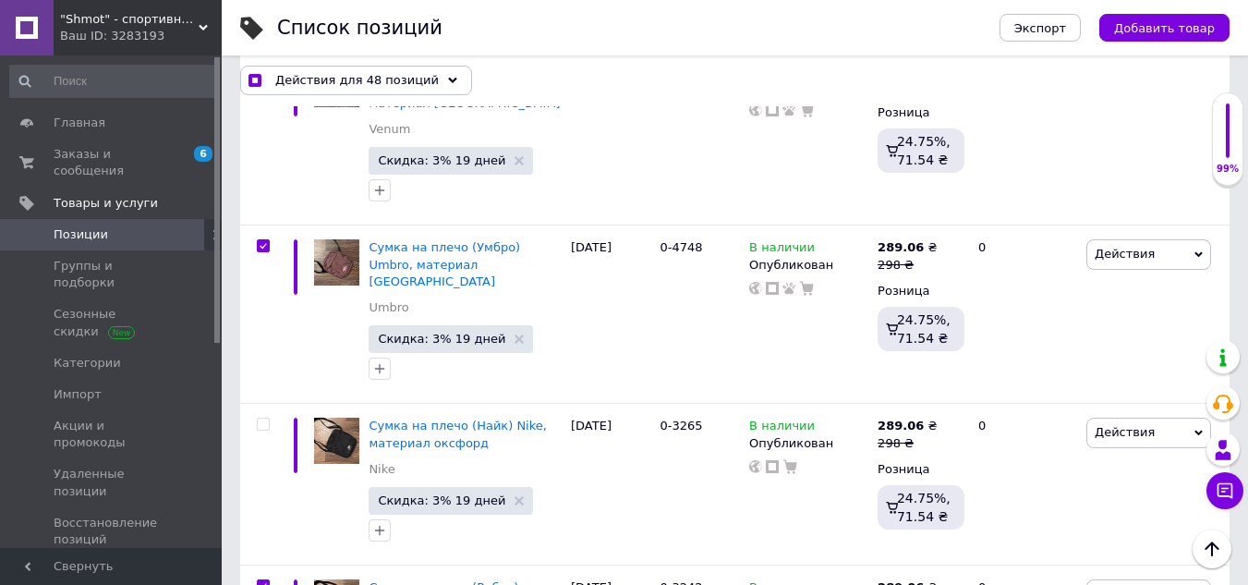
checkbox input "true"
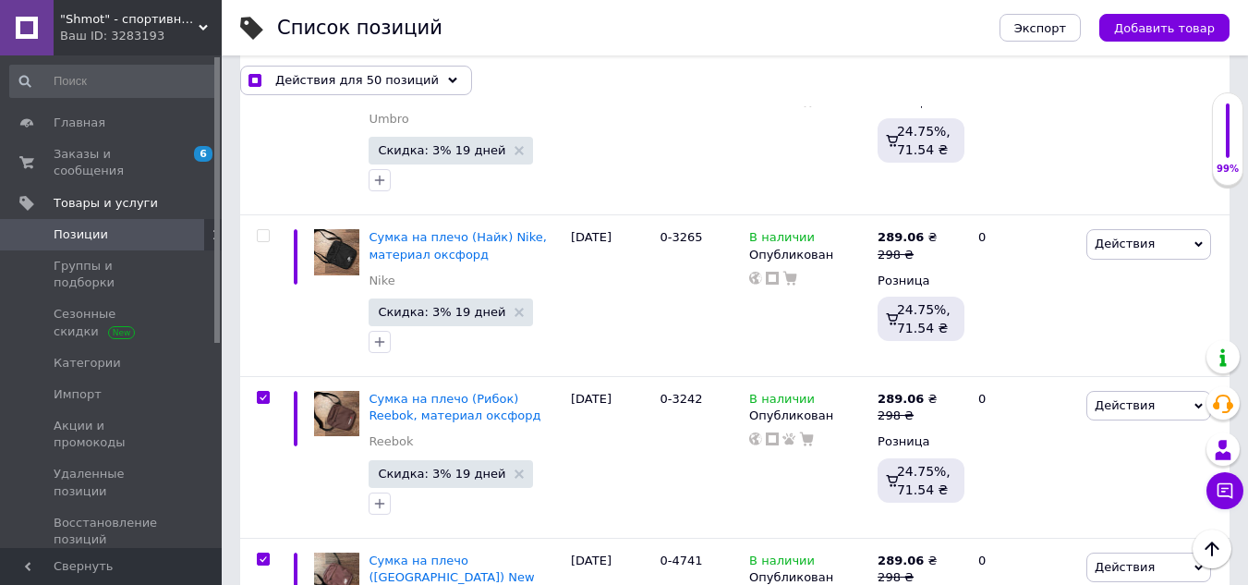
scroll to position [16153, 0]
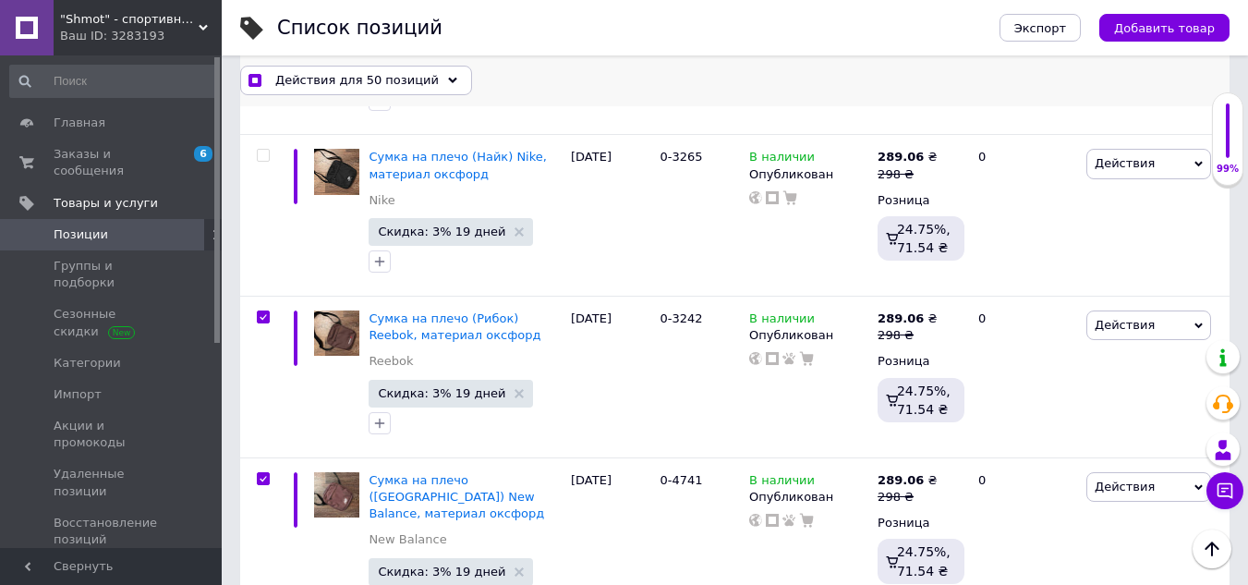
click at [351, 82] on span "Действия для 50 позиций" at bounding box center [356, 80] width 163 height 17
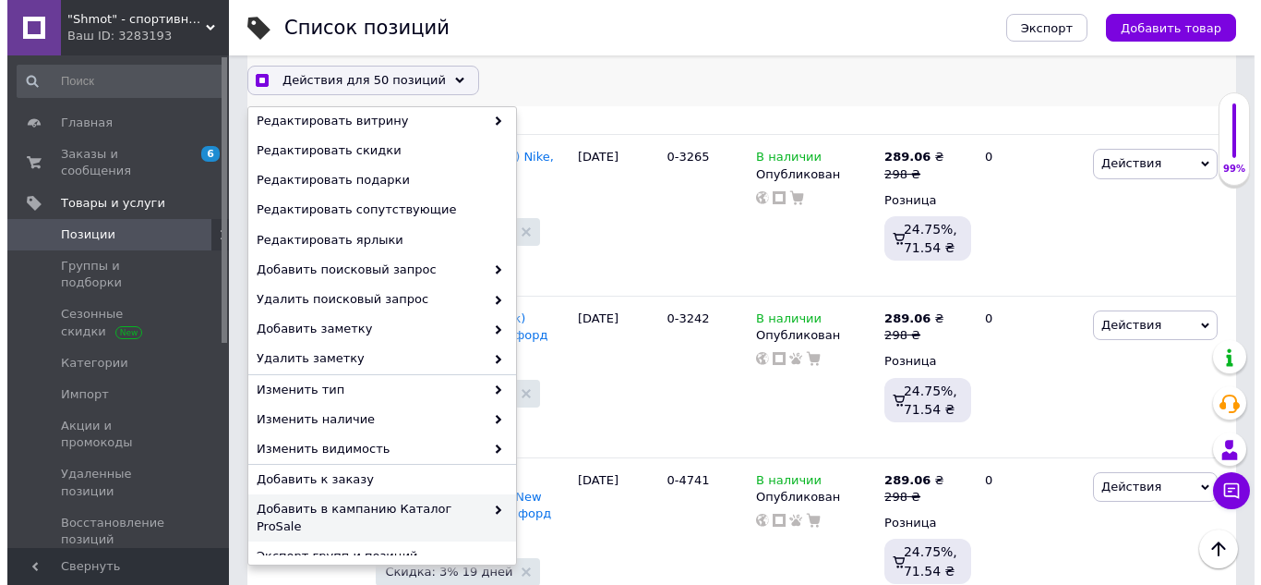
scroll to position [189, 0]
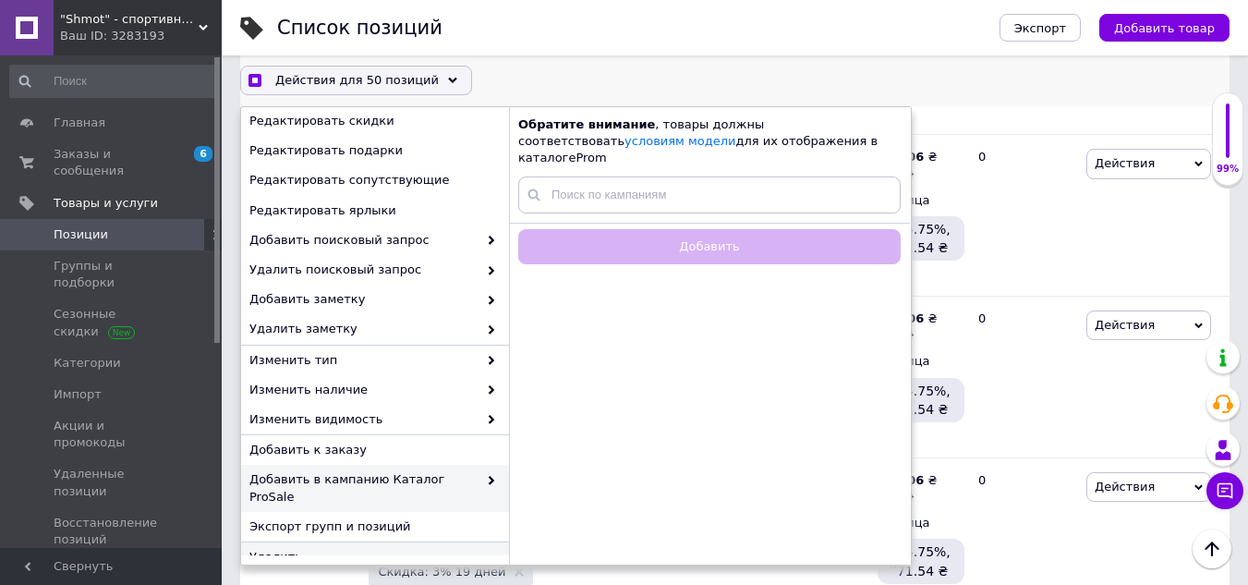
click at [354, 549] on span "Удалить" at bounding box center [372, 557] width 247 height 17
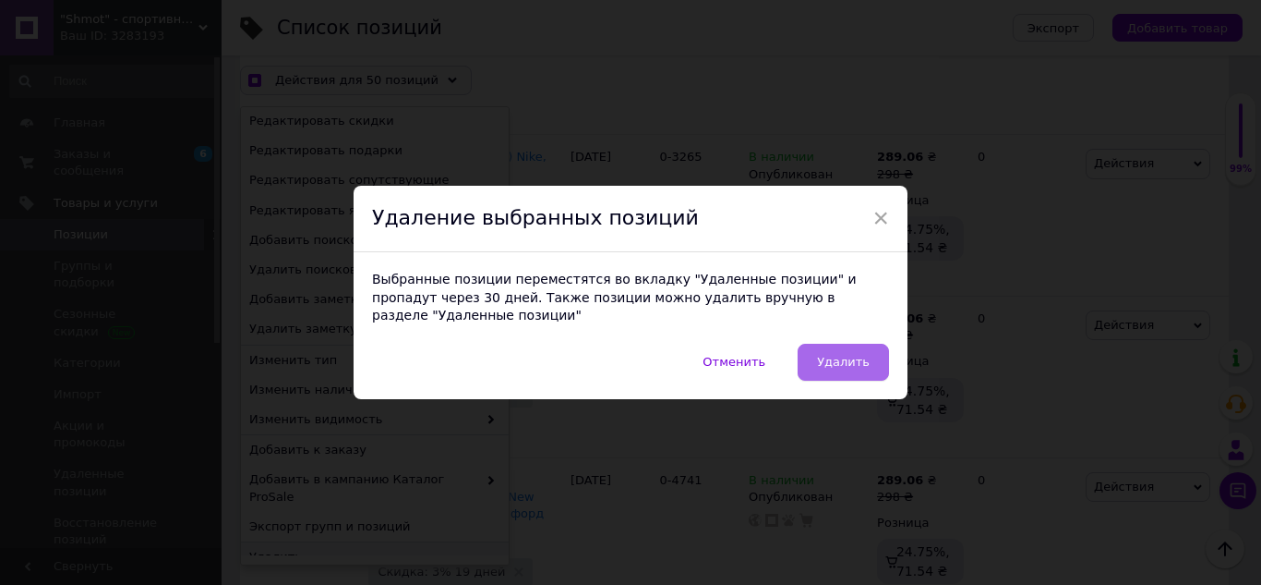
click at [828, 344] on button "Удалить" at bounding box center [843, 362] width 91 height 37
checkbox input "true"
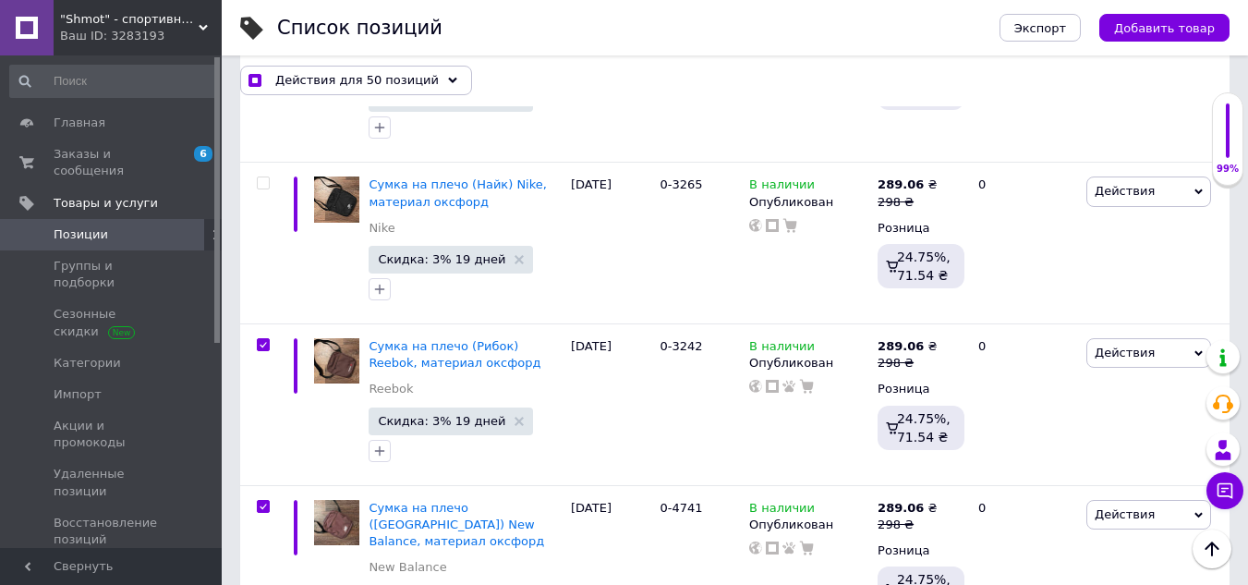
scroll to position [0, 252]
checkbox input "false"
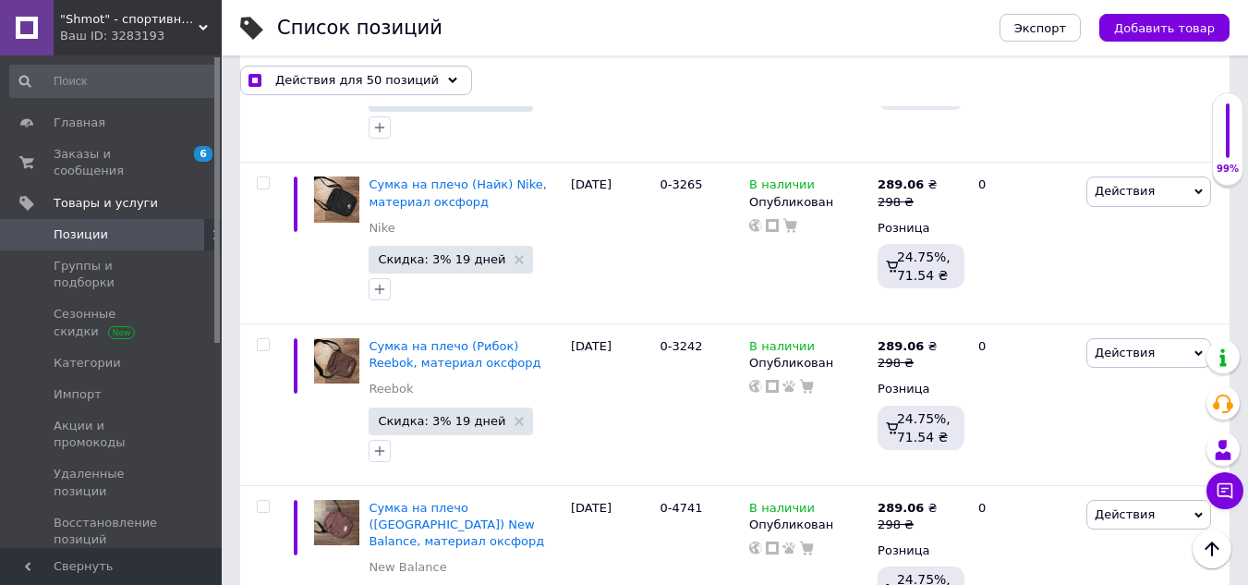
checkbox input "false"
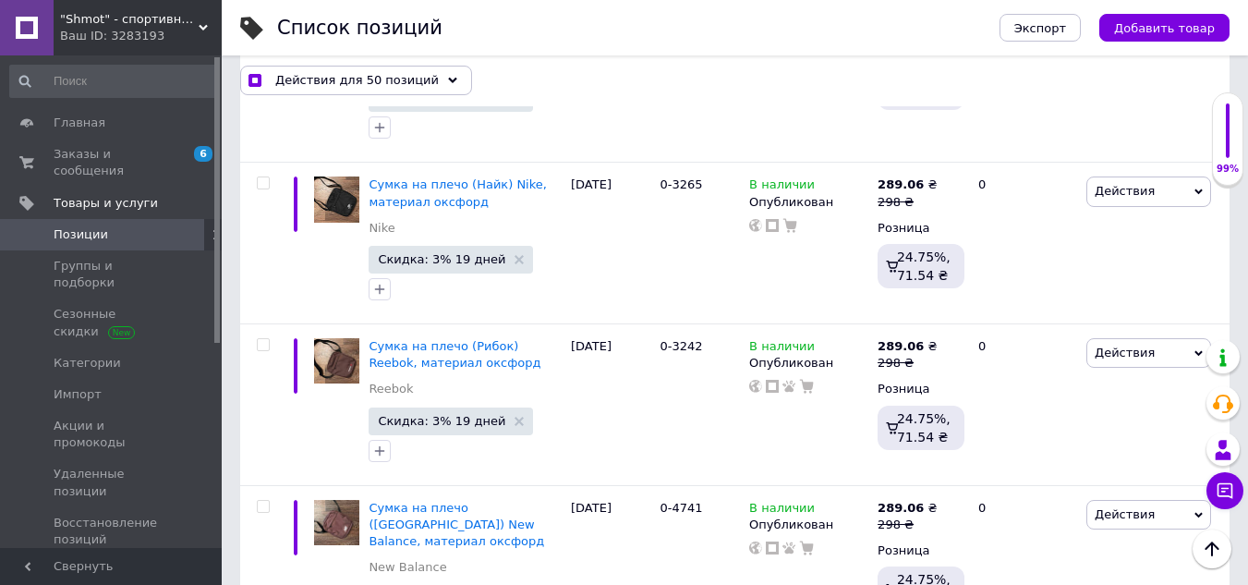
checkbox input "false"
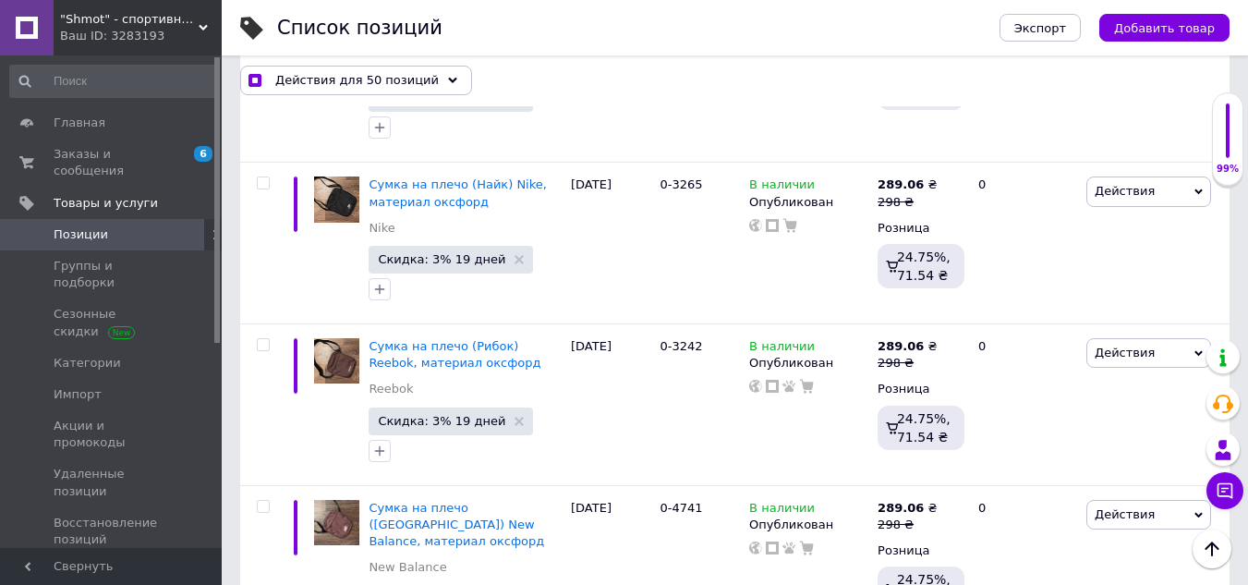
checkbox input "false"
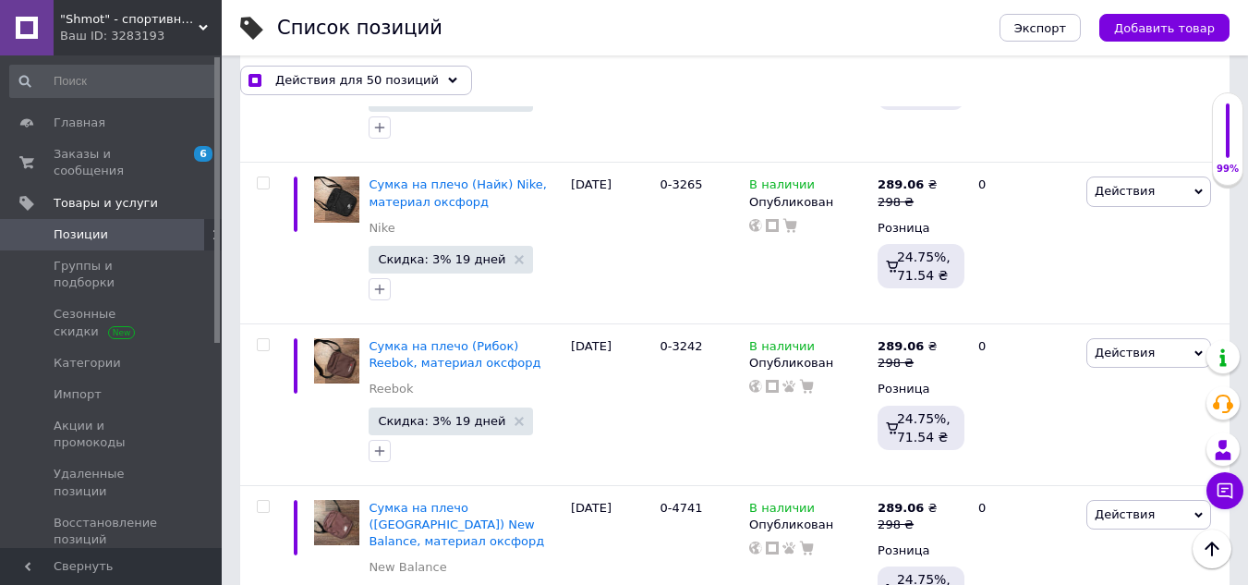
checkbox input "false"
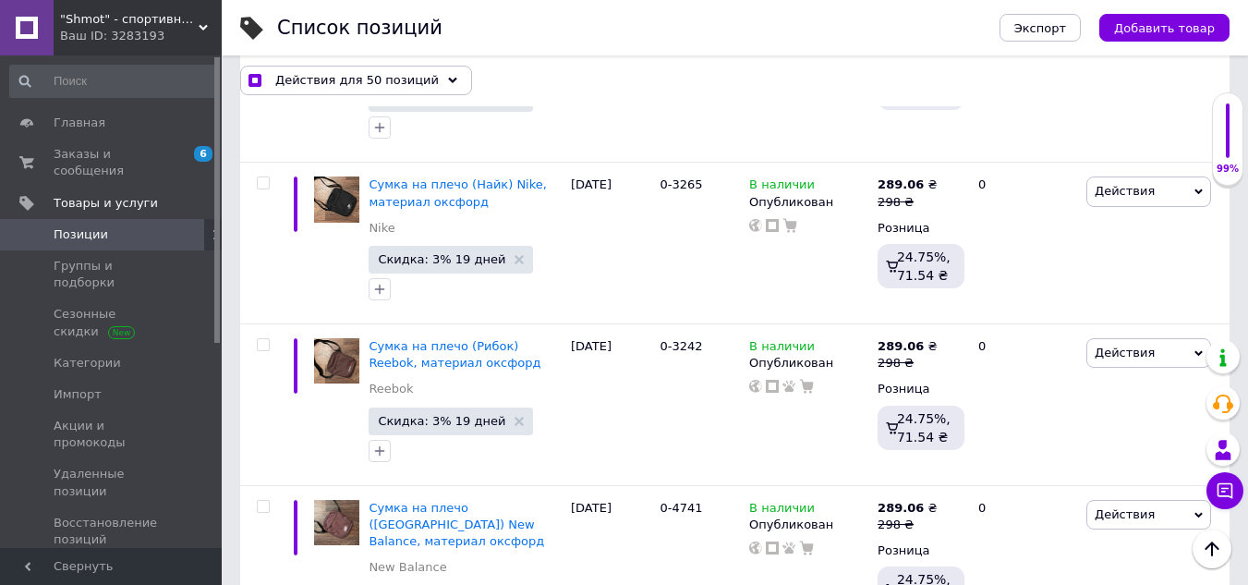
checkbox input "false"
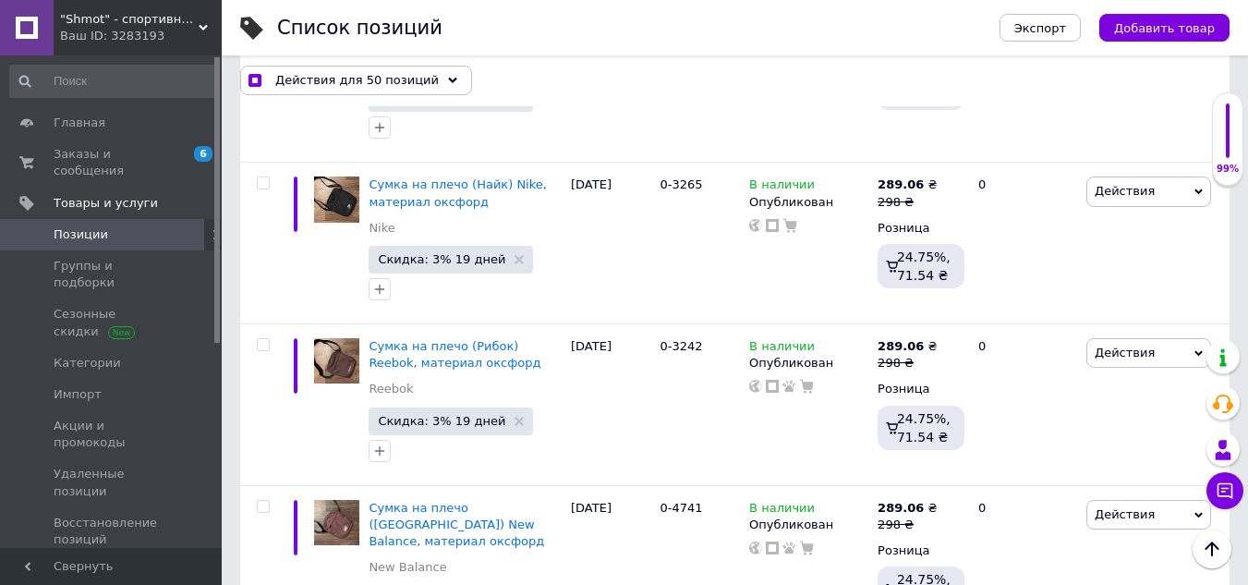
checkbox input "false"
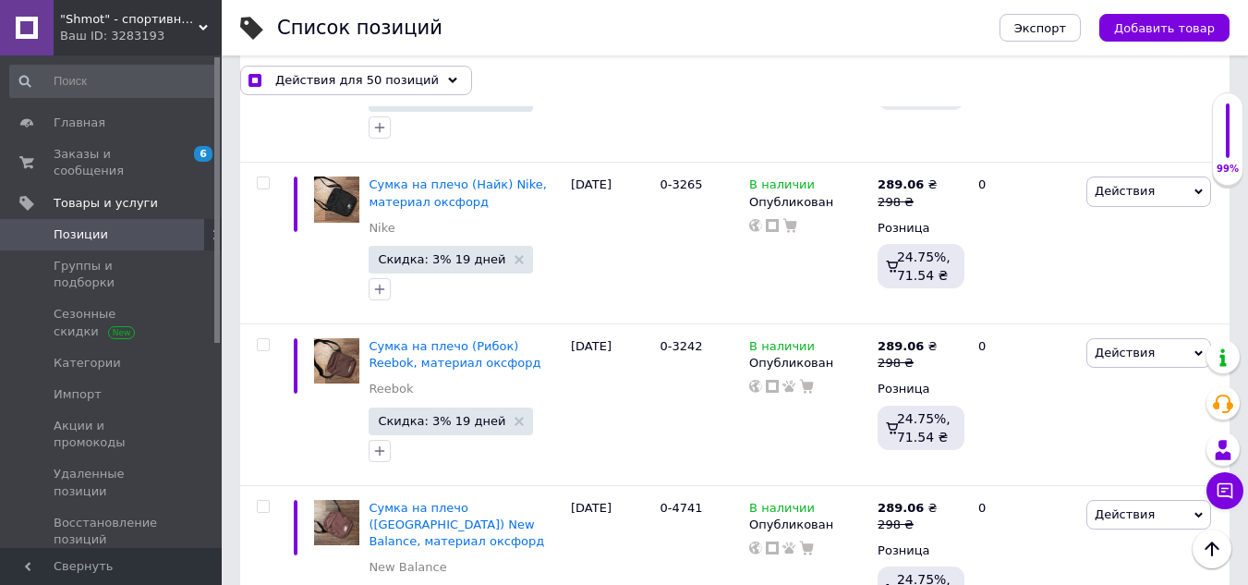
checkbox input "false"
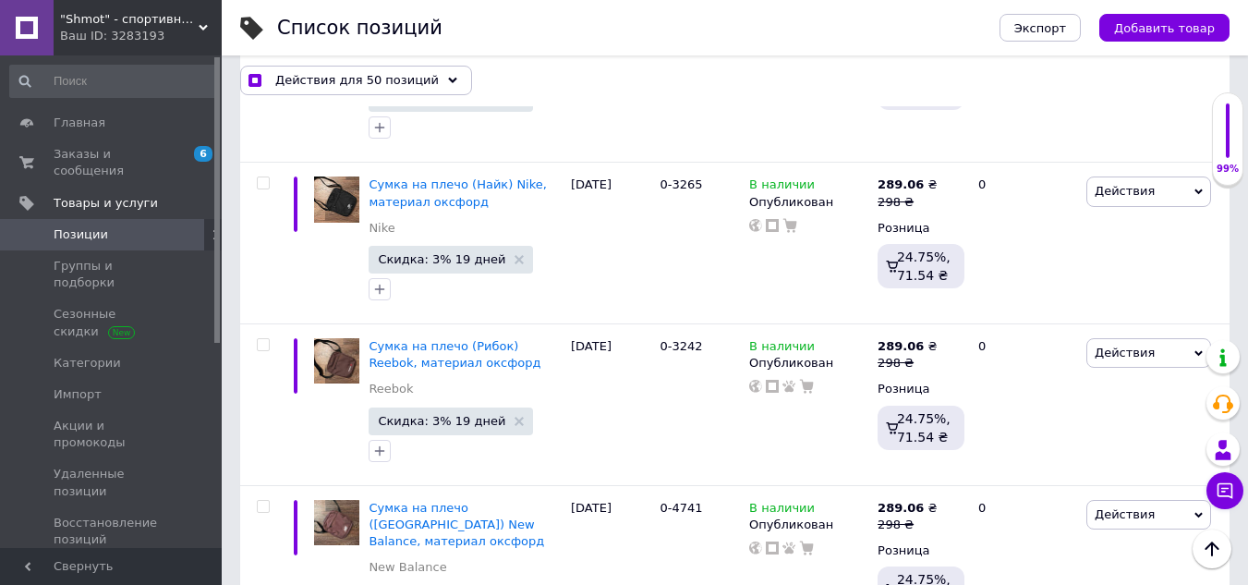
checkbox input "false"
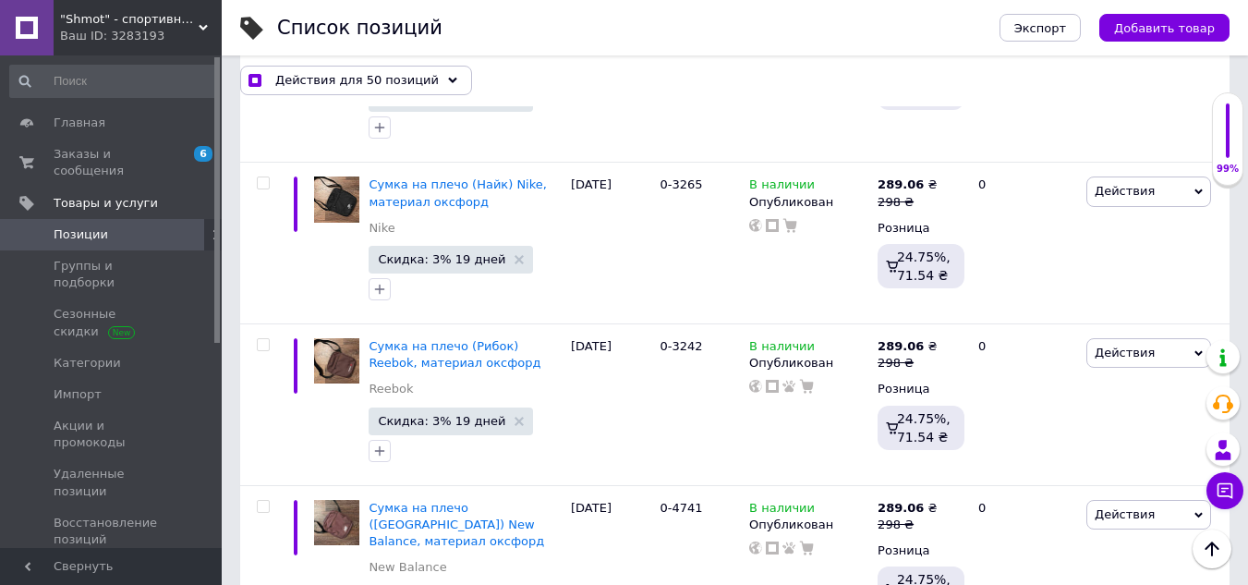
checkbox input "false"
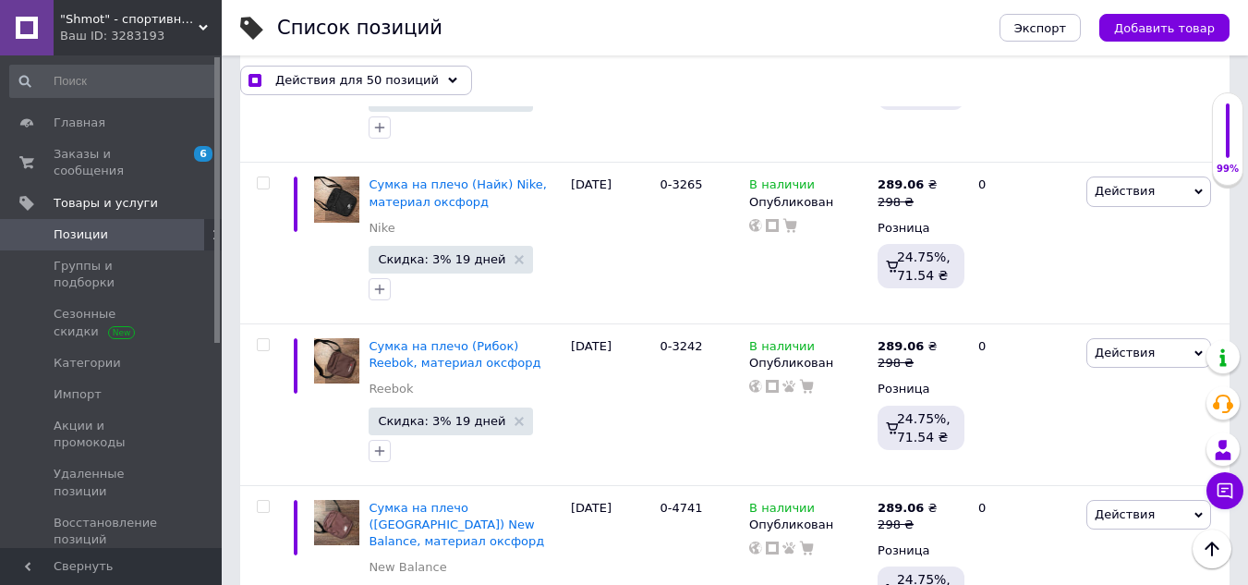
checkbox input "false"
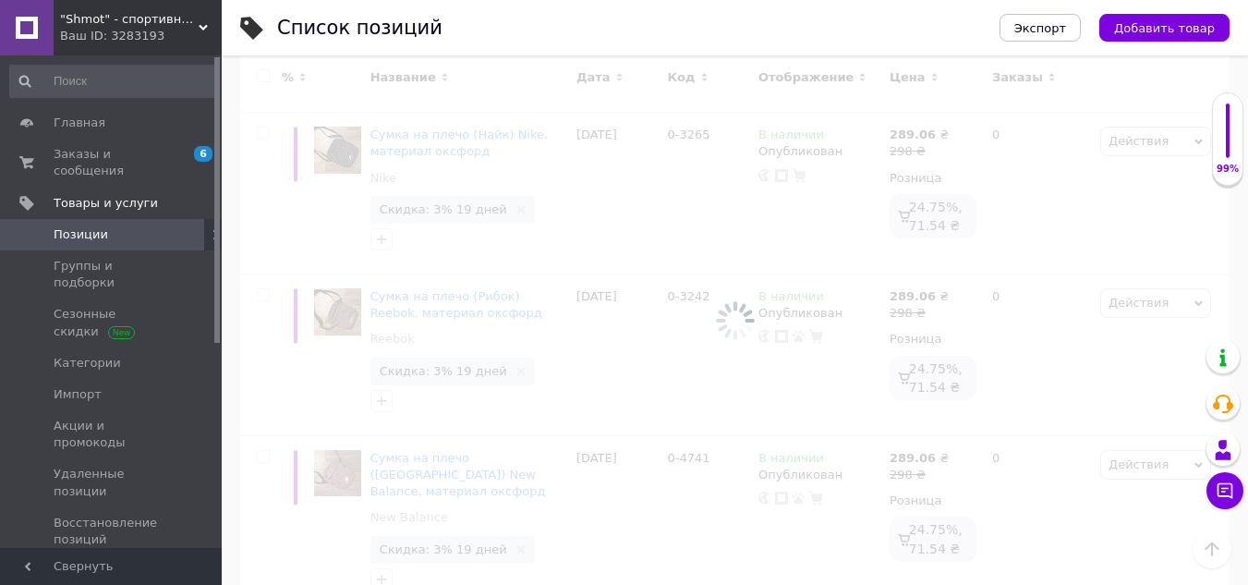
scroll to position [16097, 0]
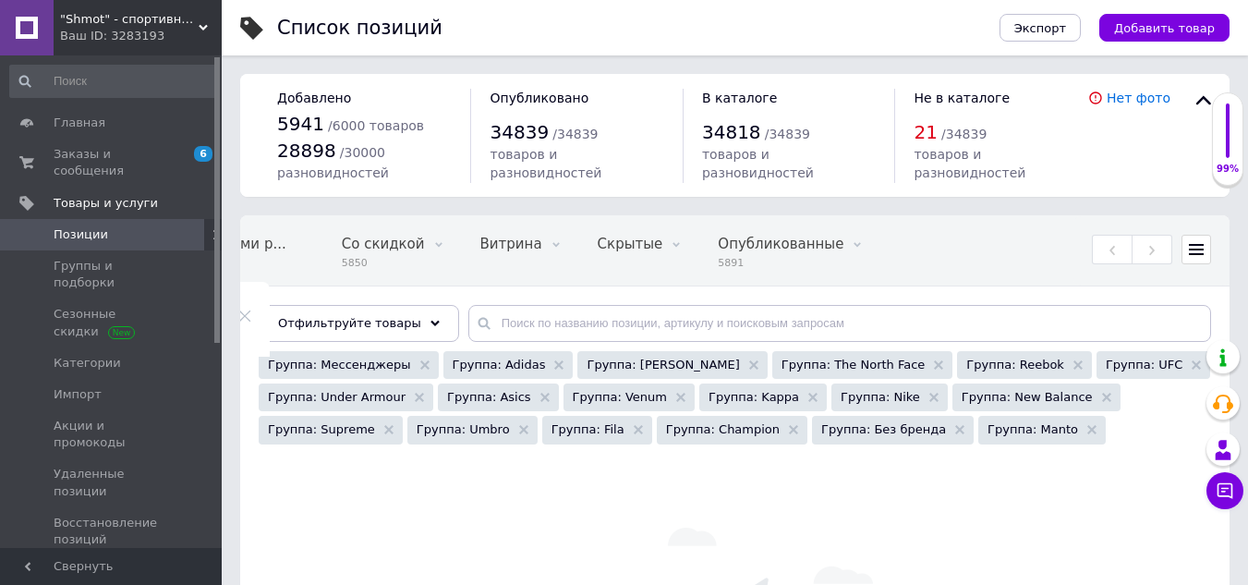
click at [251, 309] on icon at bounding box center [244, 315] width 13 height 13
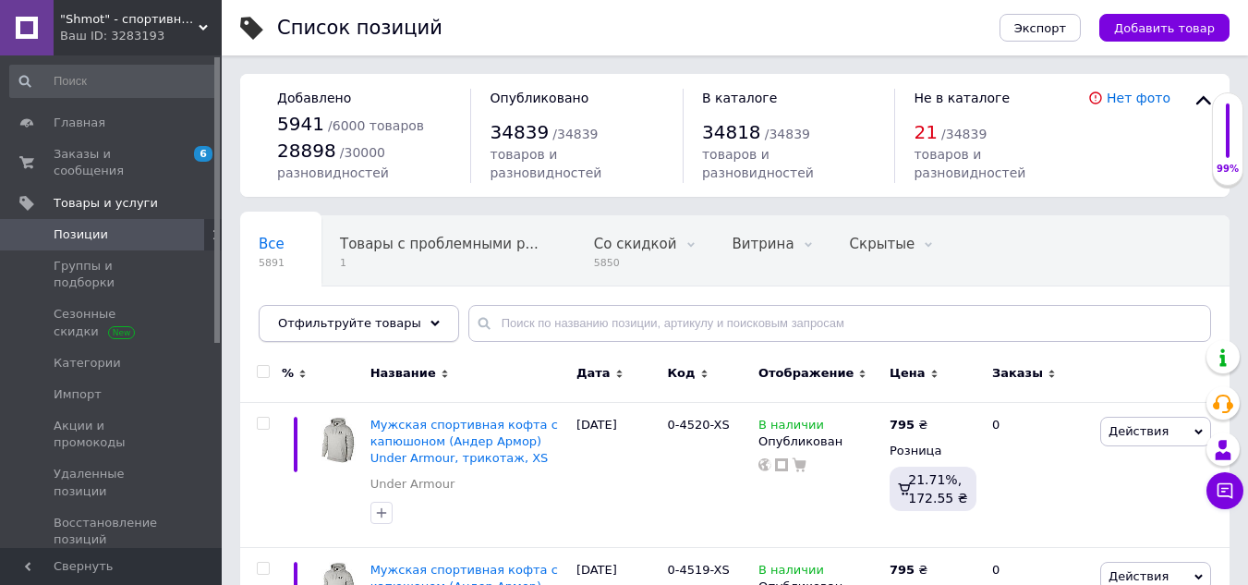
click at [396, 319] on span "Отфильтруйте товары" at bounding box center [349, 323] width 143 height 14
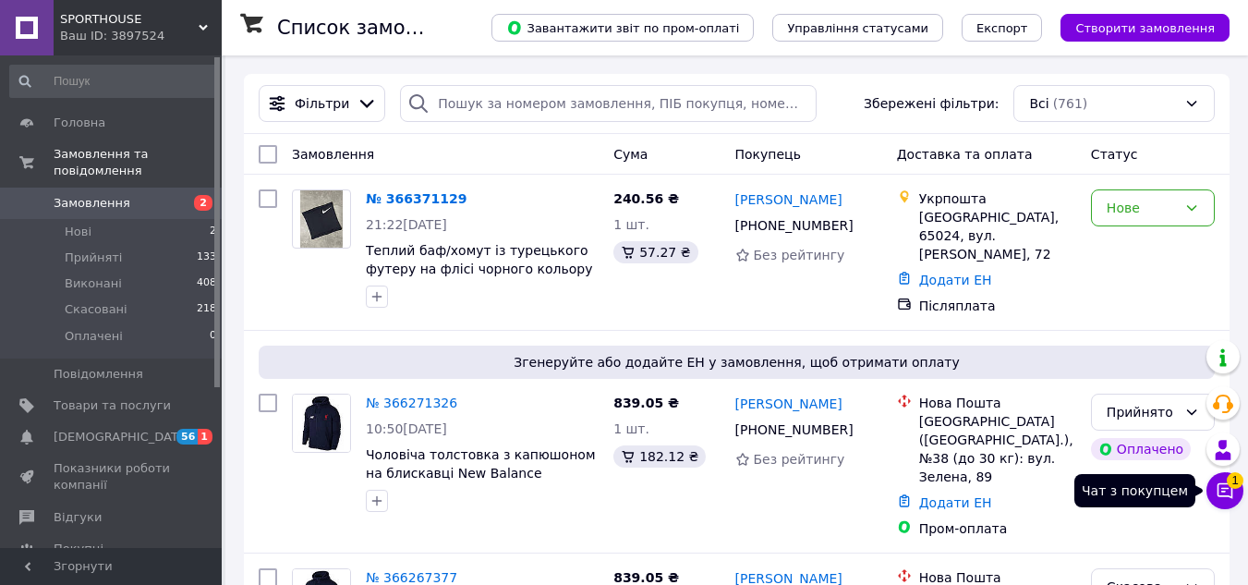
click at [1227, 494] on icon at bounding box center [1224, 490] width 18 height 18
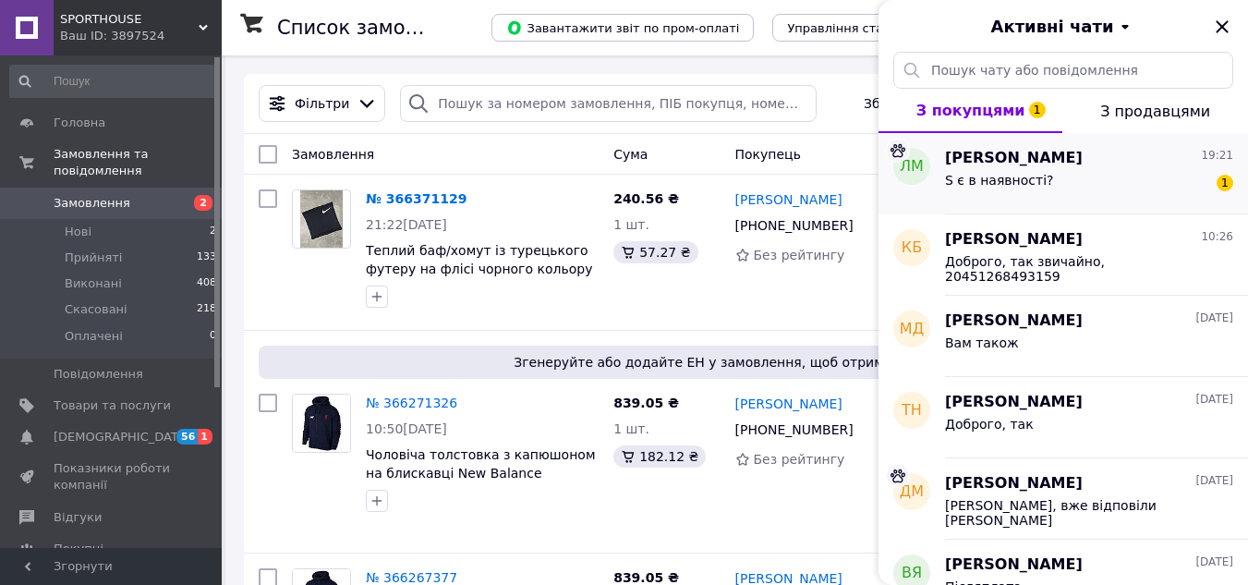
click at [1060, 178] on div "S є в наявності? 1" at bounding box center [1089, 184] width 288 height 30
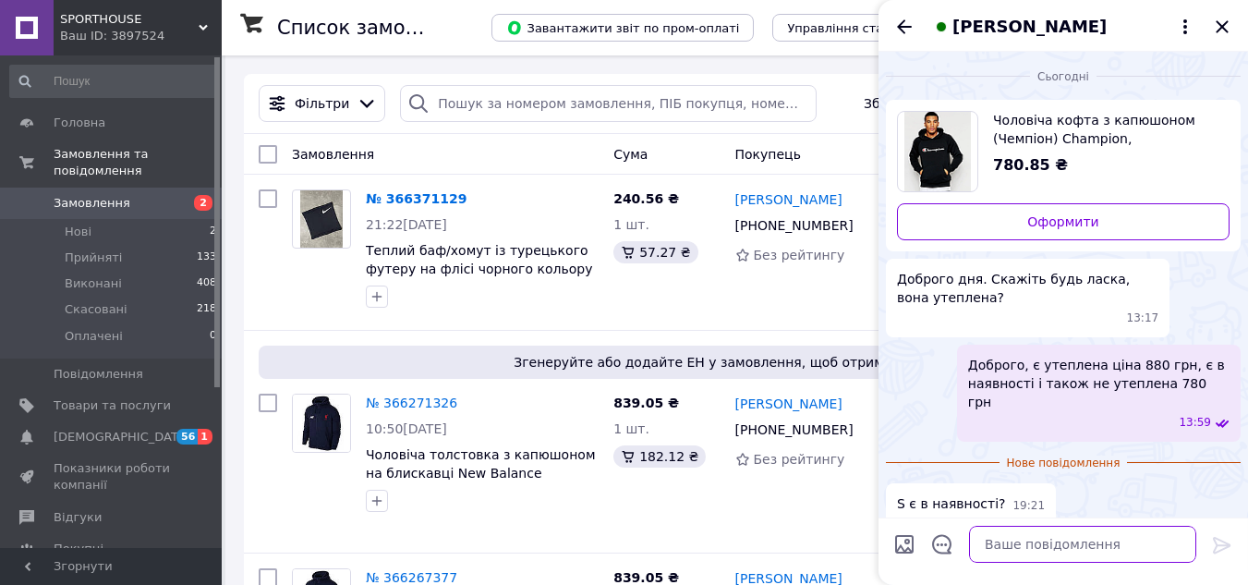
click at [1024, 543] on textarea at bounding box center [1082, 543] width 227 height 37
type textarea "и"
type textarea "так"
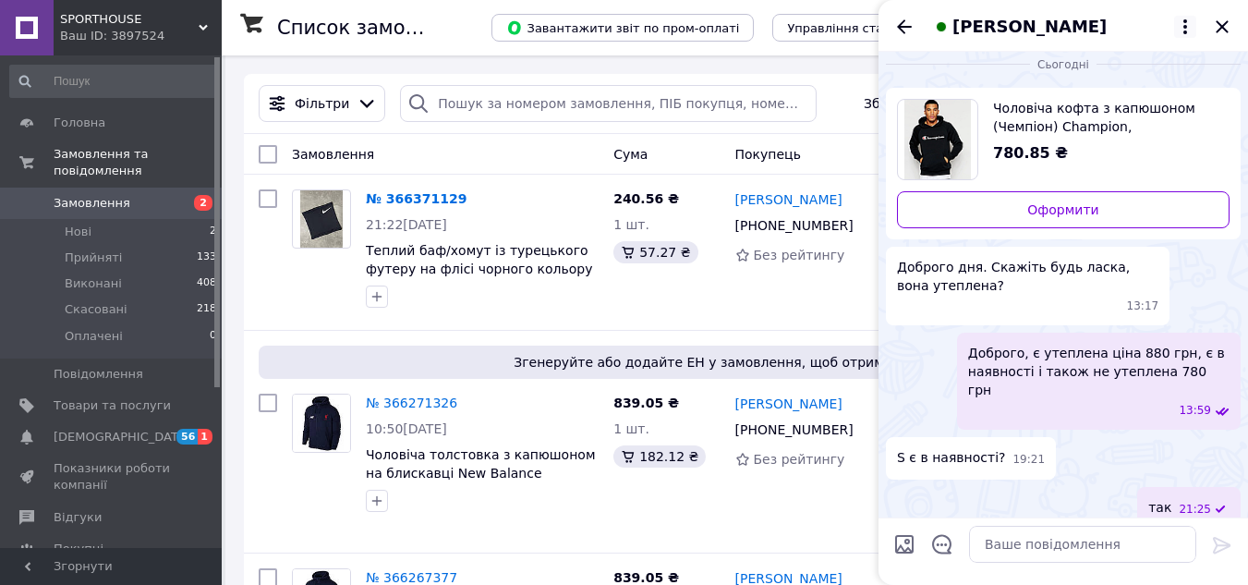
click at [1189, 24] on icon at bounding box center [1185, 27] width 22 height 22
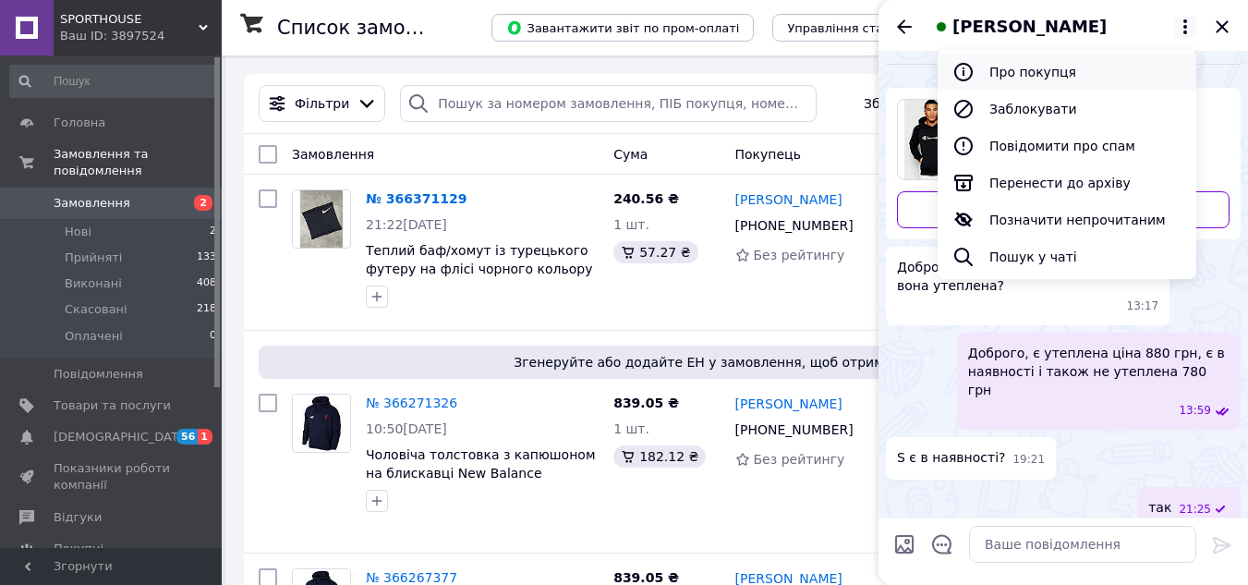
click at [1036, 66] on button "Про покупця" at bounding box center [1066, 72] width 259 height 37
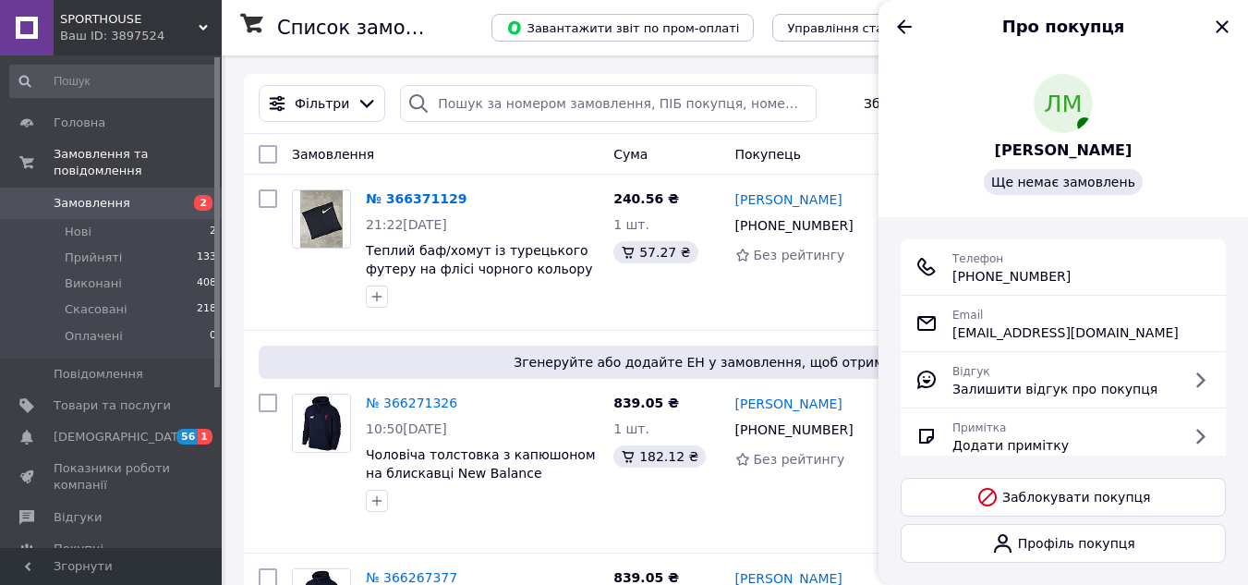
click at [1044, 273] on span "+380 (97) 228-23-51" at bounding box center [1011, 276] width 118 height 18
copy ul "+380 (97) 228-23-51"
click at [1222, 212] on div "ЛМ Людмила Мельник Ще немає замовлень" at bounding box center [1062, 134] width 369 height 165
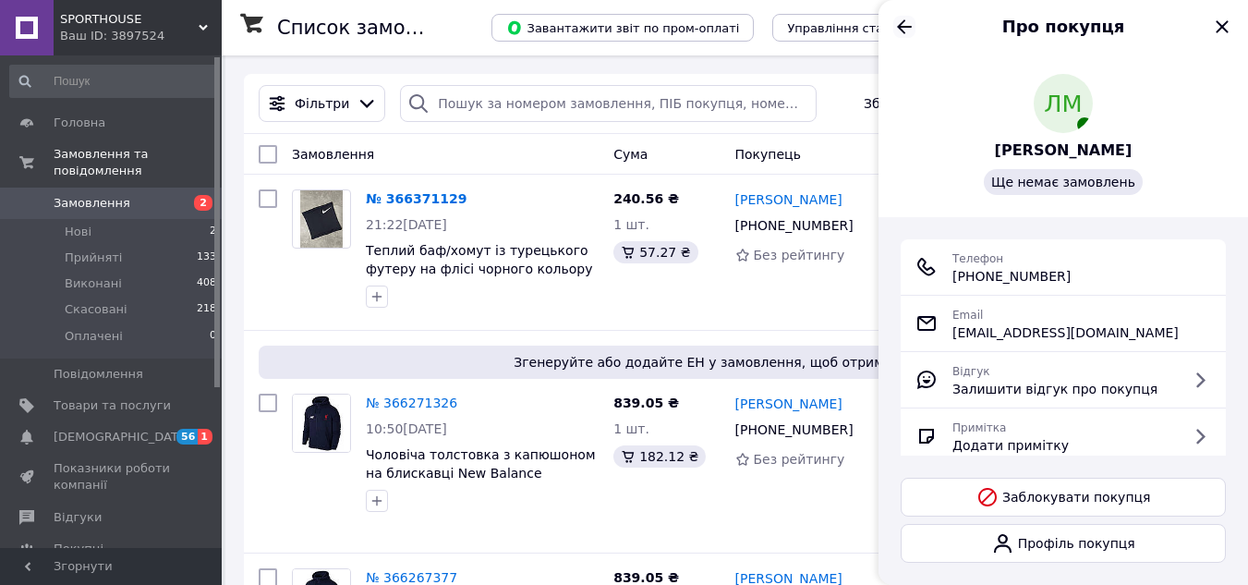
click at [896, 18] on icon "Назад" at bounding box center [904, 27] width 22 height 22
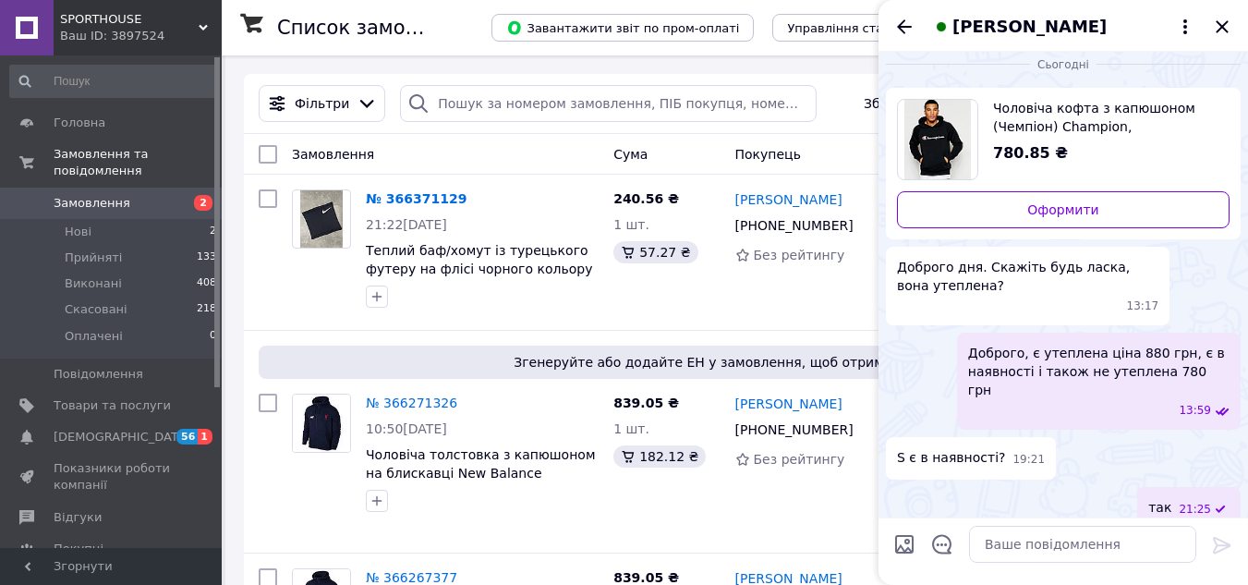
click at [1076, 111] on span "Чоловіча кофта з капюшоном (Чемпіон) Champion, трикотажна, S" at bounding box center [1104, 117] width 222 height 37
click at [1188, 25] on icon at bounding box center [1185, 27] width 22 height 22
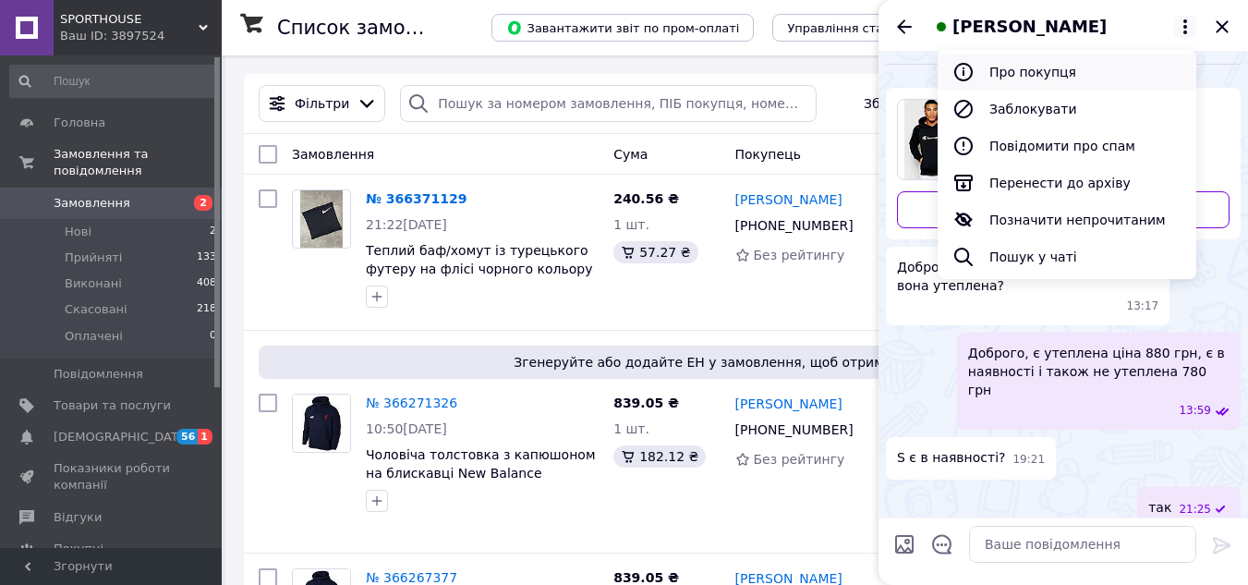
click at [1067, 65] on button "Про покупця" at bounding box center [1066, 72] width 259 height 37
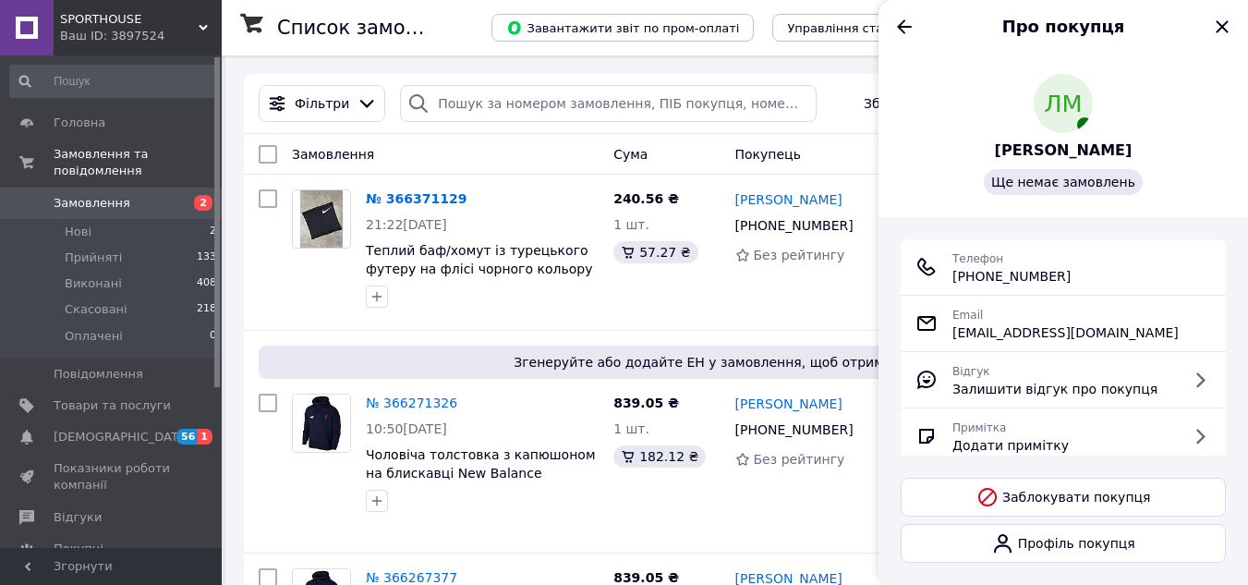
click at [1028, 281] on span "+380 (97) 228-23-51" at bounding box center [1011, 276] width 118 height 18
copy ul "+380 (97) 228-23-51"
drag, startPoint x: 1247, startPoint y: 253, endPoint x: 1050, endPoint y: 211, distance: 201.2
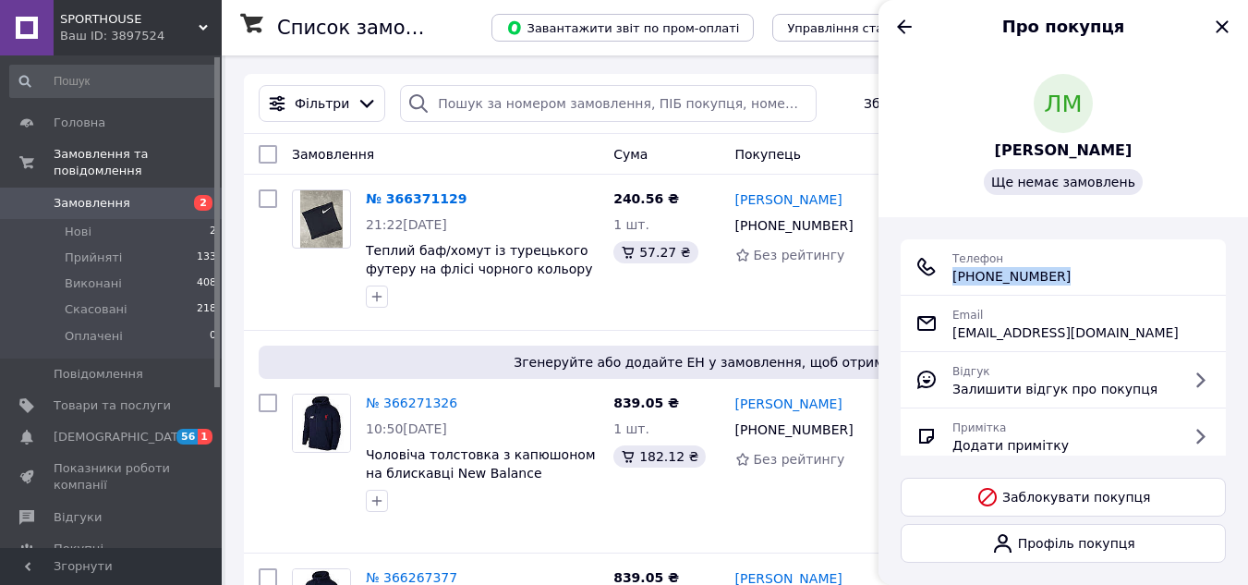
click at [1246, 251] on div "Телефон +380 (97) 228-23-51 Email lydamelnik1985@yandex.ru Відгук Залишити відг…" at bounding box center [1062, 385] width 369 height 336
click at [900, 17] on icon "Назад" at bounding box center [904, 27] width 22 height 22
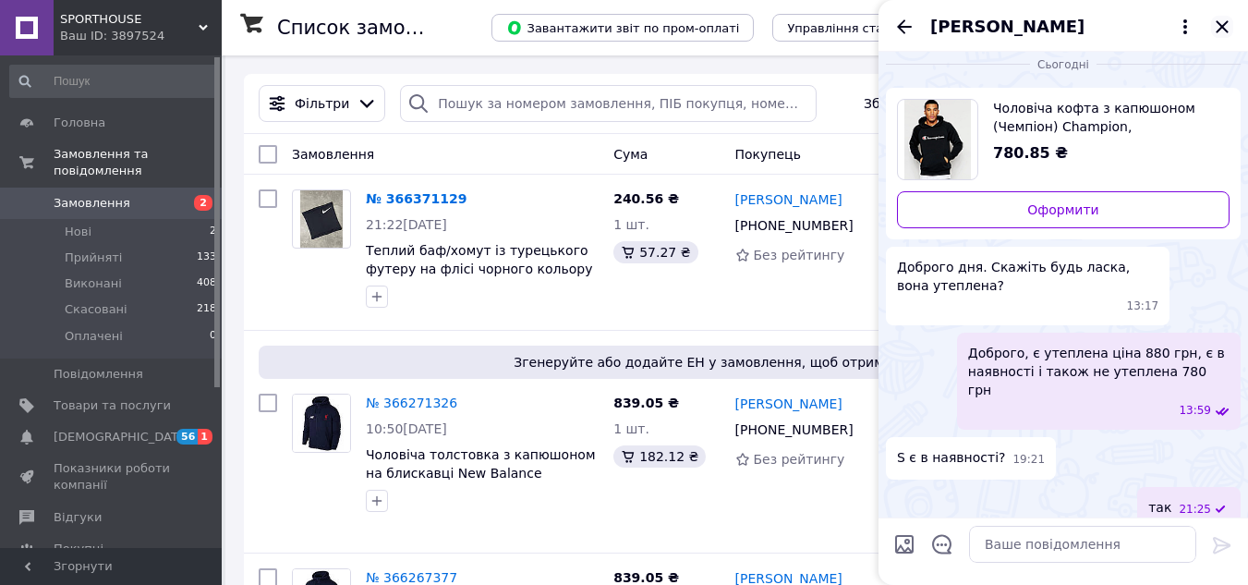
click at [1223, 23] on icon "Закрити" at bounding box center [1222, 27] width 22 height 22
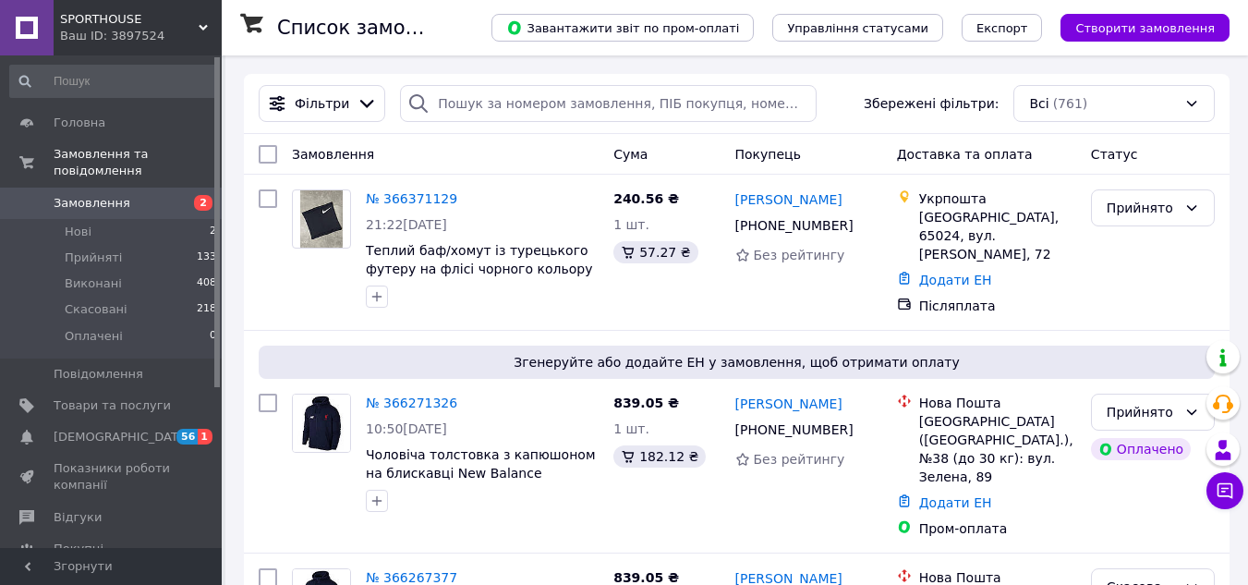
click at [130, 41] on div "Ваш ID: 3897524" at bounding box center [141, 36] width 162 height 17
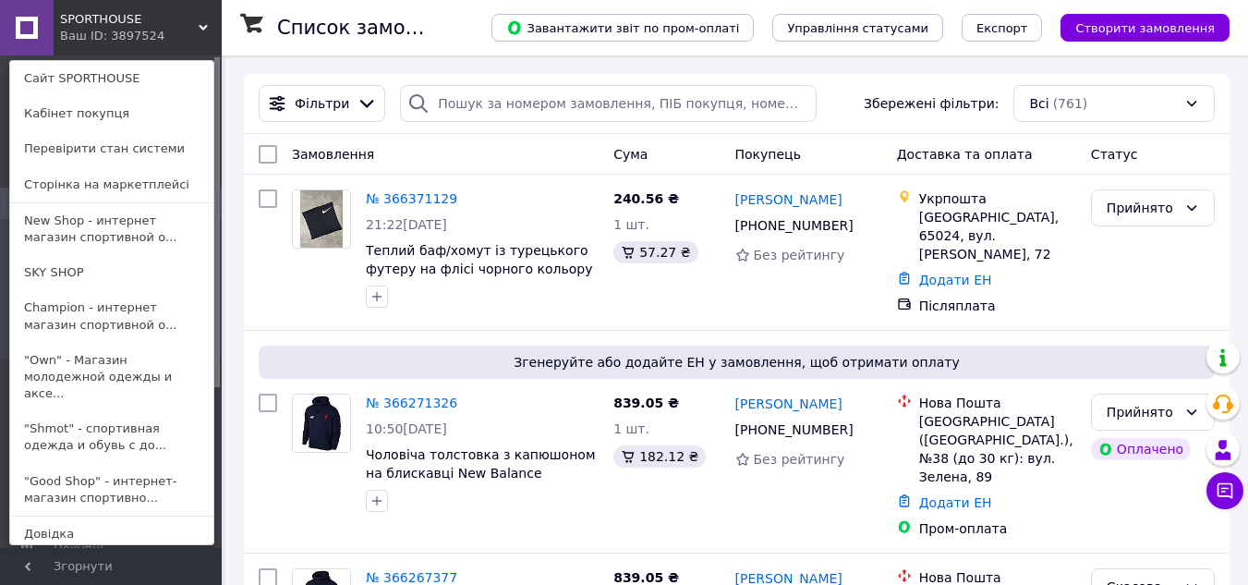
click at [86, 466] on link ""Good Shop" - интернет-магазин спортивно..." at bounding box center [111, 490] width 203 height 52
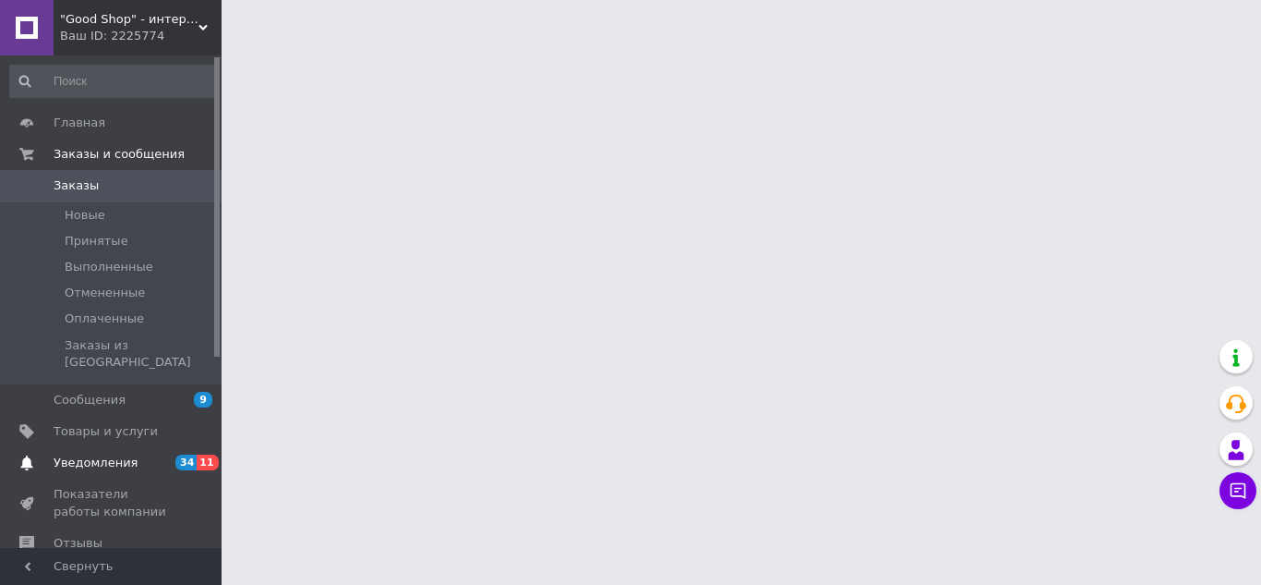
click at [114, 454] on span "Уведомления" at bounding box center [96, 462] width 84 height 17
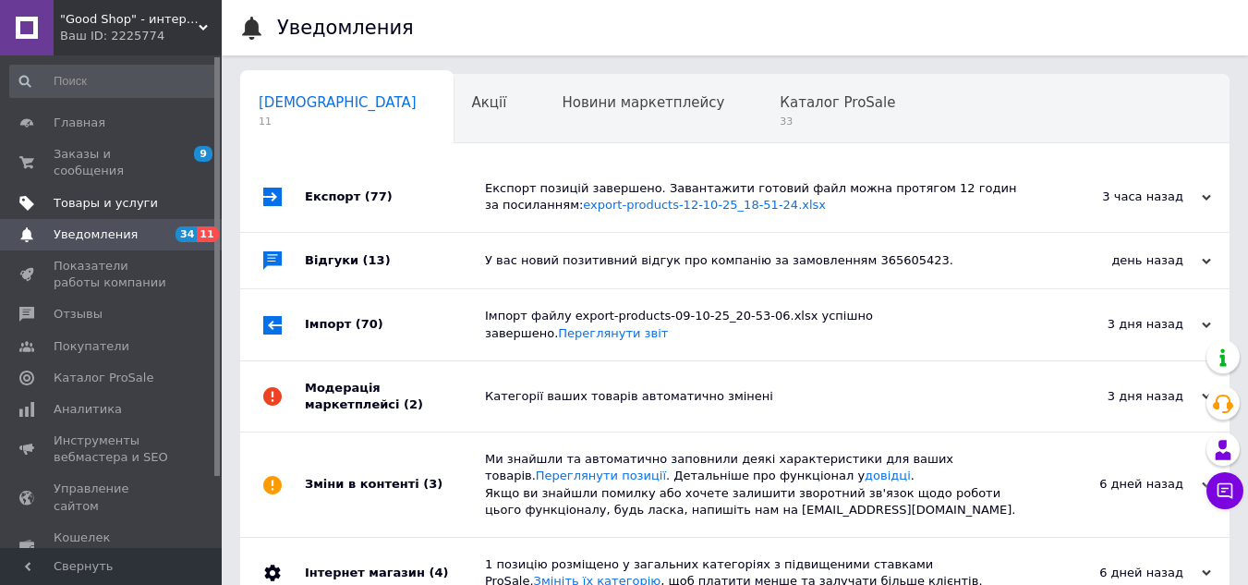
click at [127, 187] on link "Товары и услуги" at bounding box center [113, 202] width 227 height 31
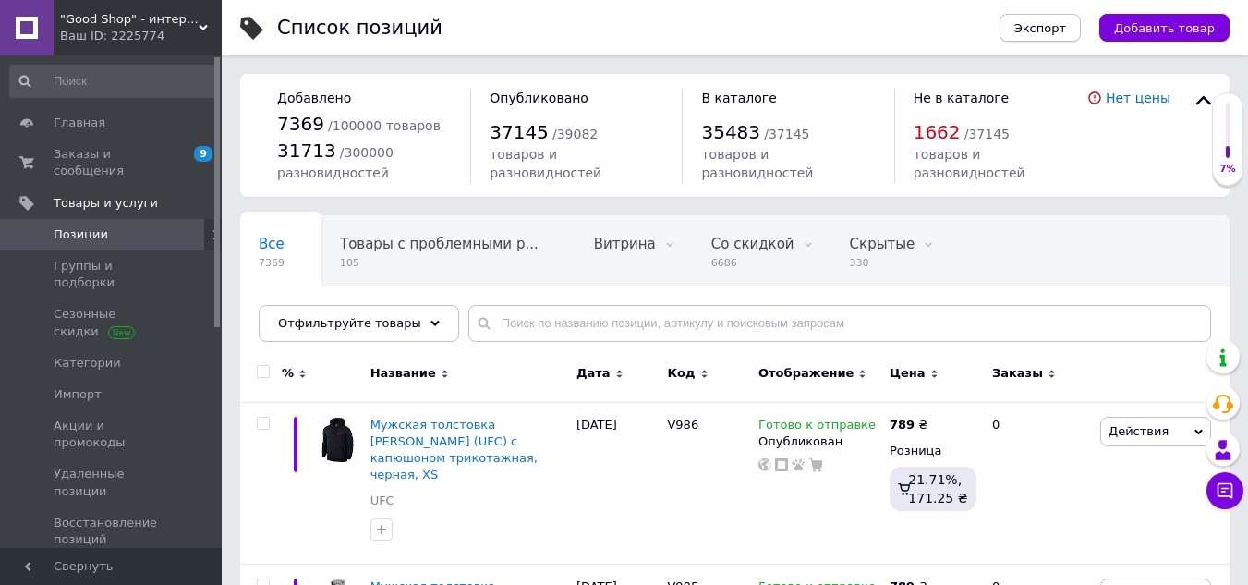
click at [1066, 22] on span "Экспорт" at bounding box center [1040, 28] width 52 height 14
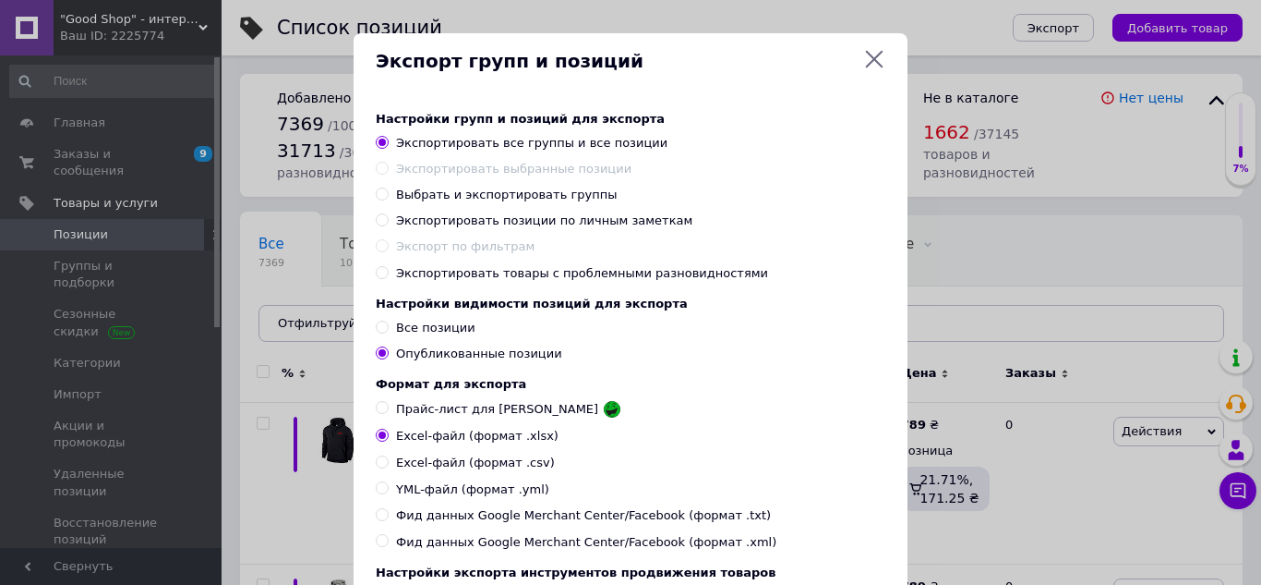
click at [487, 198] on span "Выбрать и экспортировать группы" at bounding box center [506, 194] width 221 height 14
click at [388, 198] on input "Выбрать и экспортировать группы" at bounding box center [382, 193] width 12 height 12
radio input "true"
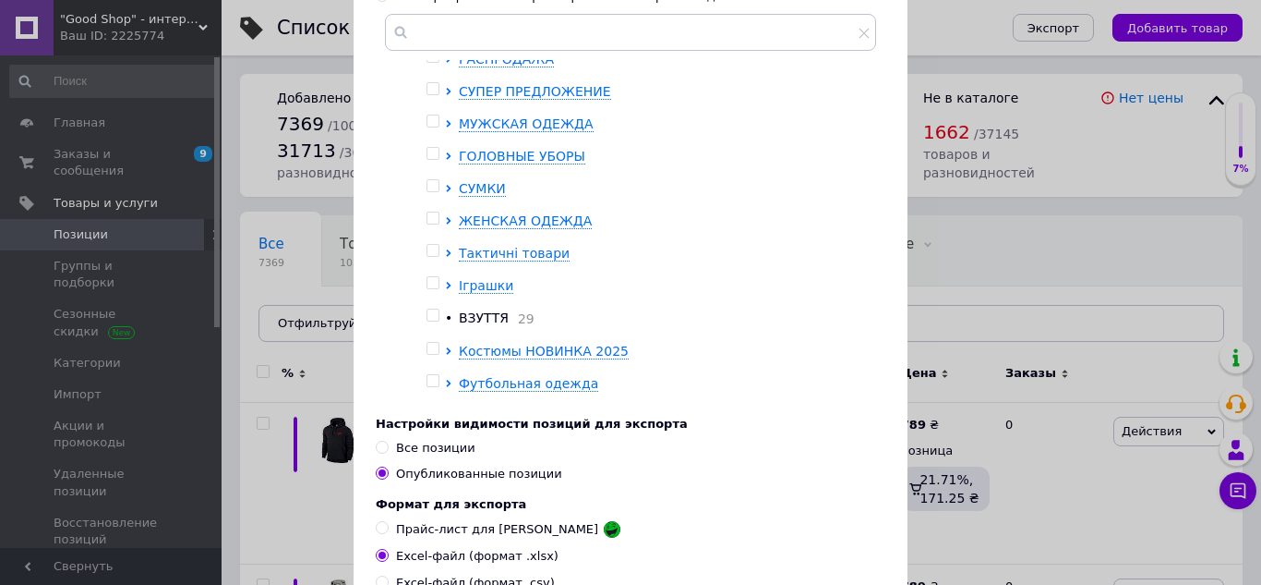
scroll to position [67, 0]
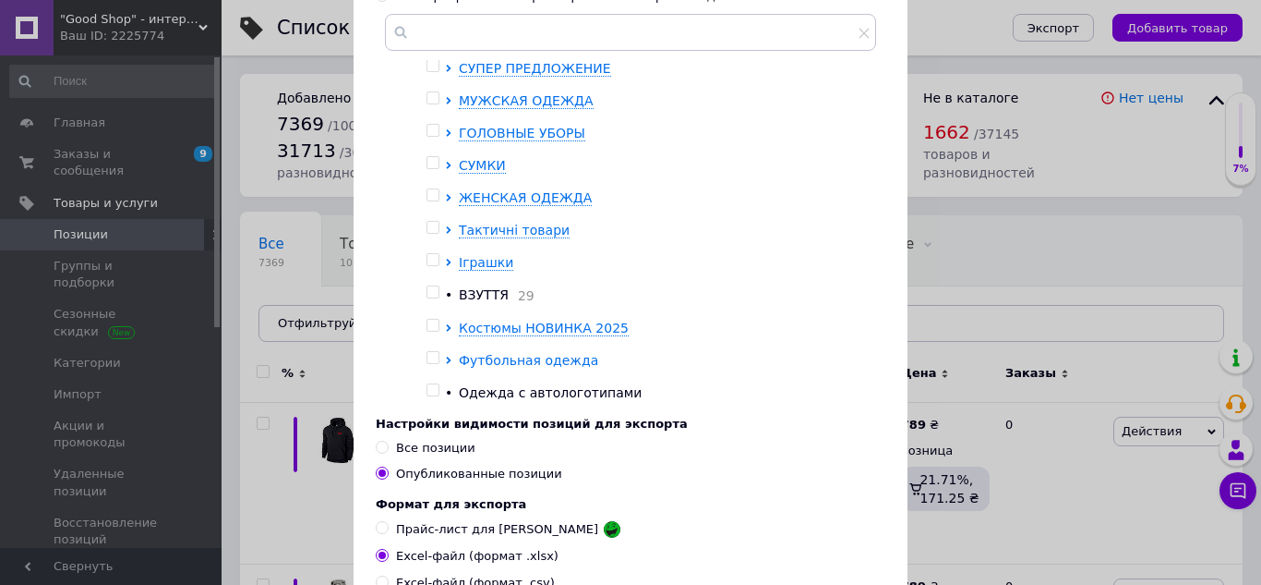
click at [445, 359] on icon at bounding box center [448, 359] width 7 height 7
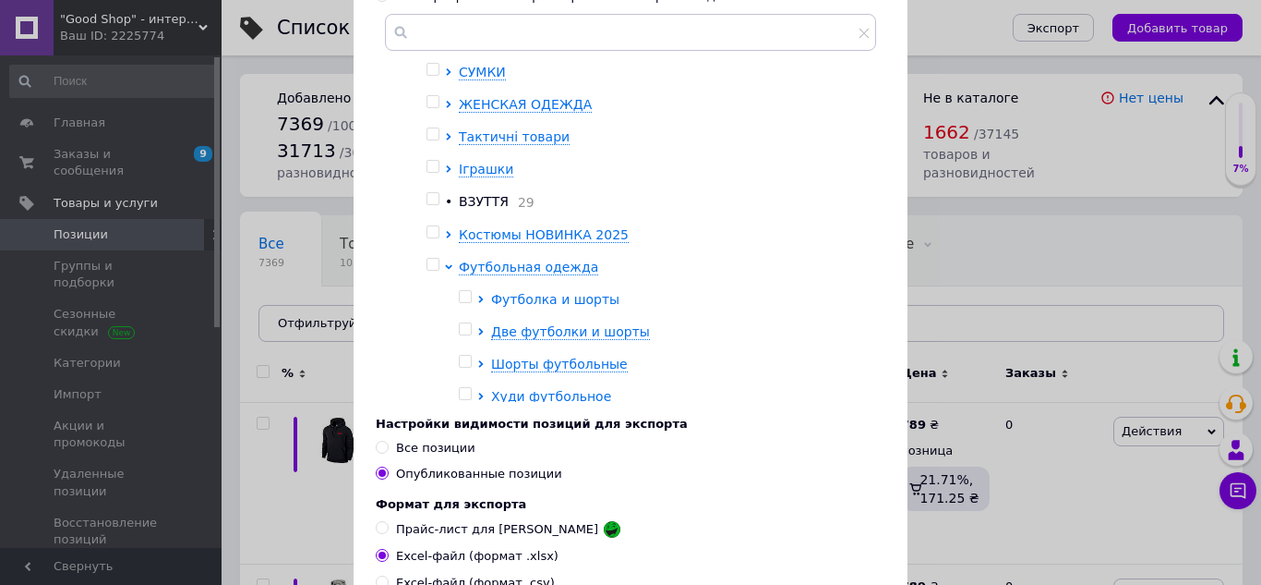
click at [477, 301] on icon at bounding box center [480, 299] width 7 height 7
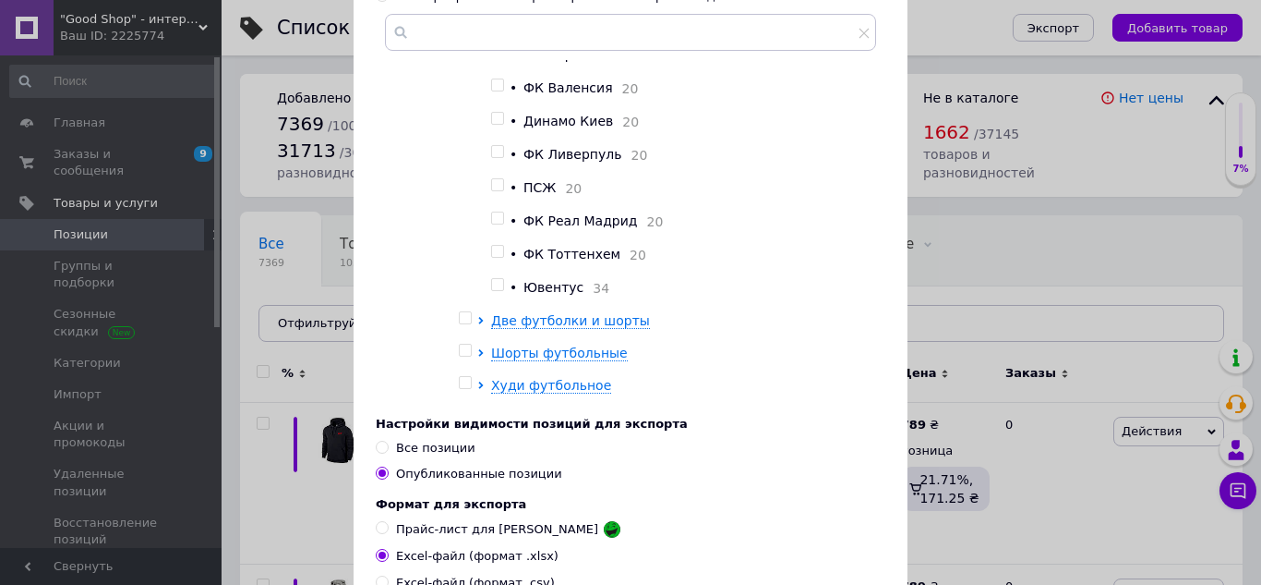
click at [496, 290] on input "checkbox" at bounding box center [497, 285] width 12 height 12
checkbox input "true"
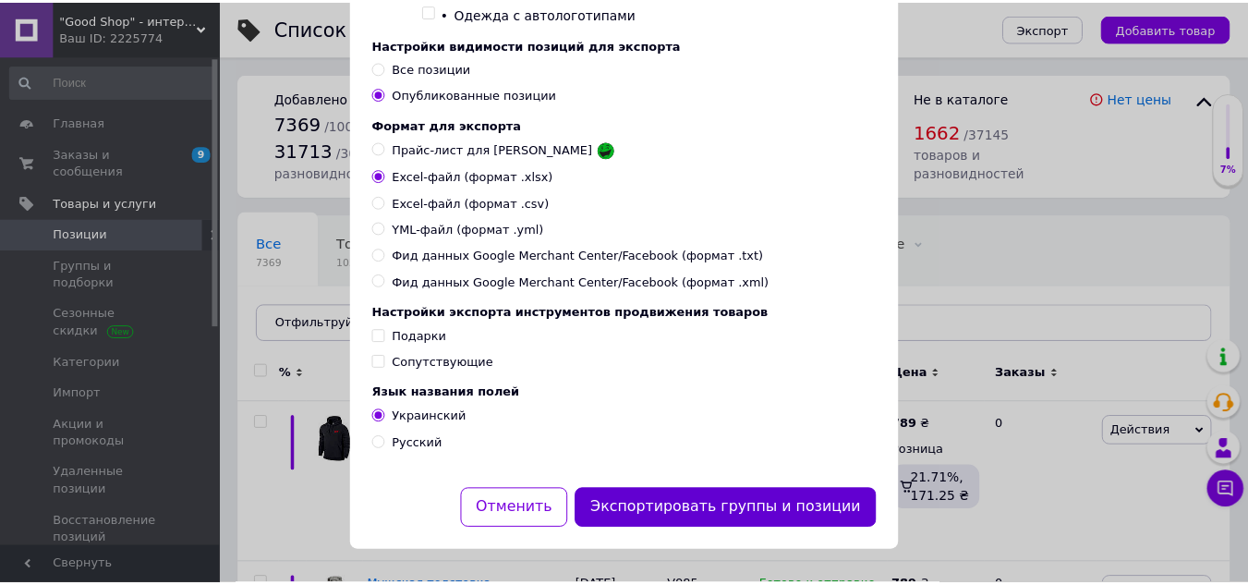
scroll to position [672, 0]
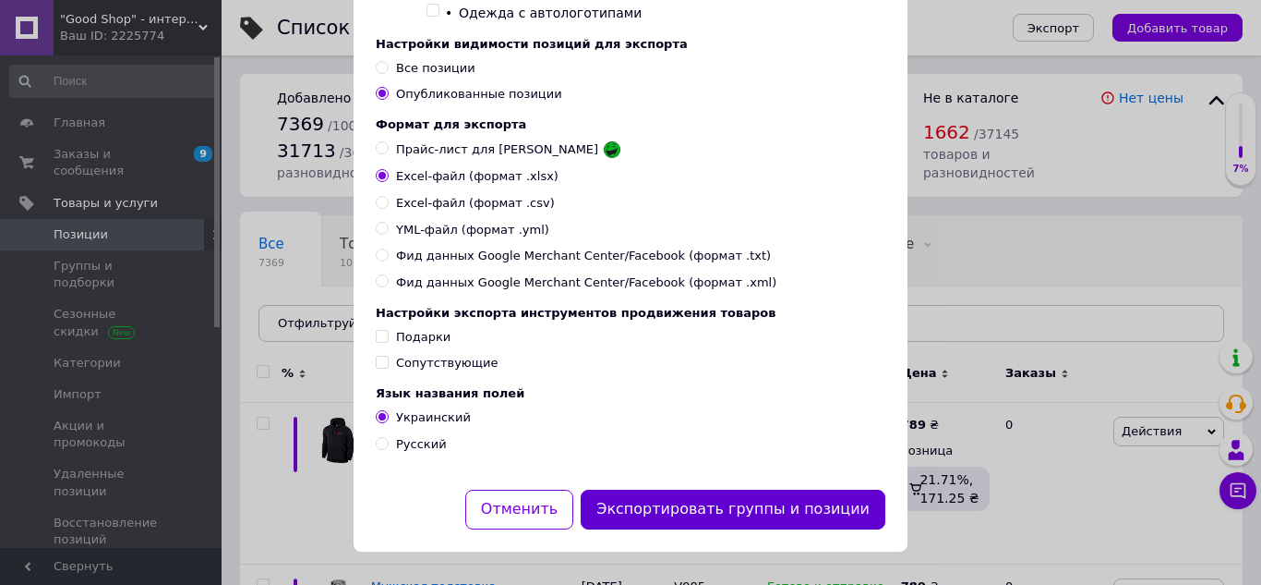
click at [793, 499] on button "Экспортировать группы и позиции" at bounding box center [733, 509] width 305 height 40
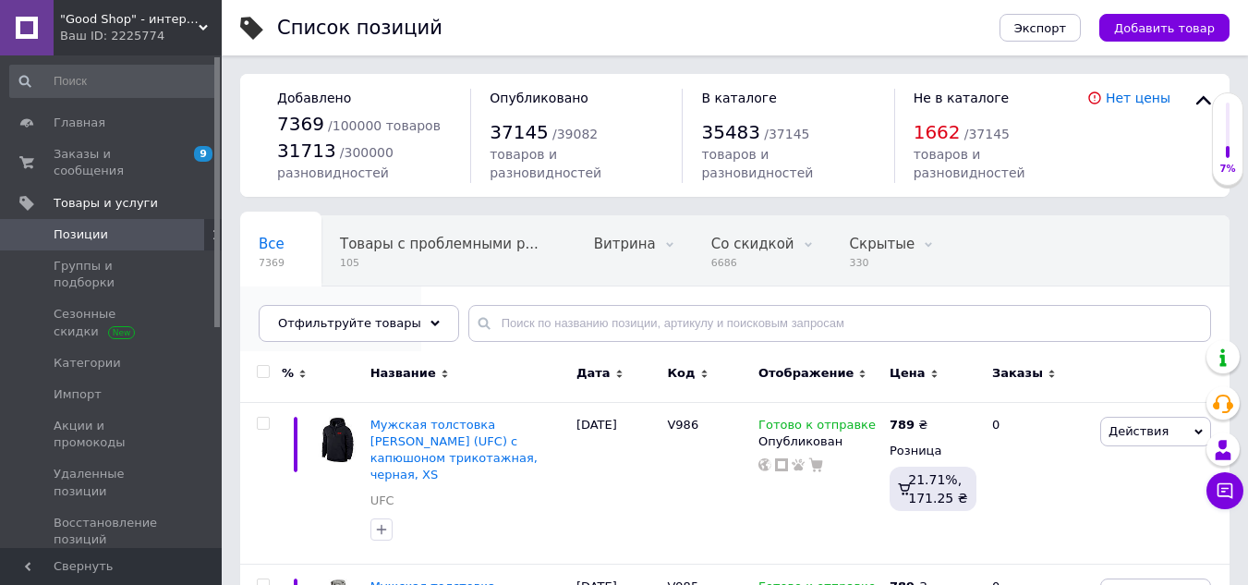
drag, startPoint x: 1231, startPoint y: 247, endPoint x: 920, endPoint y: 242, distance: 311.3
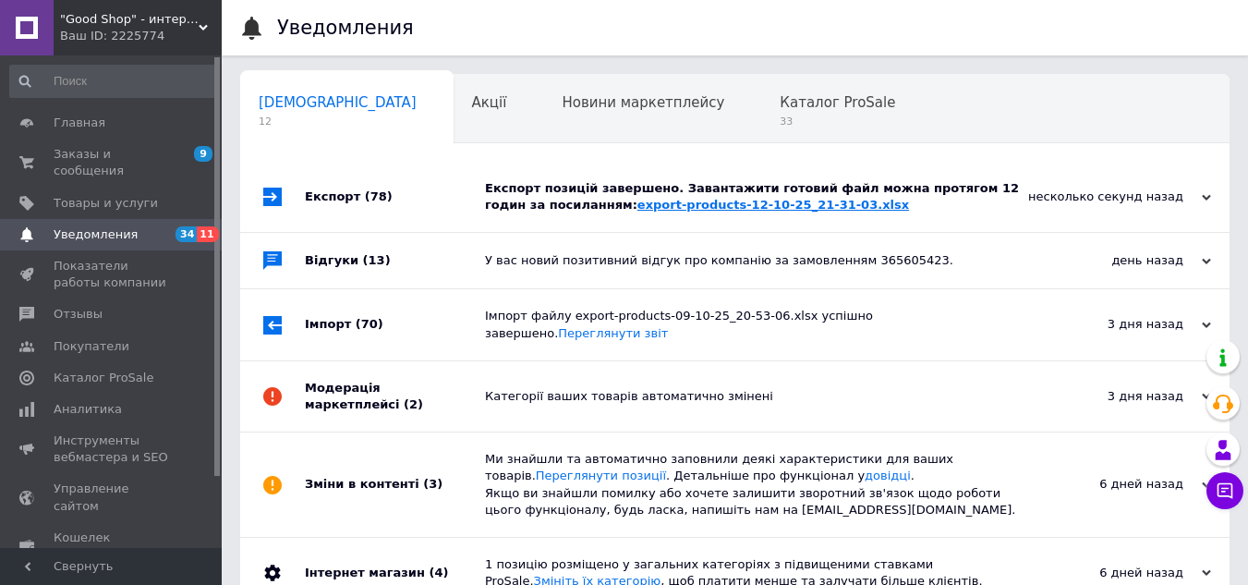
click at [648, 204] on link "export-products-12-10-25_21-31-03.xlsx" at bounding box center [773, 205] width 272 height 14
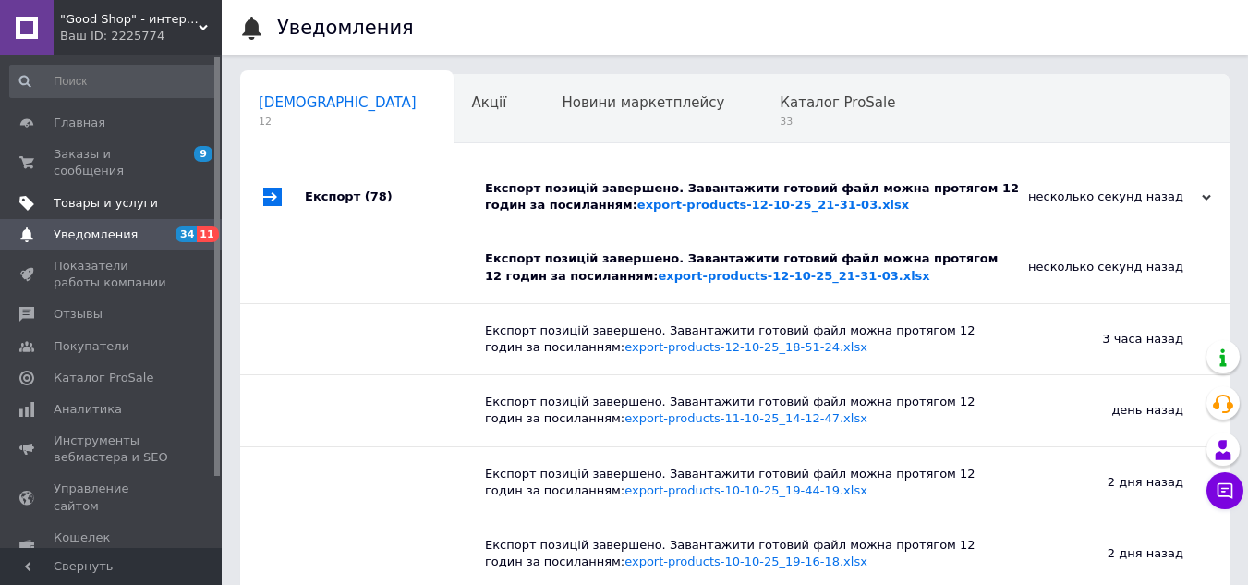
click at [107, 195] on span "Товары и услуги" at bounding box center [106, 203] width 104 height 17
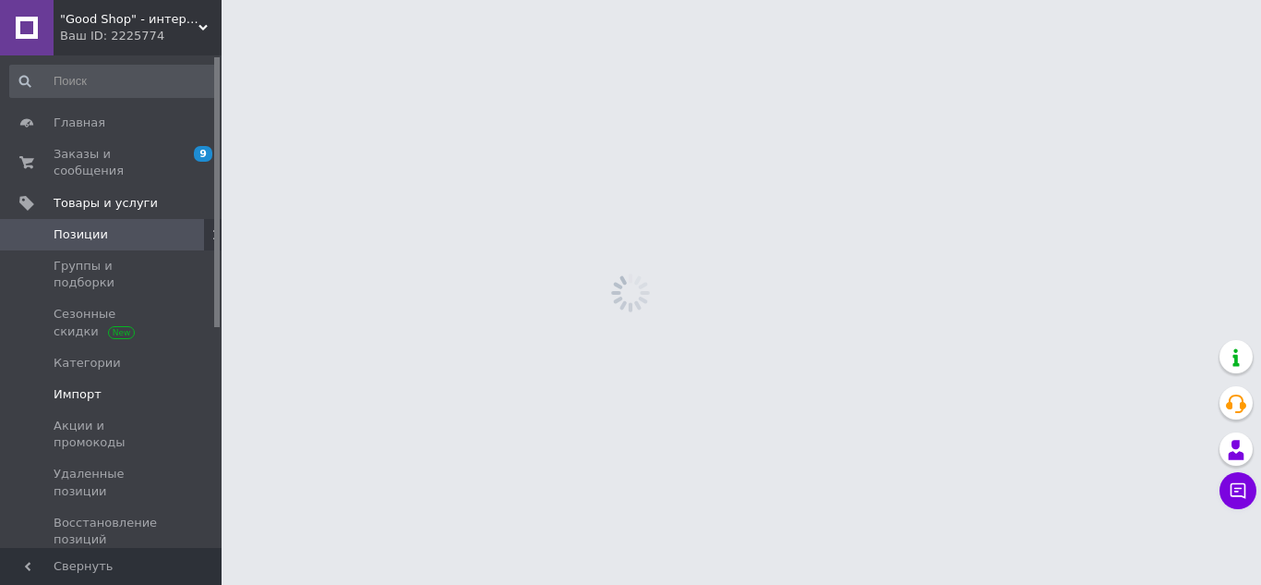
click at [91, 386] on span "Импорт" at bounding box center [78, 394] width 48 height 17
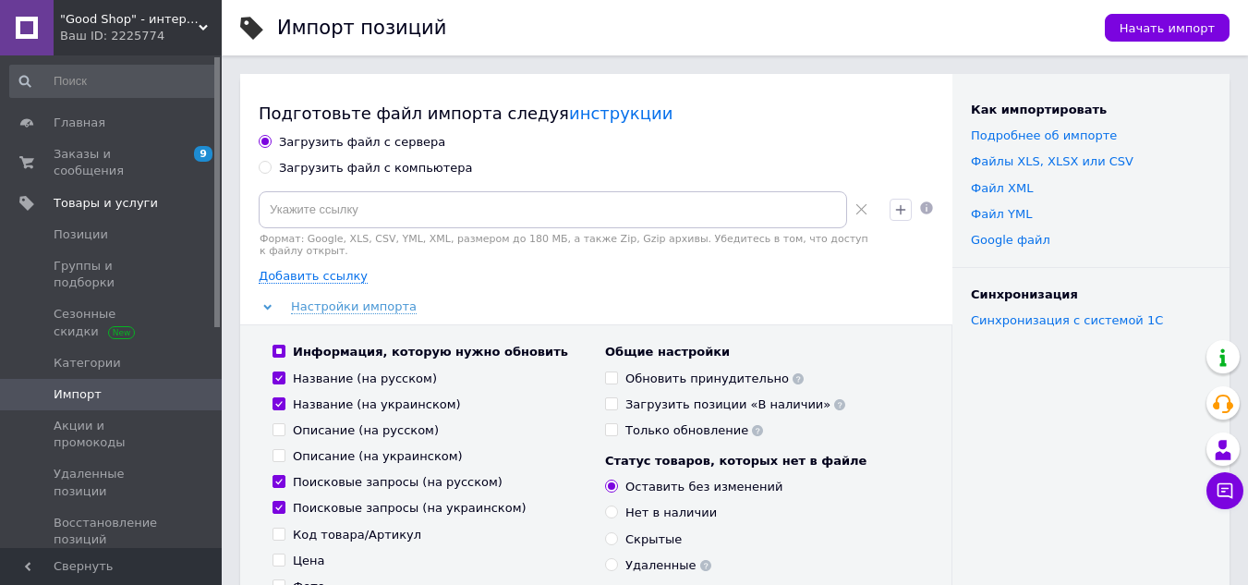
click at [309, 171] on div "Загрузить файл с компьютера" at bounding box center [376, 168] width 194 height 17
click at [271, 171] on input "Загрузить файл с компьютера" at bounding box center [265, 167] width 12 height 12
radio input "true"
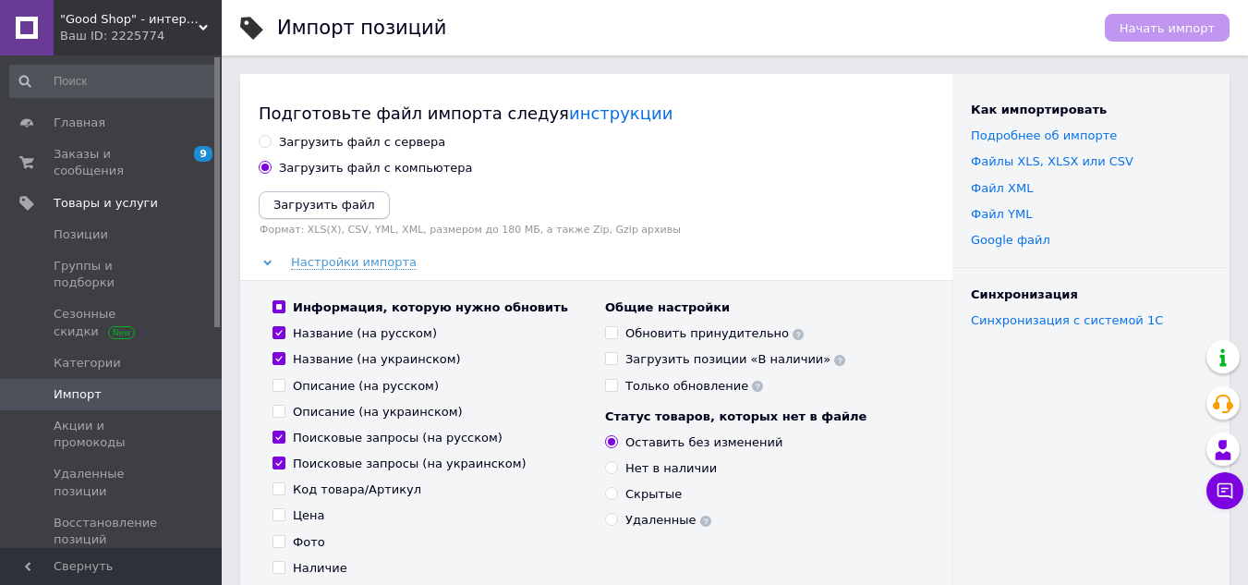
click at [316, 214] on button "Загрузить файл" at bounding box center [324, 205] width 131 height 28
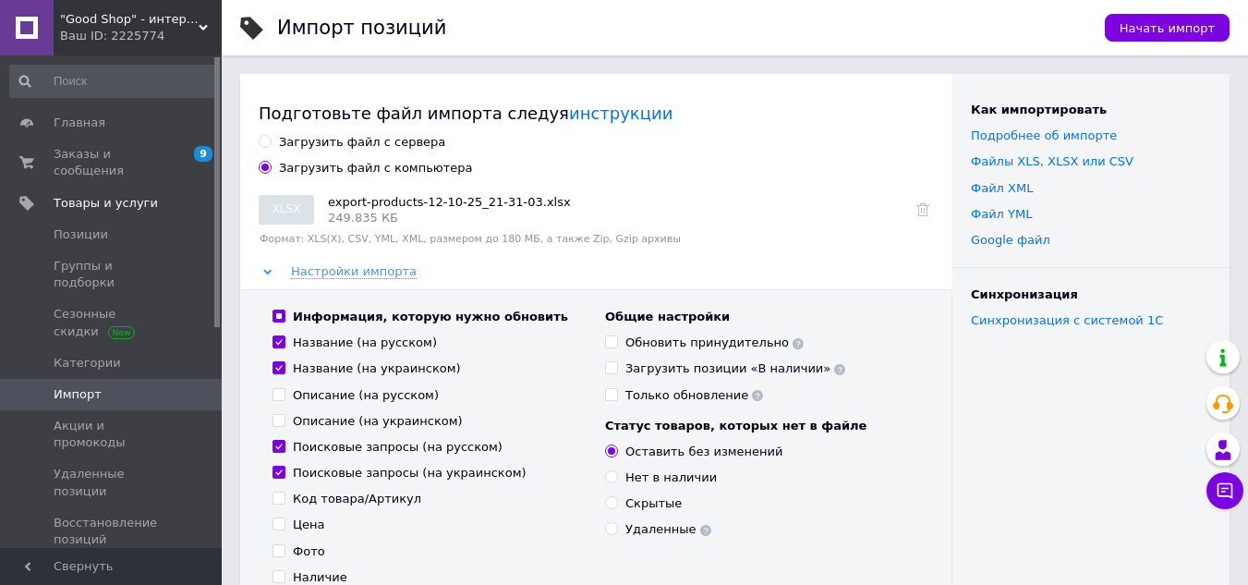
click at [655, 342] on div "Обновить принудительно" at bounding box center [714, 342] width 178 height 17
click at [617, 342] on input "Обновить принудительно" at bounding box center [611, 341] width 12 height 12
checkbox input "true"
click at [1166, 26] on span "Начать импорт" at bounding box center [1166, 28] width 95 height 14
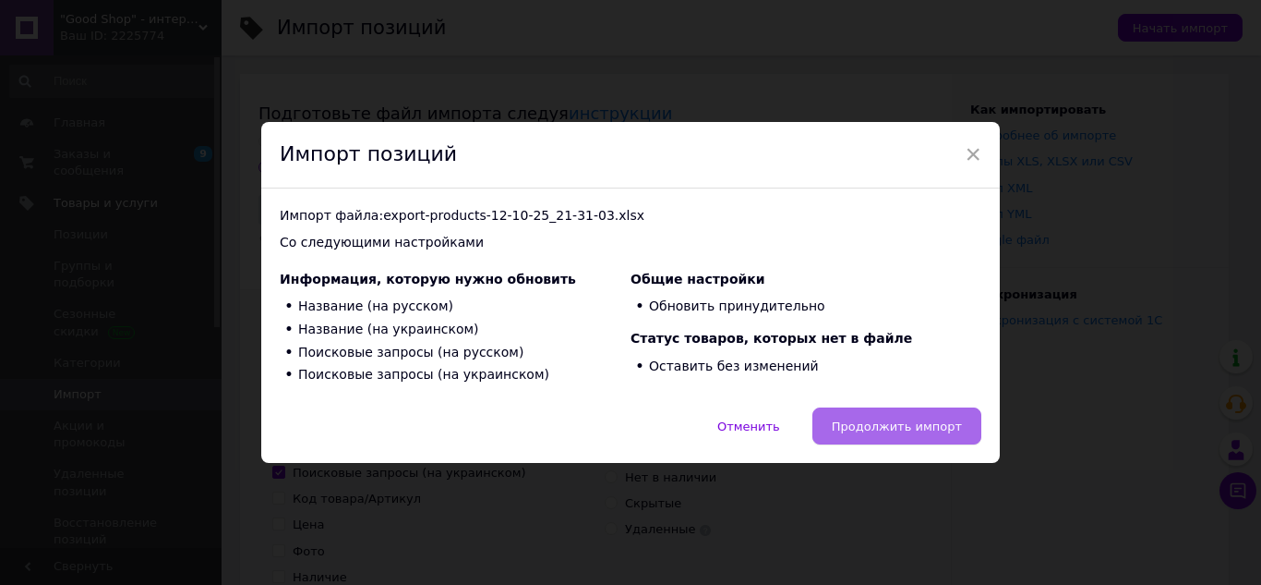
click at [884, 440] on button "Продолжить импорт" at bounding box center [897, 425] width 169 height 37
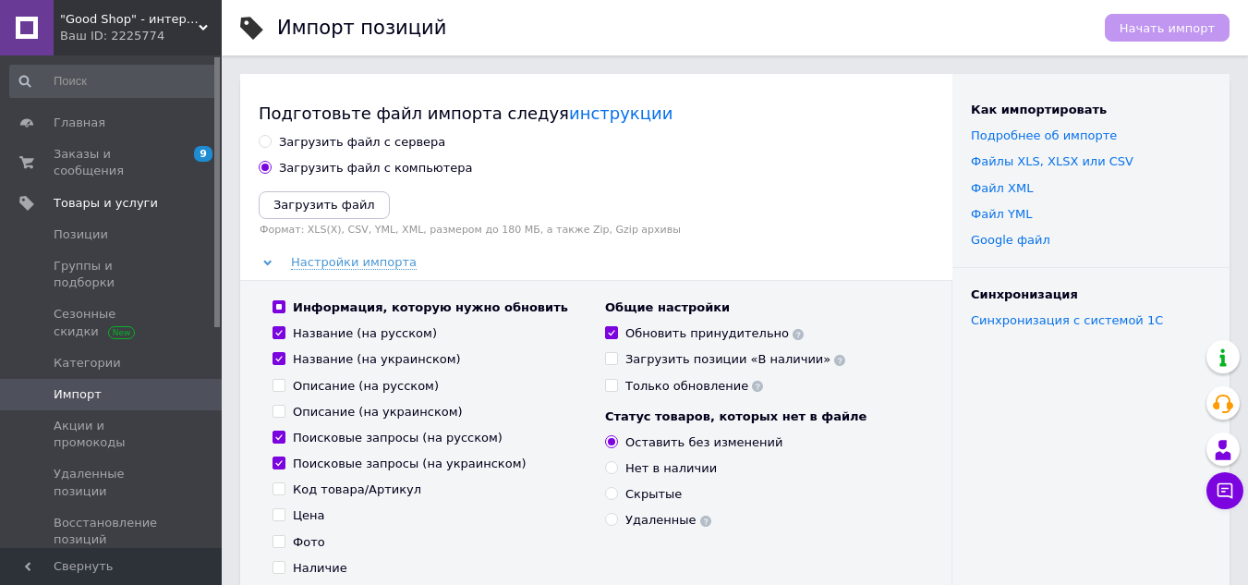
drag, startPoint x: 1130, startPoint y: 421, endPoint x: 848, endPoint y: 309, distance: 303.9
click at [1128, 421] on div "Как импортировать Подробнее об импорте Файлы ХLS, XLSX или CSV Файл XML Файл YM…" at bounding box center [1090, 425] width 277 height 703
